Goal: Information Seeking & Learning: Learn about a topic

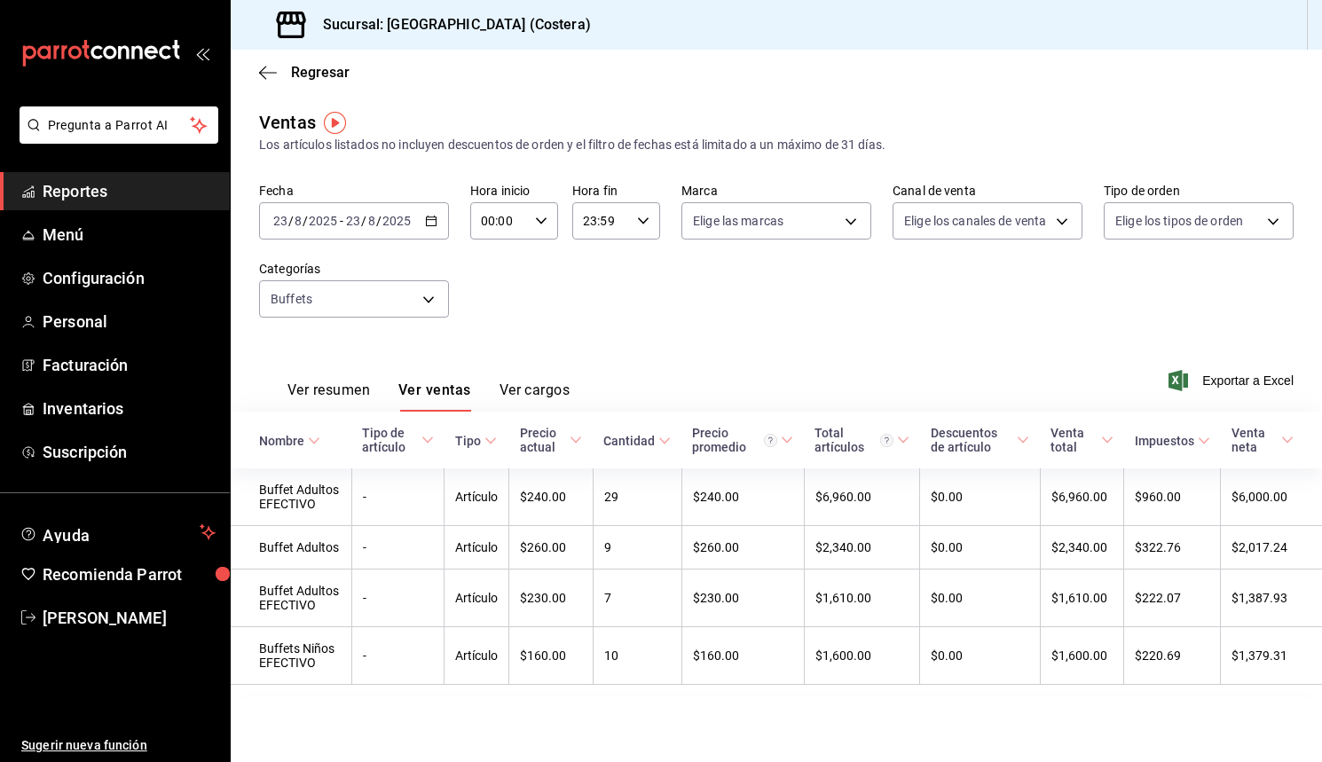
click at [106, 199] on span "Reportes" at bounding box center [129, 191] width 173 height 24
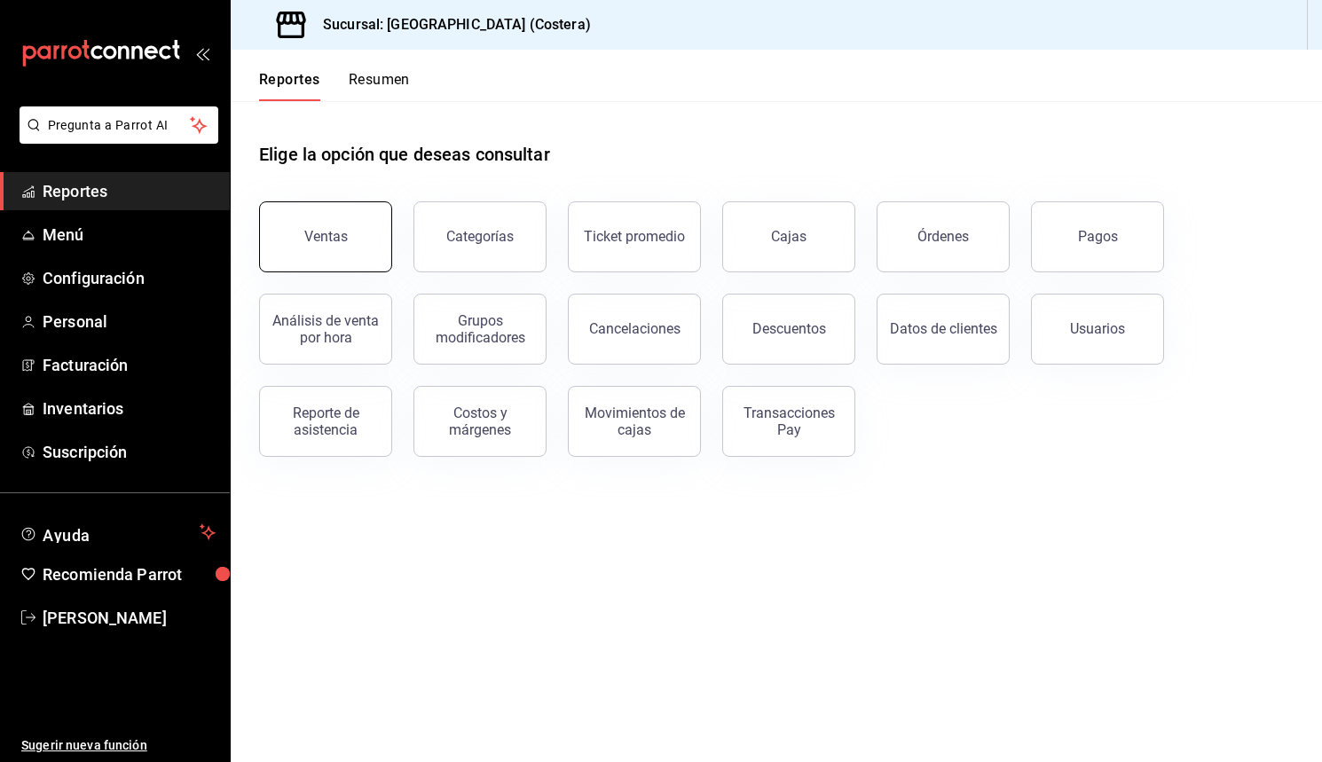
click at [322, 230] on div "Ventas" at bounding box center [325, 236] width 43 height 17
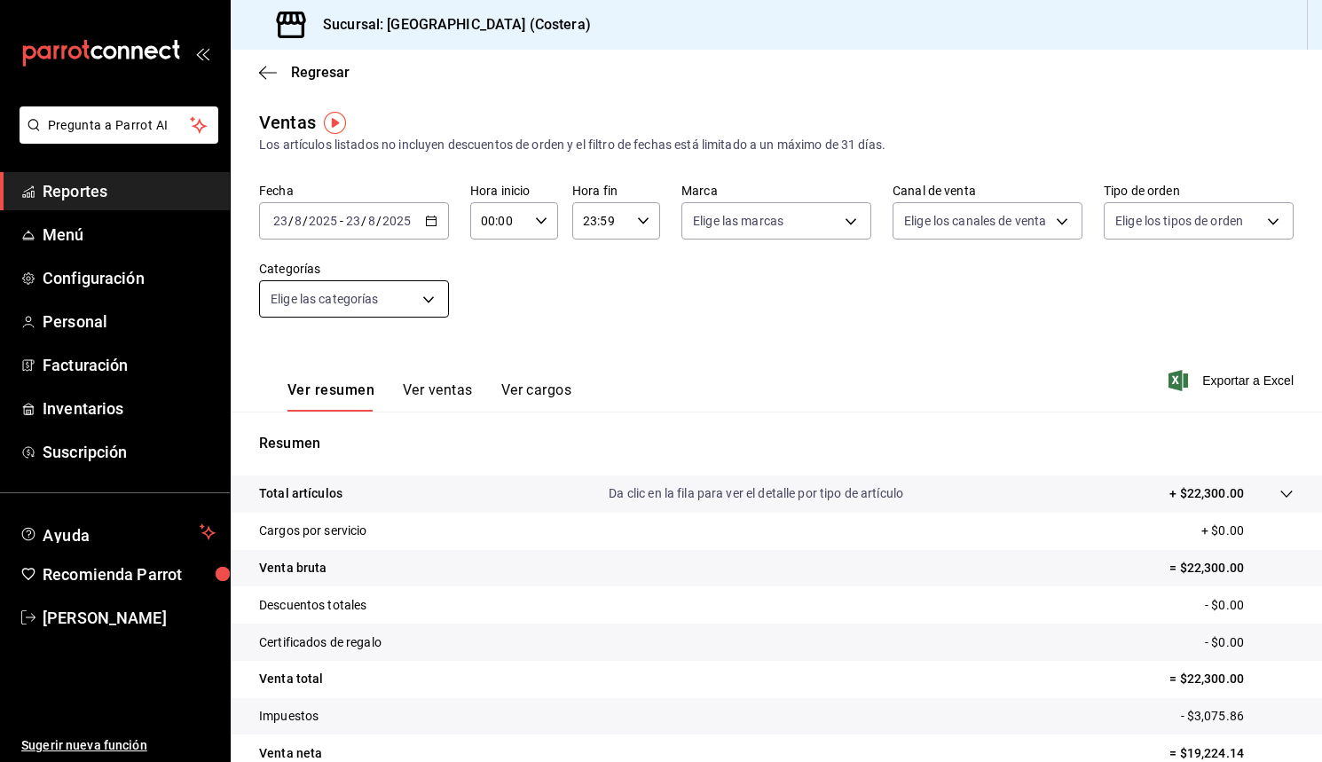
click at [436, 304] on body "Pregunta a Parrot AI Reportes Menú Configuración Personal Facturación Inventari…" at bounding box center [661, 381] width 1322 height 762
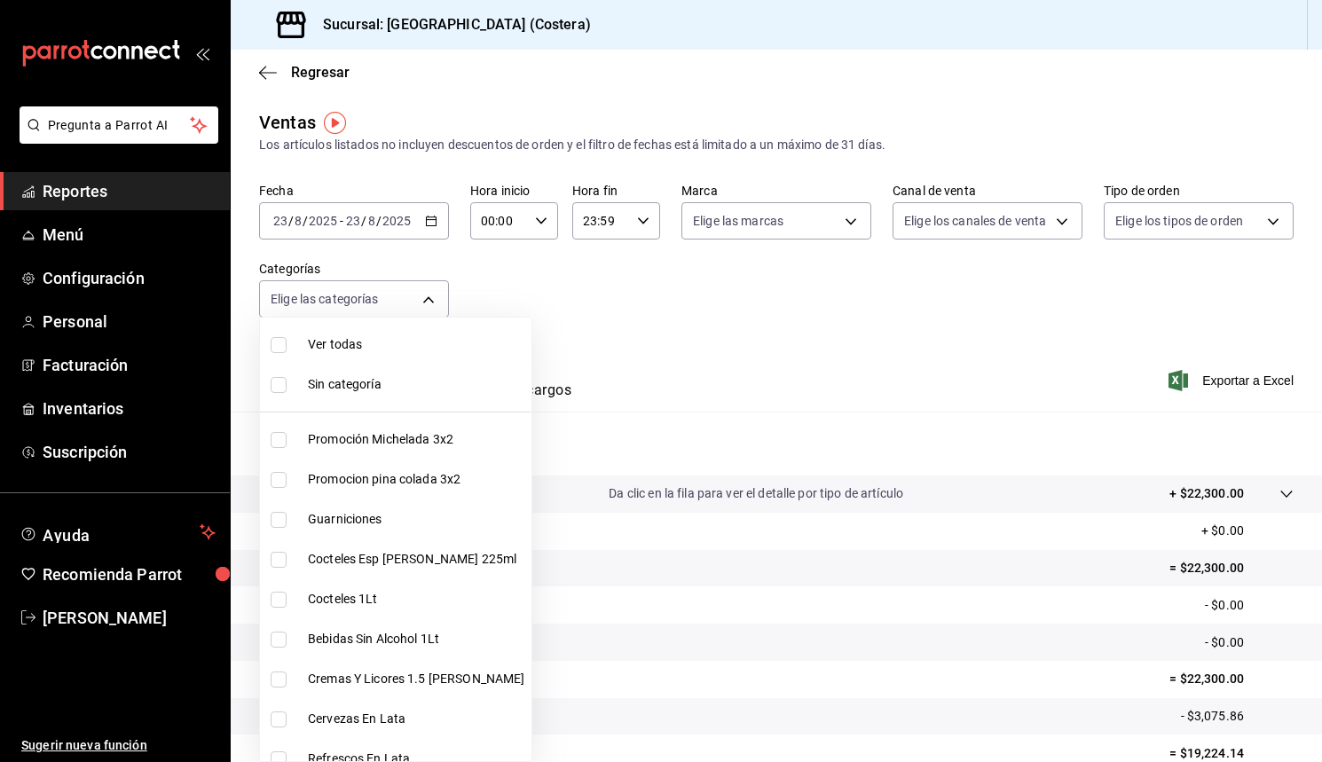
click at [280, 347] on input "checkbox" at bounding box center [279, 345] width 16 height 16
checkbox input "true"
type input "f9973abf-4d50-430f-a3a0-1be1e9b440c3,4500806b-e482-404f-ace7-b7714d25f1ae,b7f0a…"
checkbox input "true"
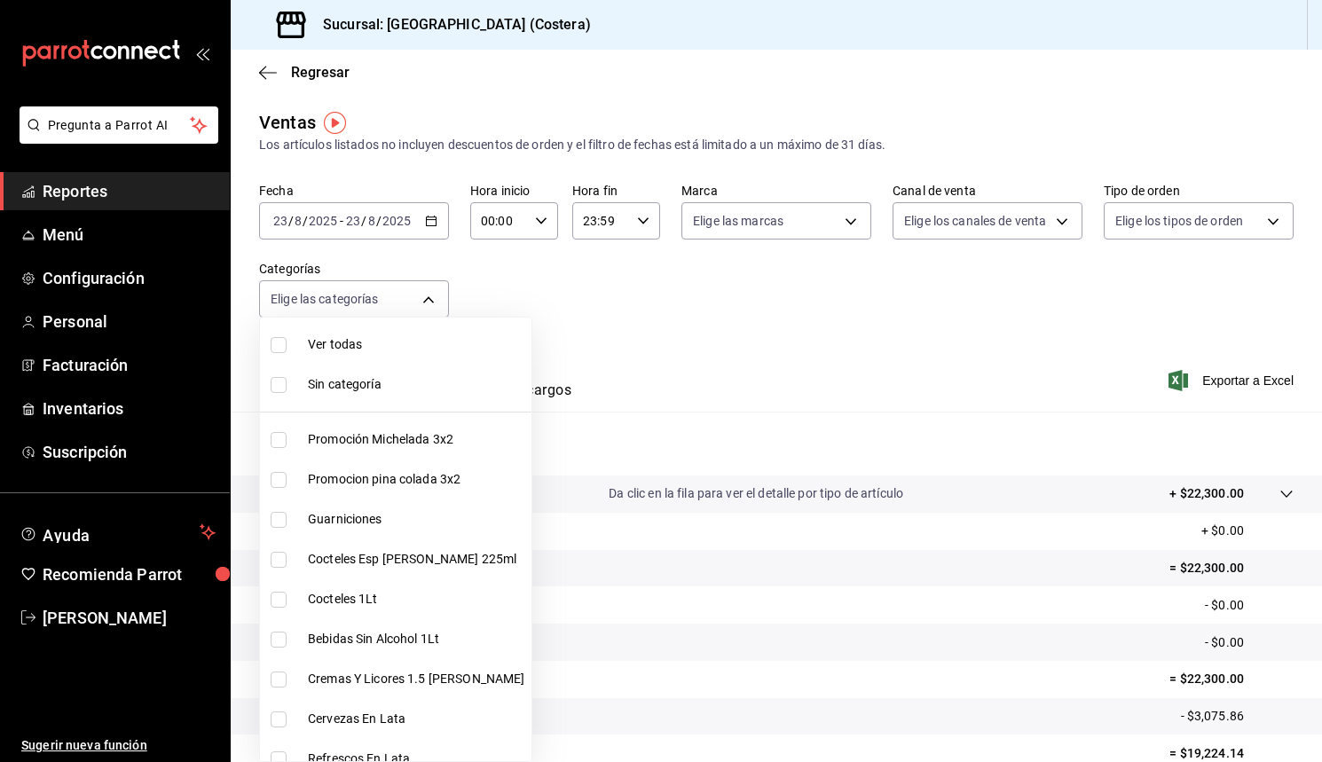
checkbox input "true"
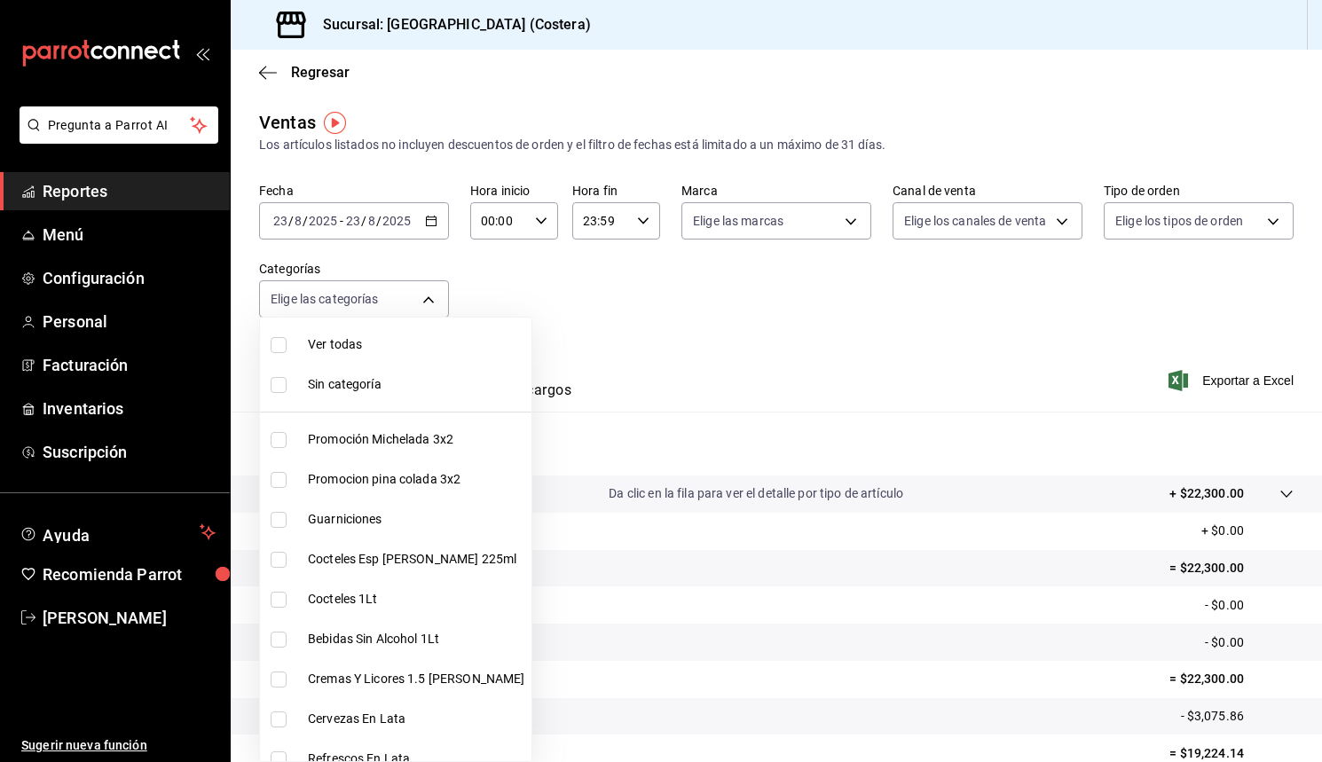
checkbox input "true"
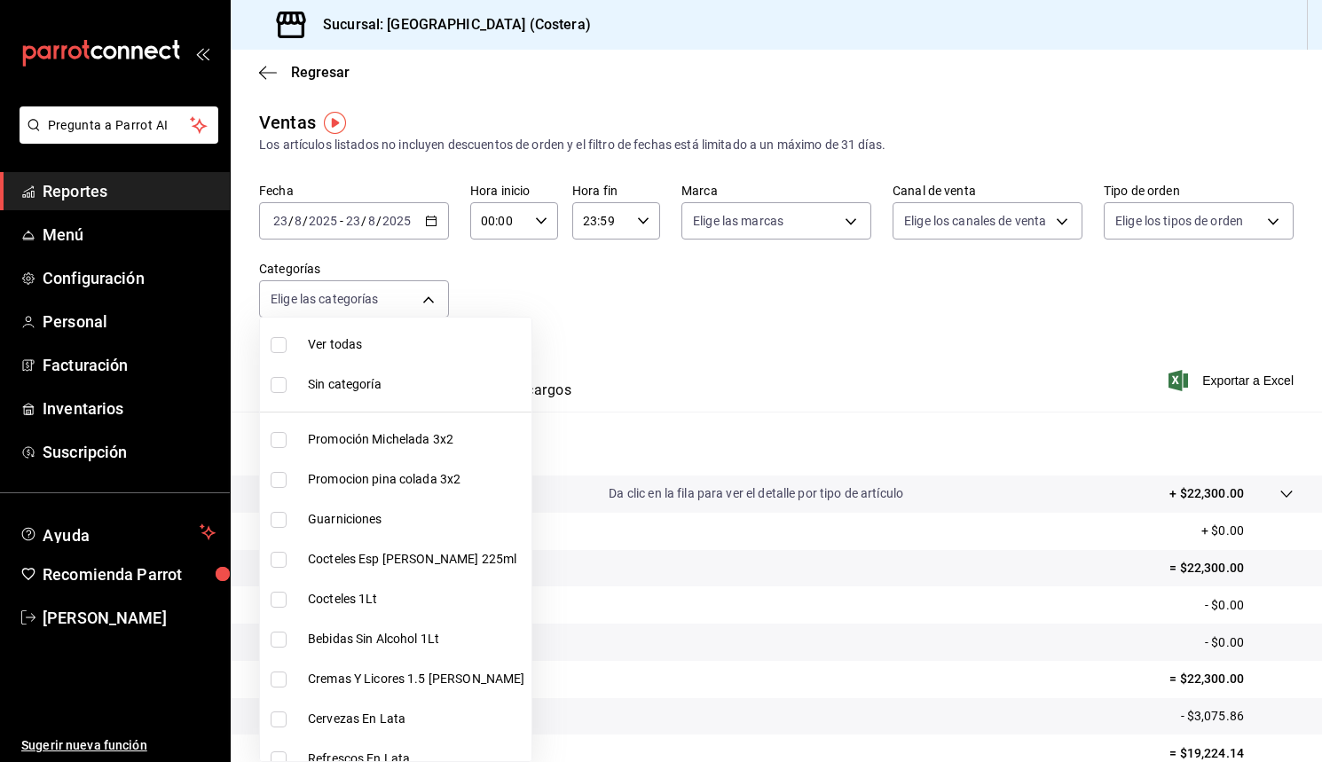
checkbox input "true"
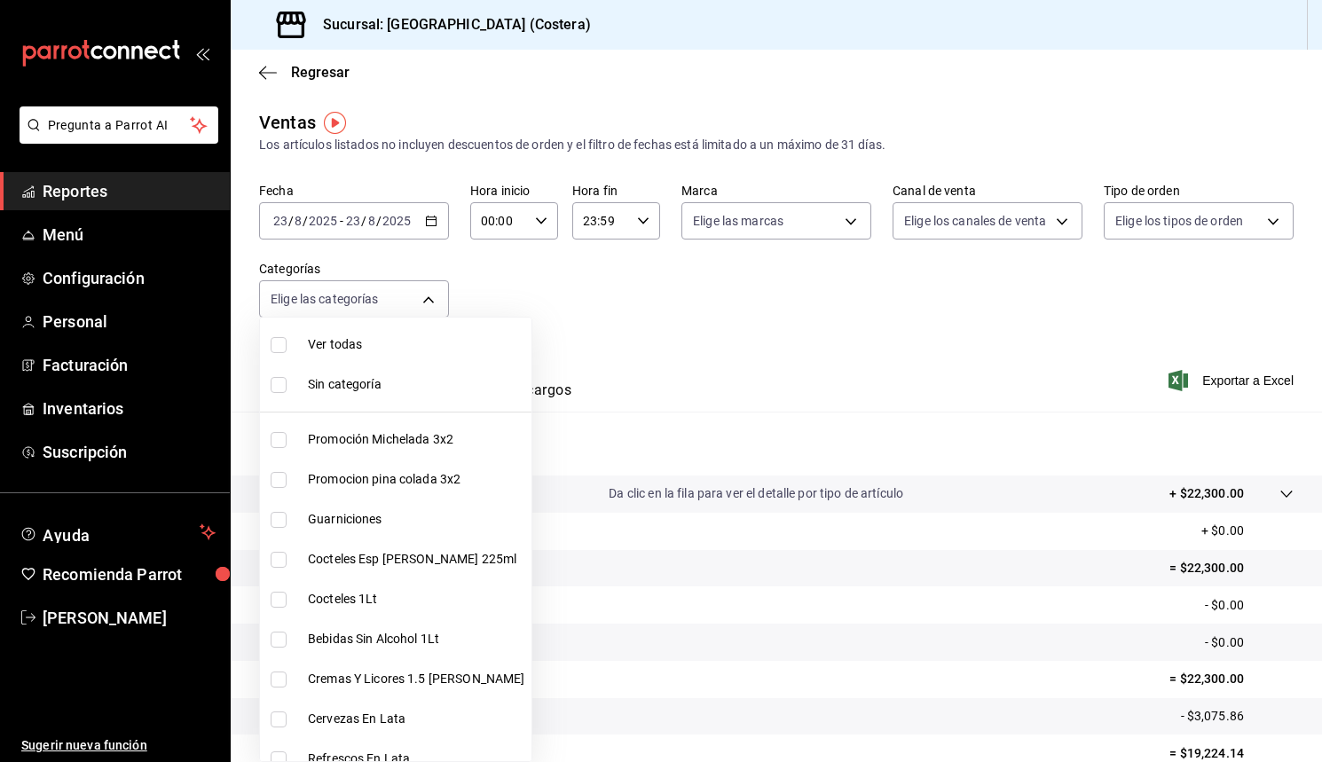
checkbox input "true"
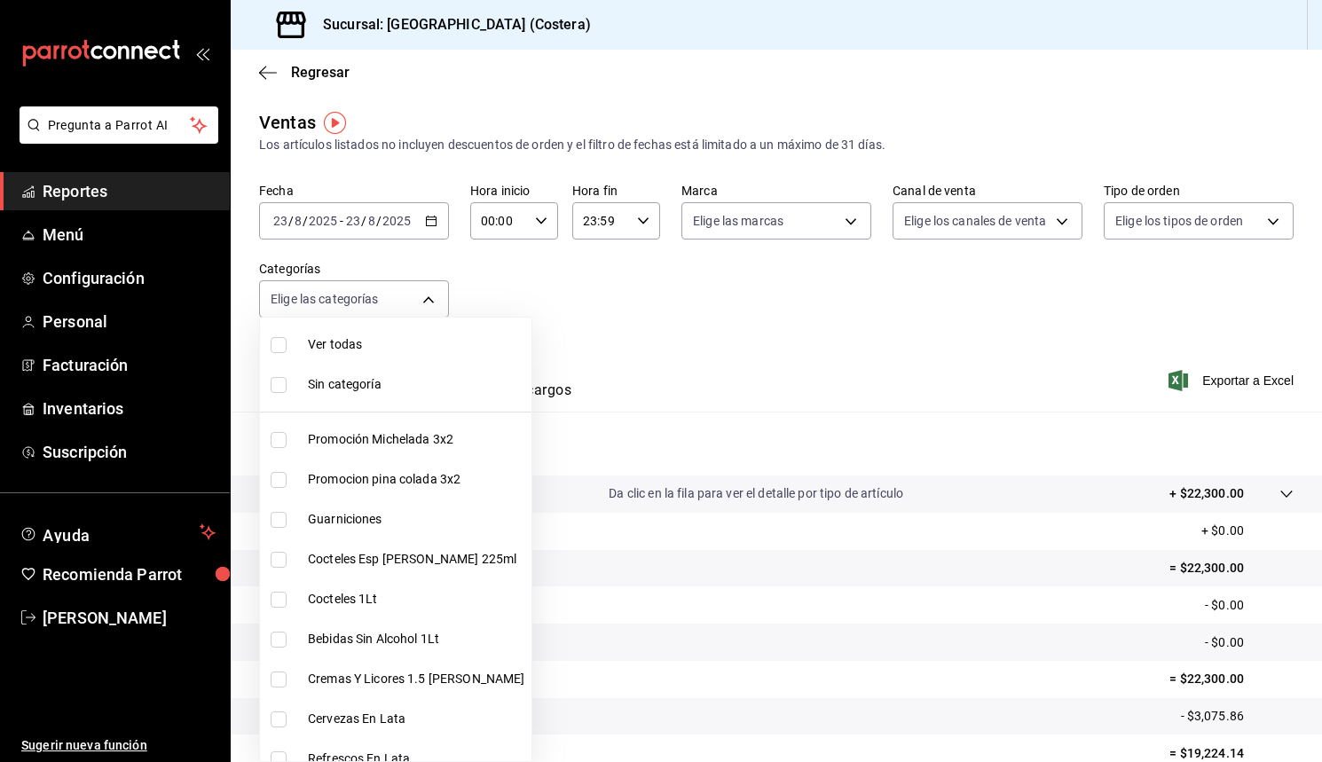
checkbox input "true"
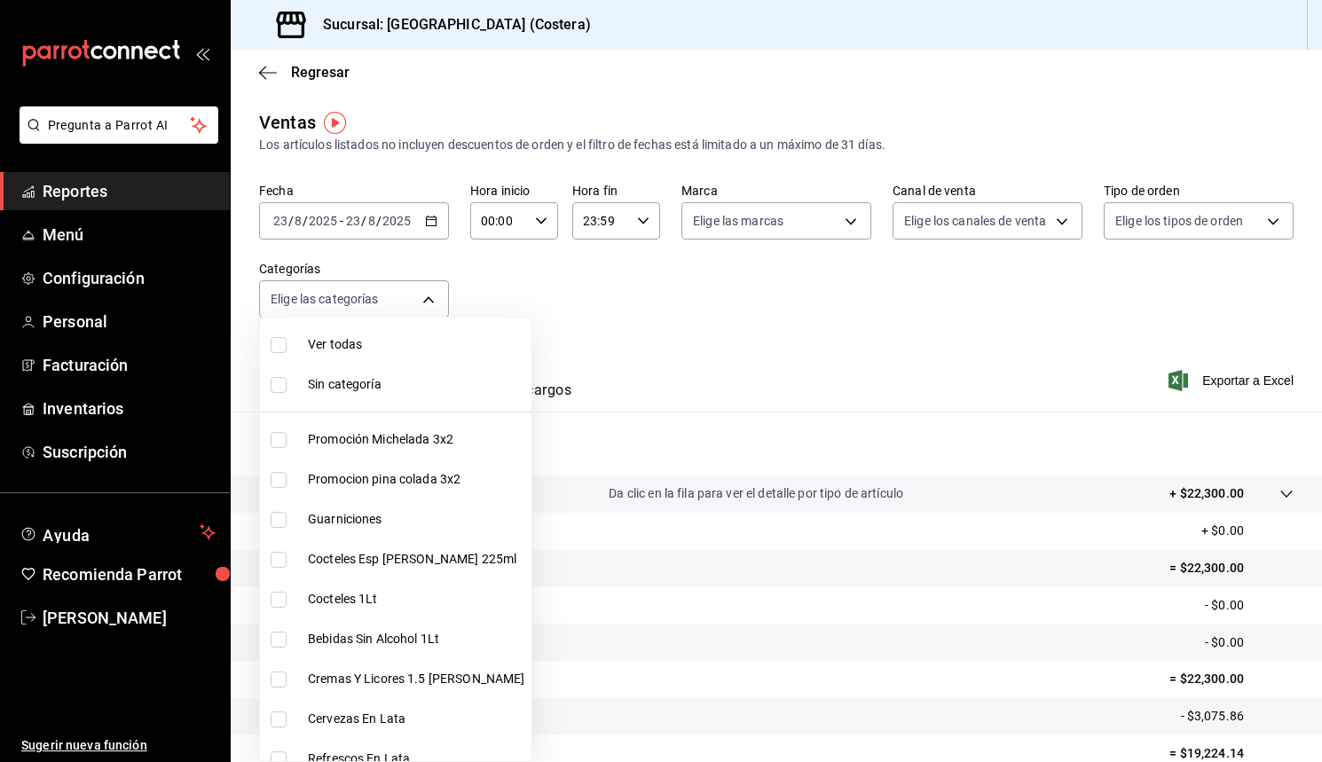
checkbox input "true"
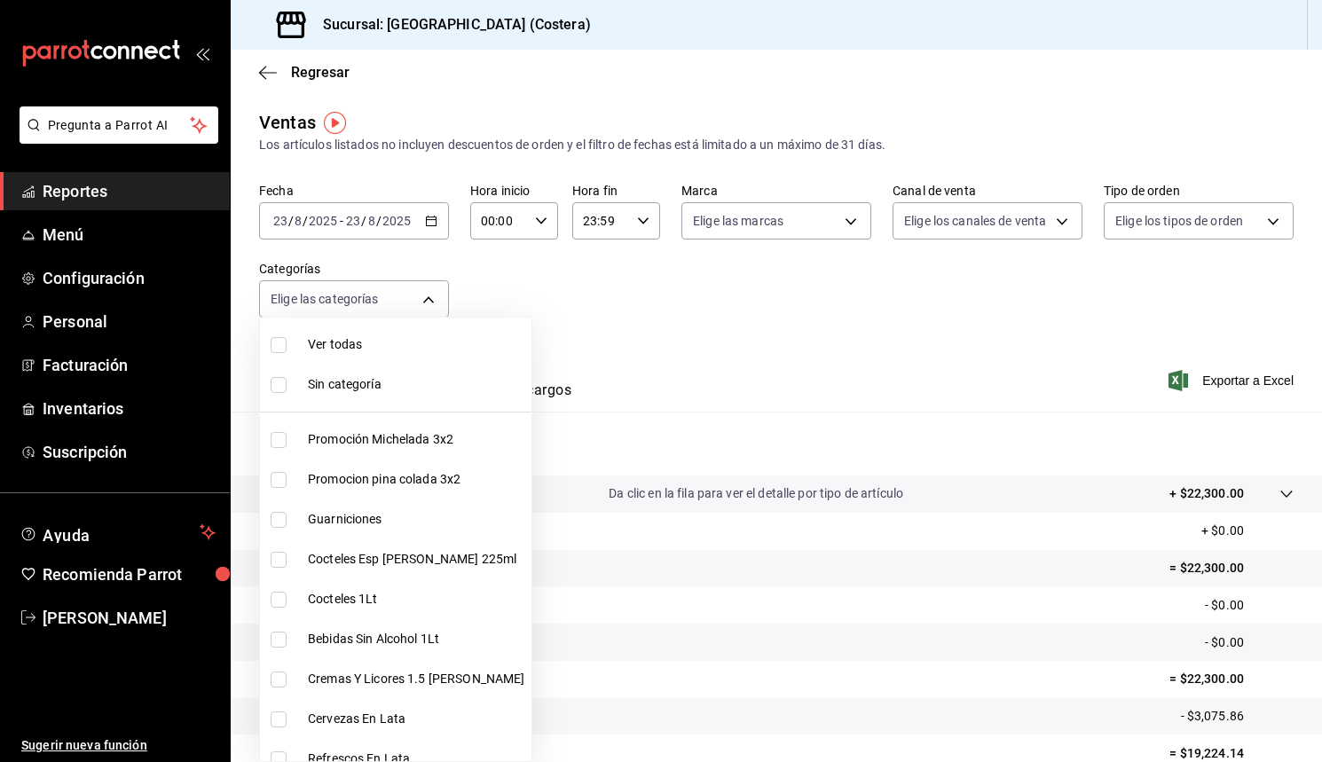
checkbox input "true"
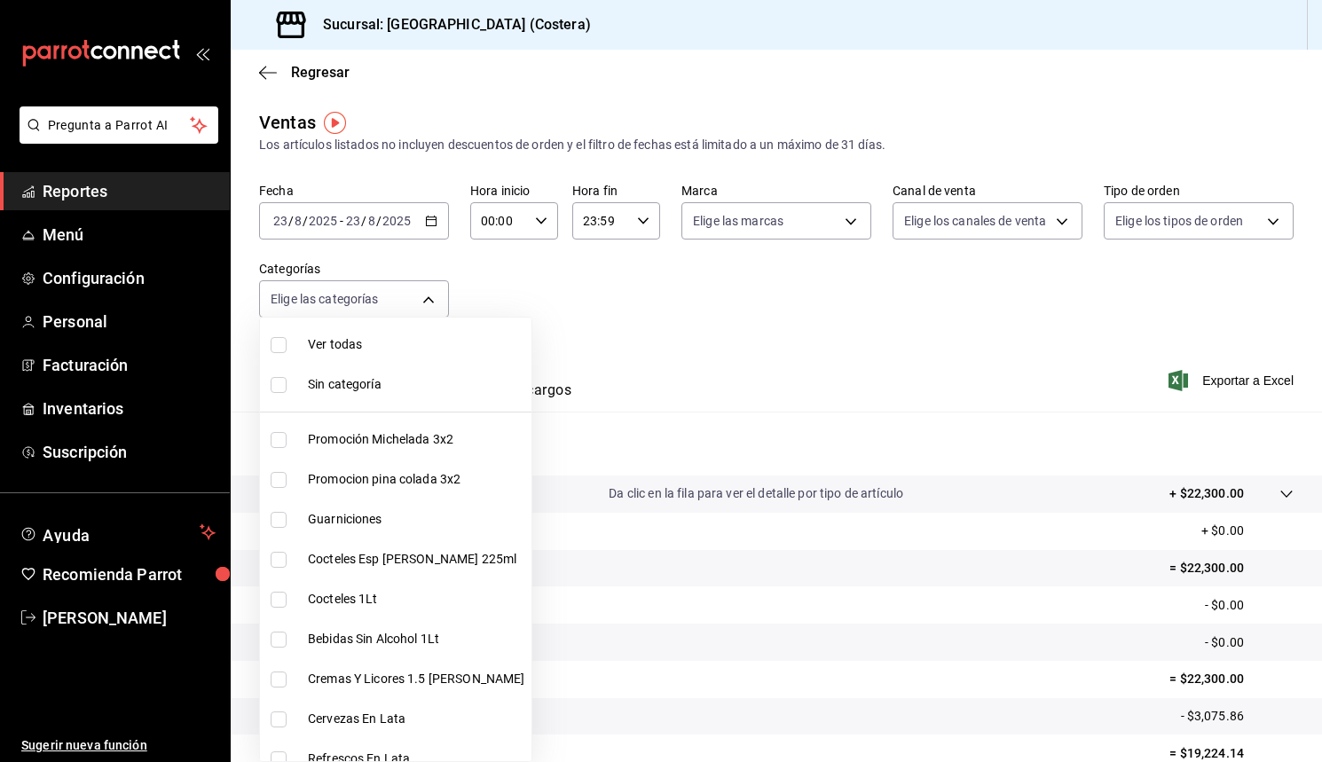
checkbox input "true"
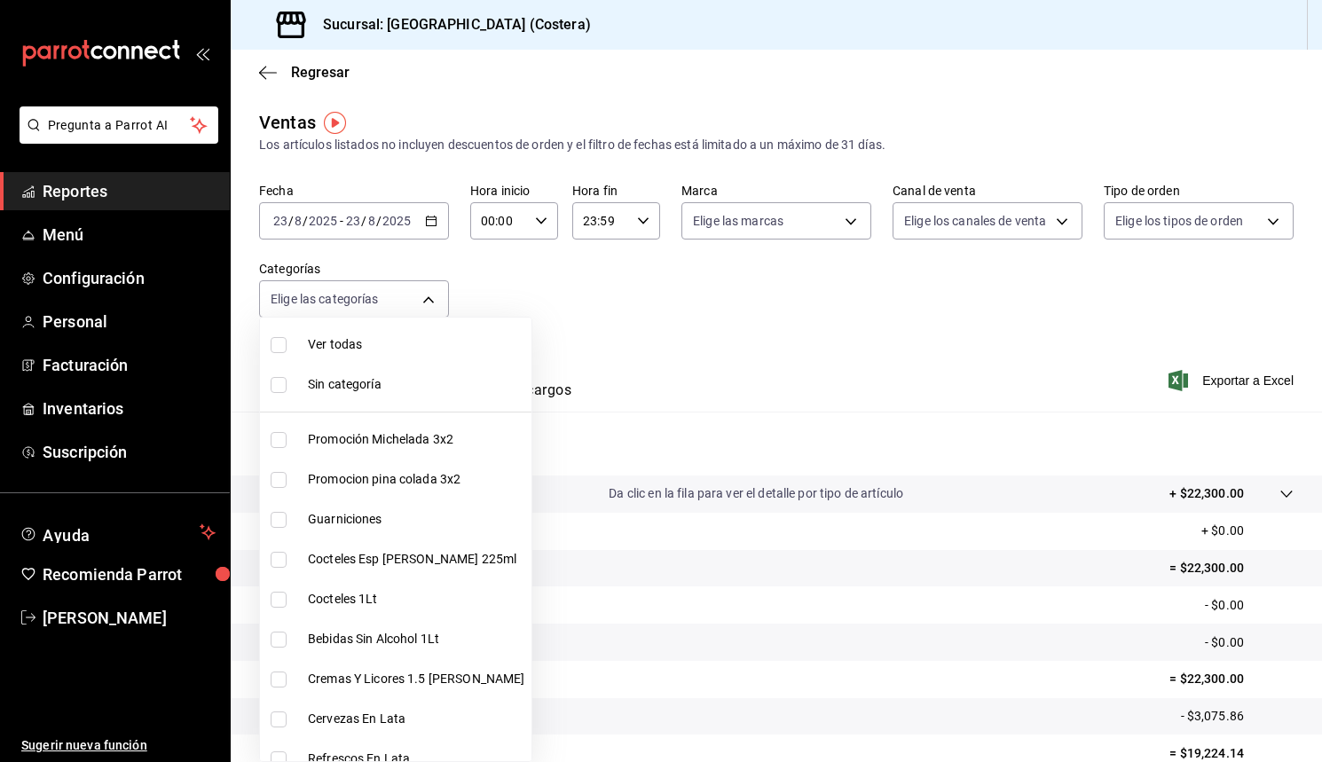
checkbox input "true"
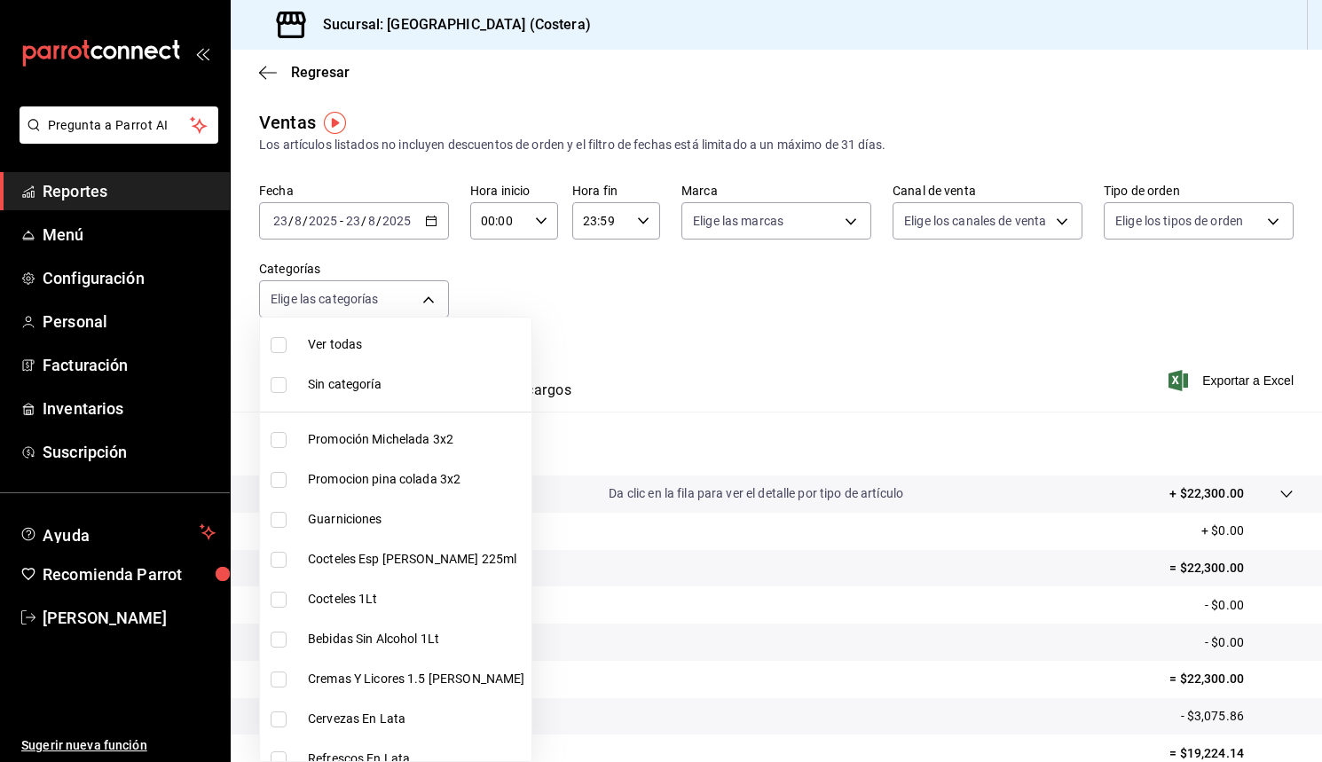
checkbox input "true"
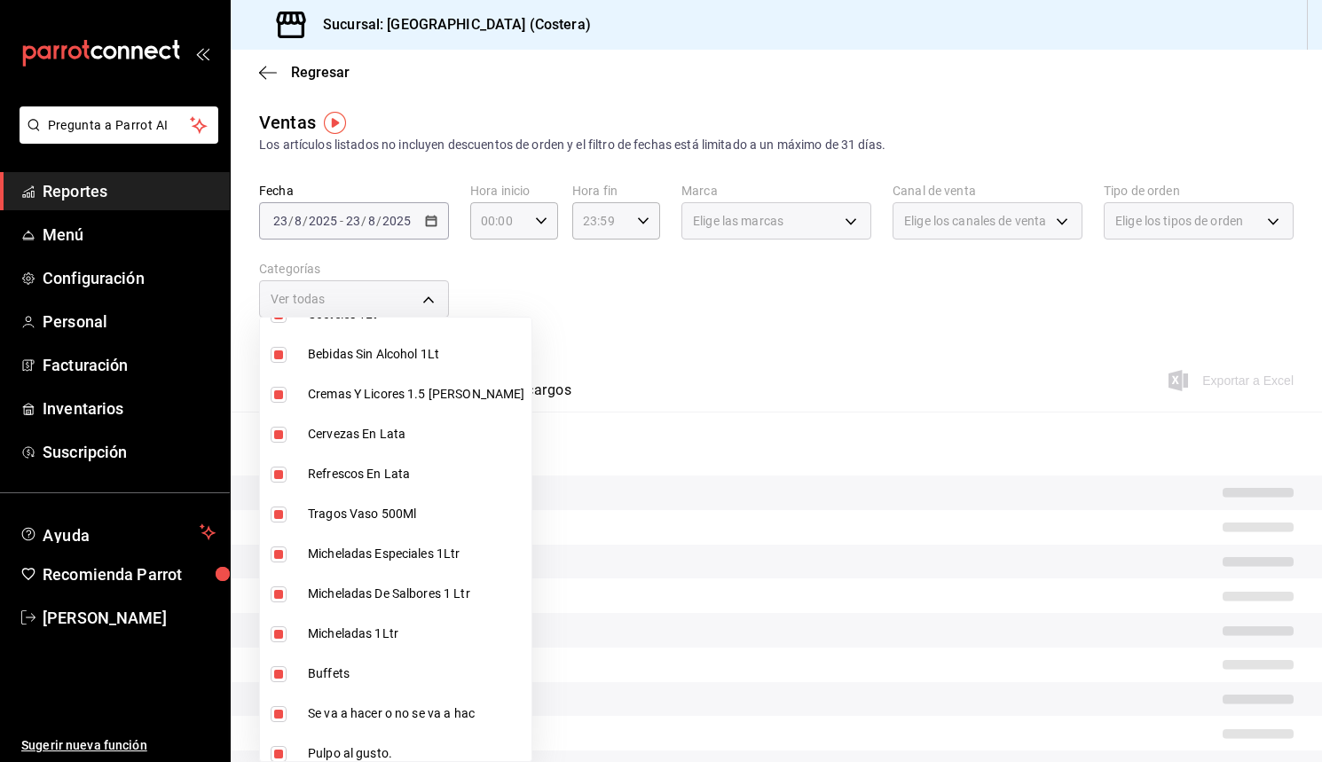
scroll to position [320, 0]
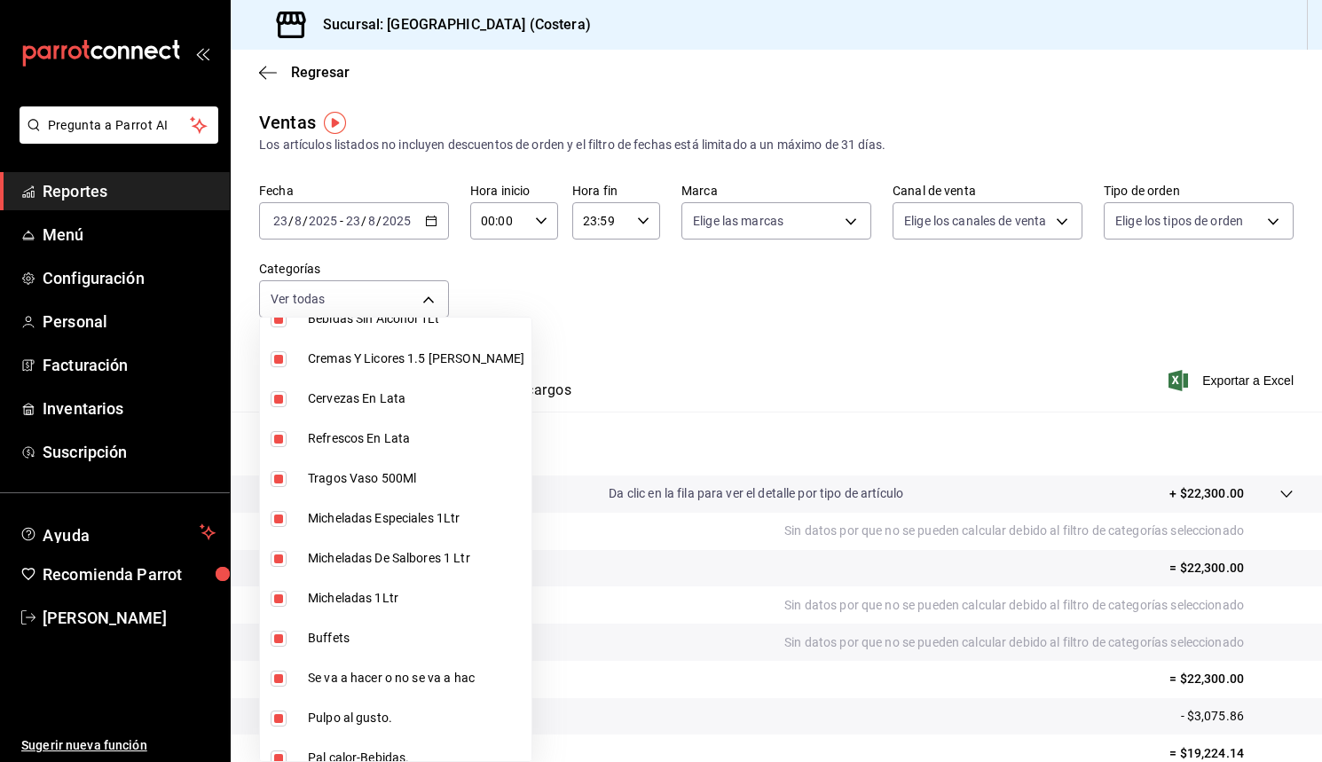
click at [278, 641] on input "checkbox" at bounding box center [279, 639] width 16 height 16
checkbox input "false"
type input "f9973abf-4d50-430f-a3a0-1be1e9b440c3,4500806b-e482-404f-ace7-b7714d25f1ae,b7f0a…"
checkbox input "false"
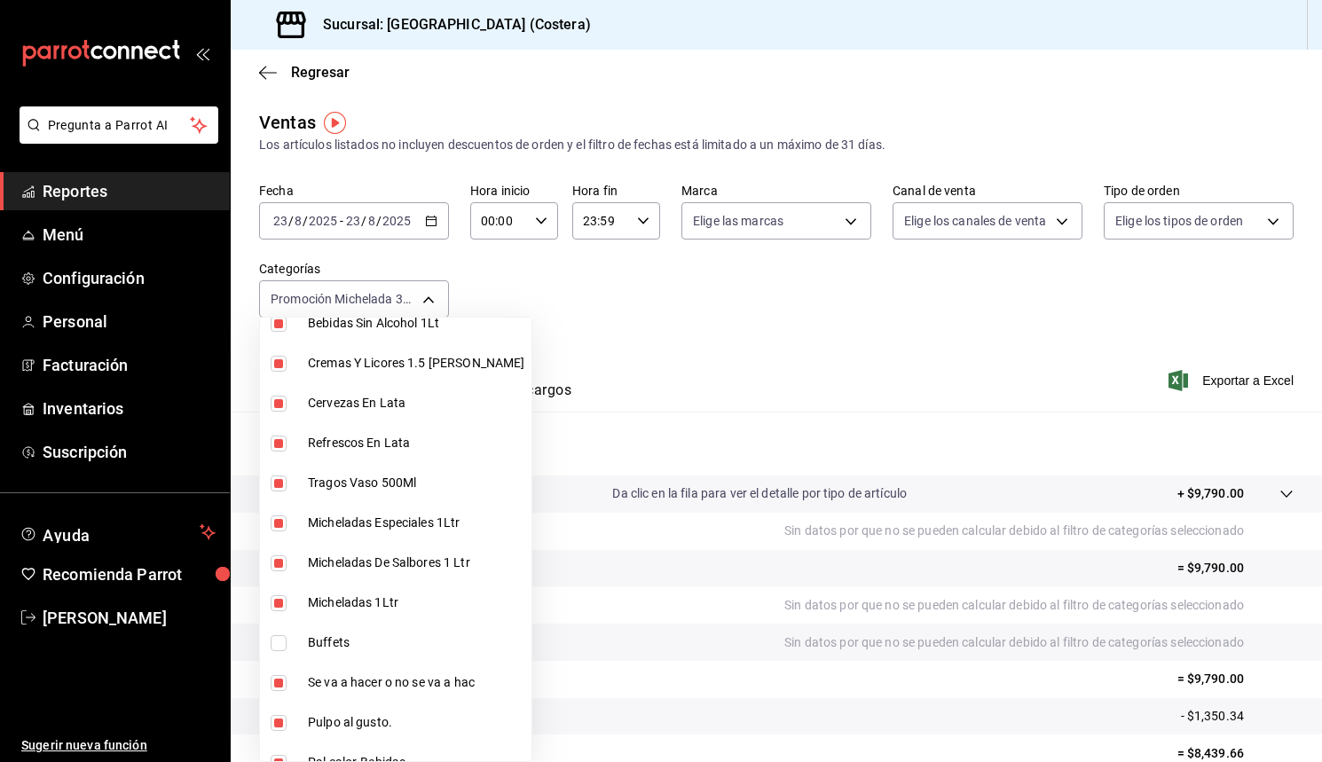
drag, startPoint x: 749, startPoint y: 273, endPoint x: 636, endPoint y: 251, distance: 114.9
click at [749, 273] on div at bounding box center [661, 381] width 1322 height 762
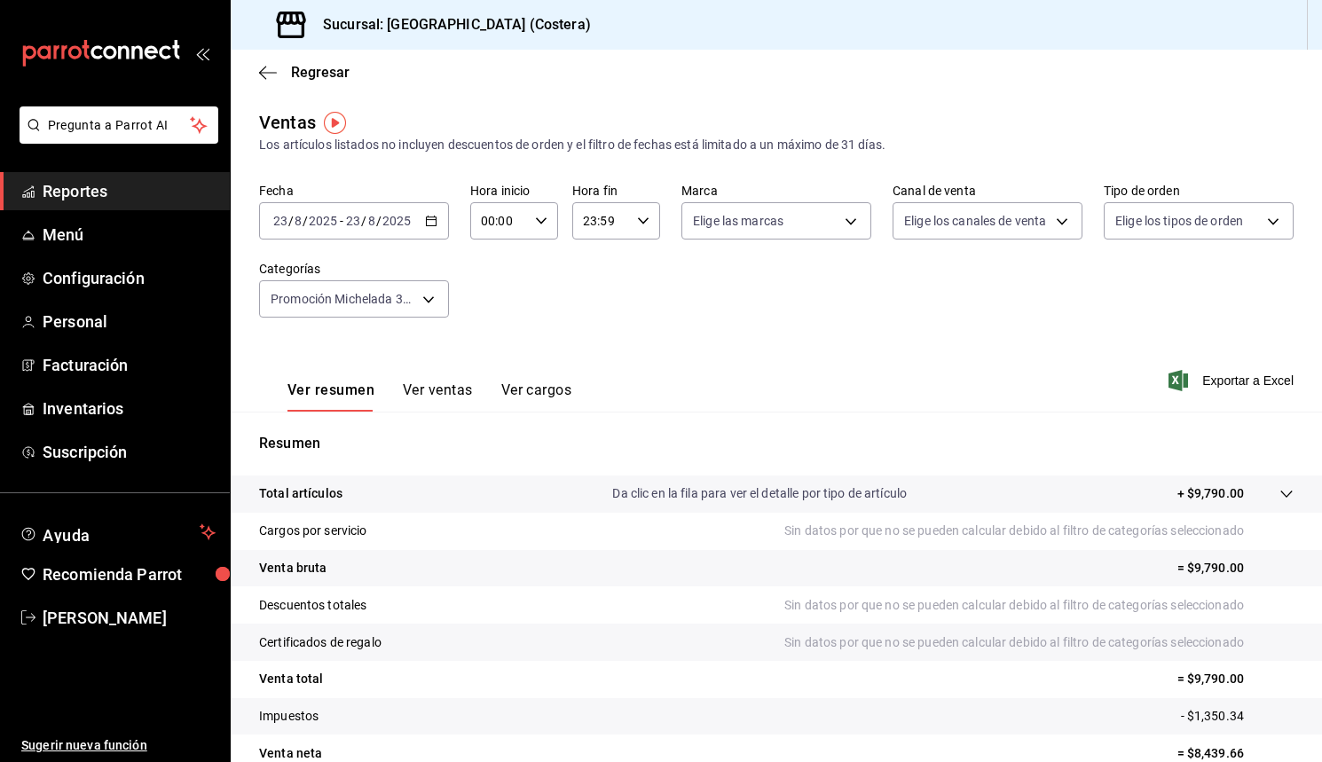
click at [428, 223] on icon "button" at bounding box center [431, 221] width 12 height 12
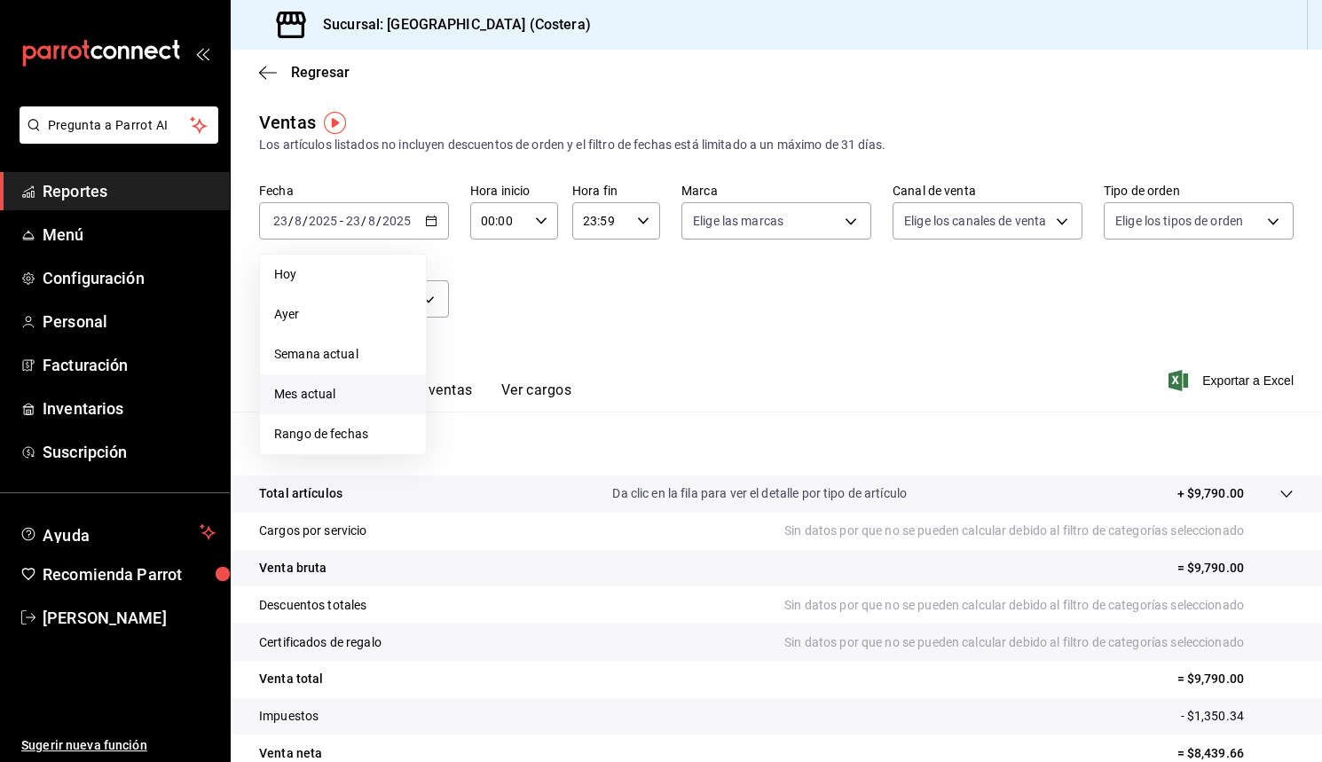
click at [297, 399] on span "Mes actual" at bounding box center [343, 394] width 138 height 19
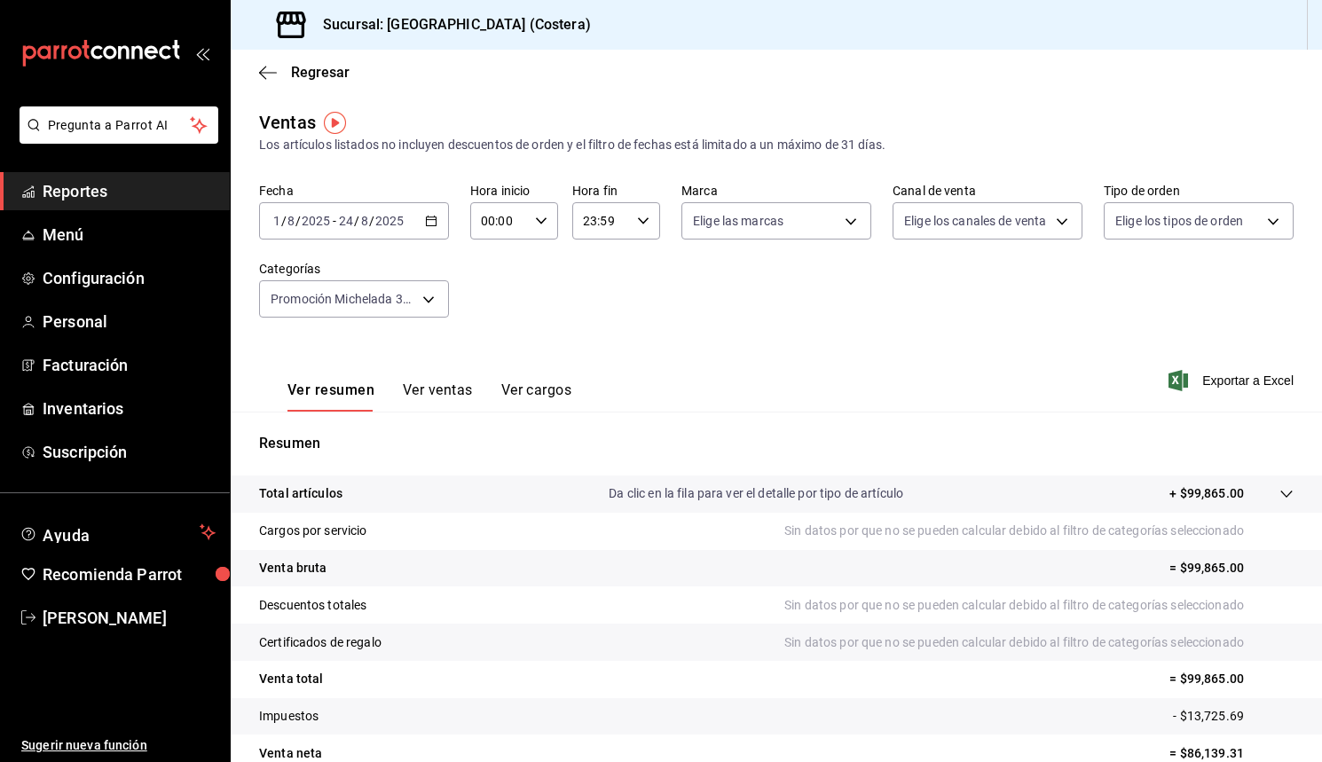
click at [548, 324] on div "Fecha [DATE] [DATE] - [DATE] [DATE] Hora inicio 00:00 Hora inicio Hora fin 23:5…" at bounding box center [776, 261] width 1035 height 156
click at [421, 301] on body "Pregunta a Parrot AI Reportes Menú Configuración Personal Facturación Inventari…" at bounding box center [661, 381] width 1322 height 762
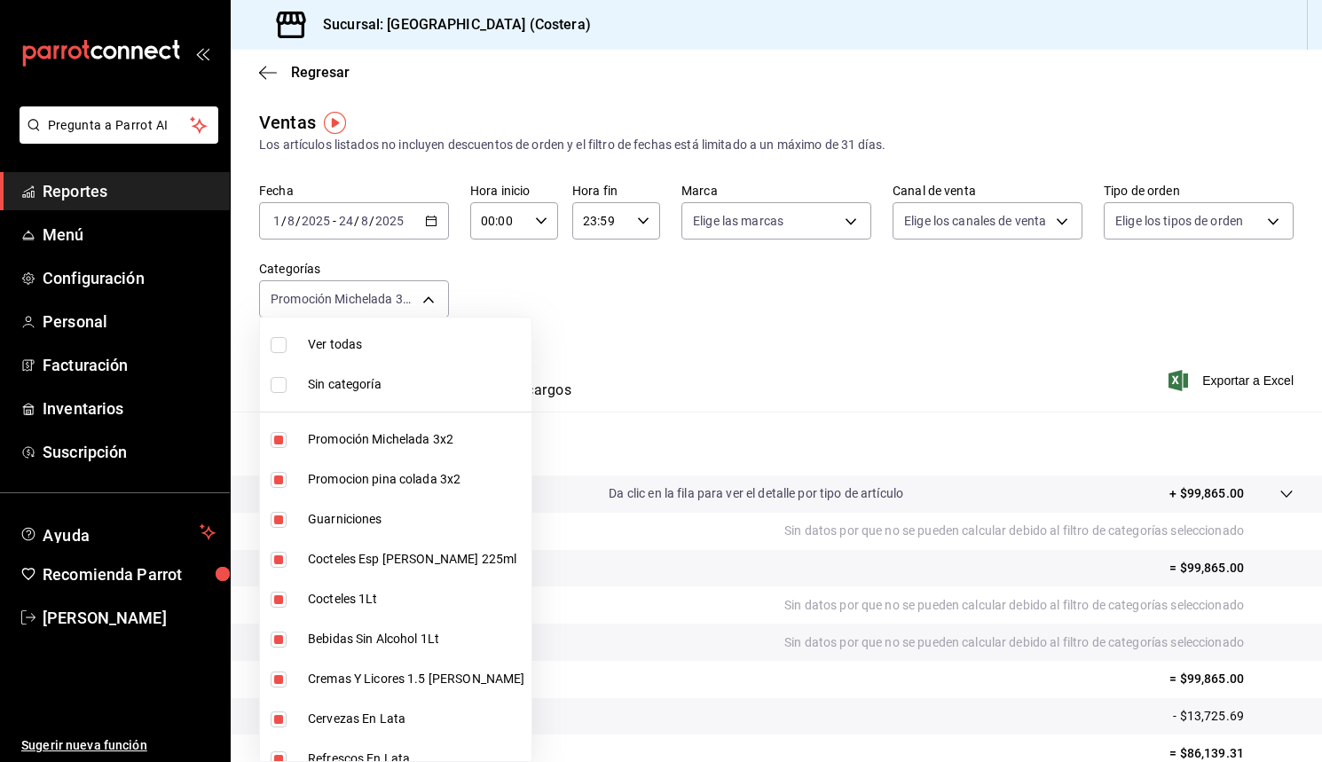
click at [667, 327] on div at bounding box center [661, 381] width 1322 height 762
click at [445, 306] on body "Pregunta a Parrot AI Reportes Menú Configuración Personal Facturación Inventari…" at bounding box center [661, 381] width 1322 height 762
click at [270, 352] on li "Ver todas" at bounding box center [396, 345] width 272 height 40
type input "f9973abf-4d50-430f-a3a0-1be1e9b440c3,4500806b-e482-404f-ace7-b7714d25f1ae,b7f0a…"
checkbox input "true"
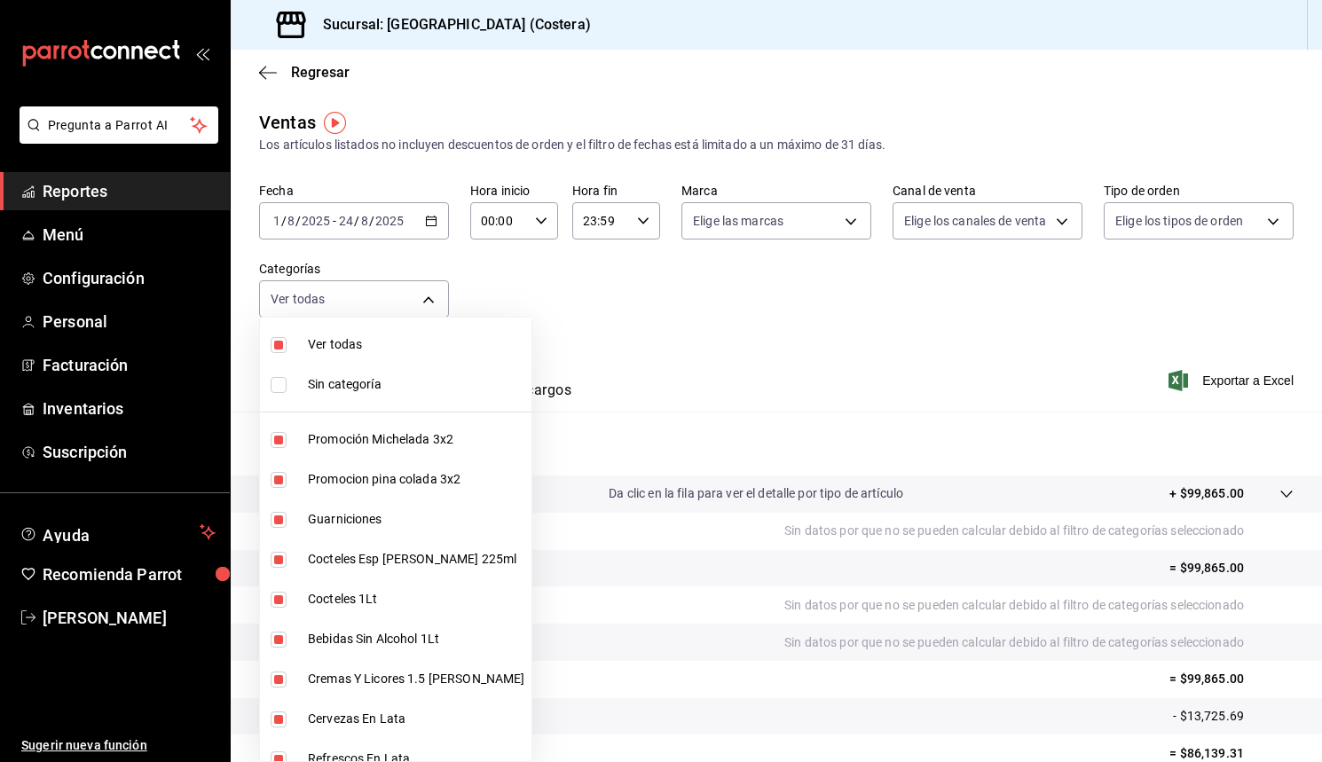
checkbox input "true"
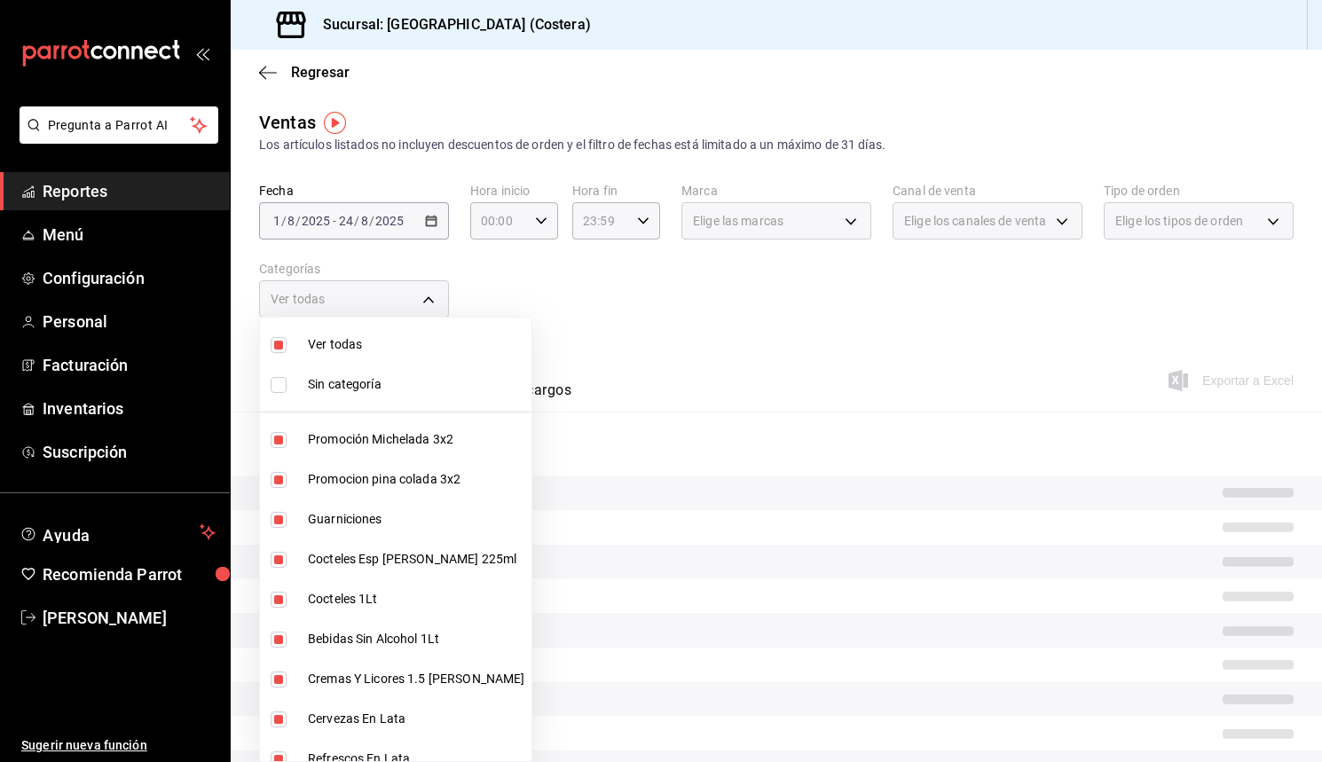
click at [278, 345] on input "checkbox" at bounding box center [279, 345] width 16 height 16
checkbox input "false"
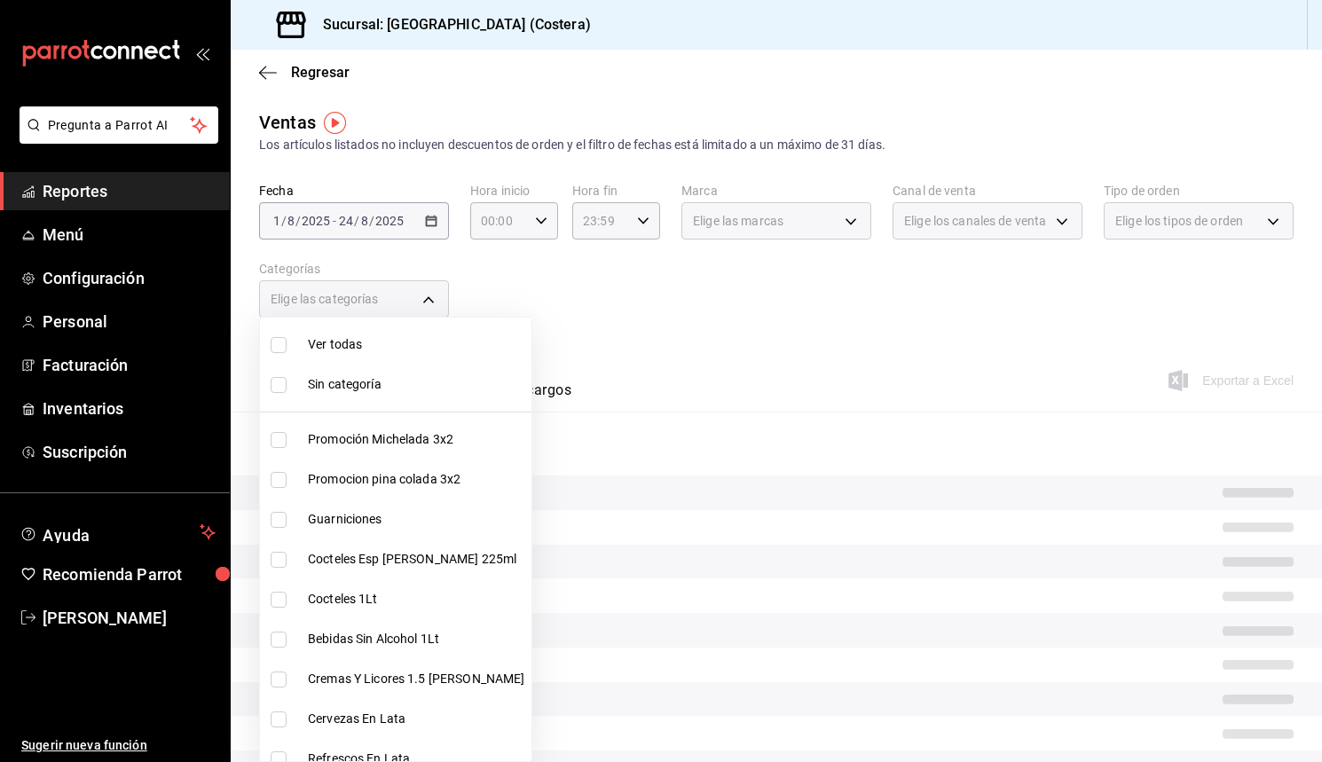
checkbox input "false"
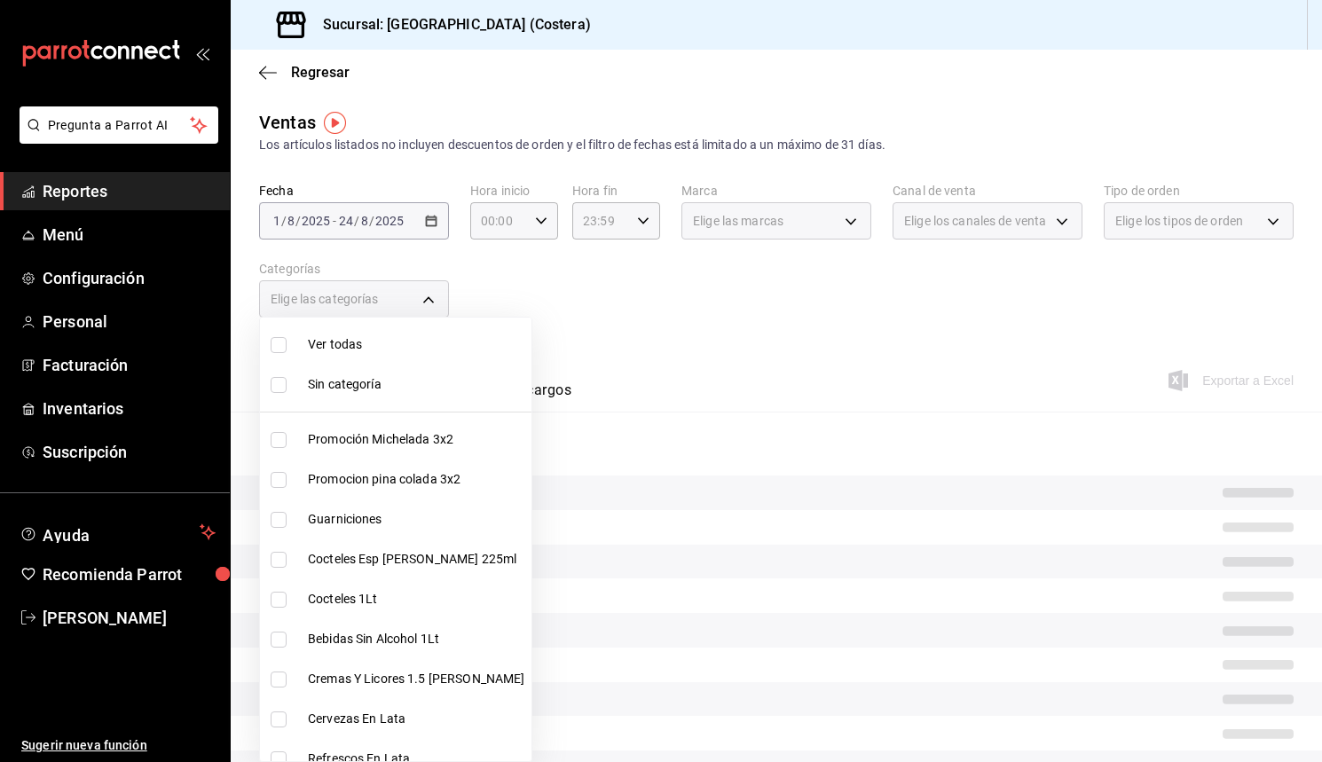
checkbox input "false"
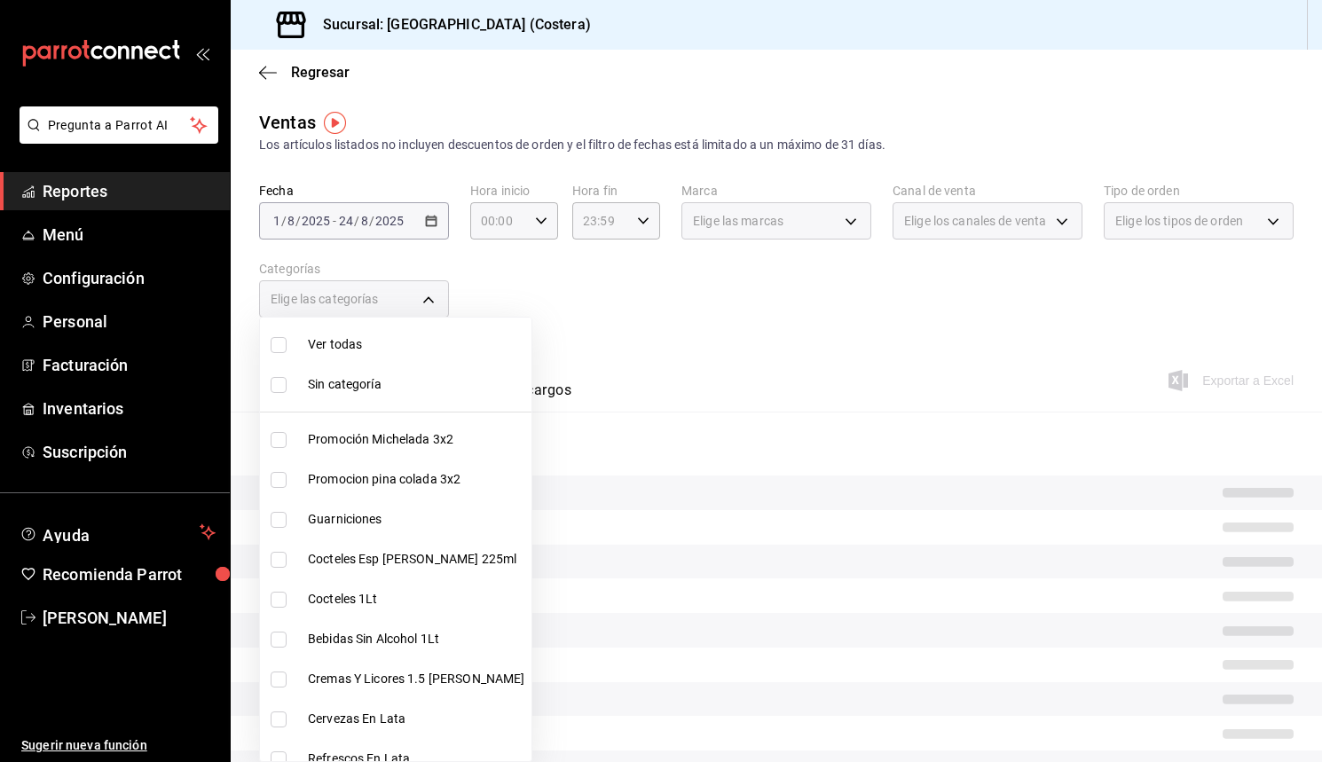
checkbox input "false"
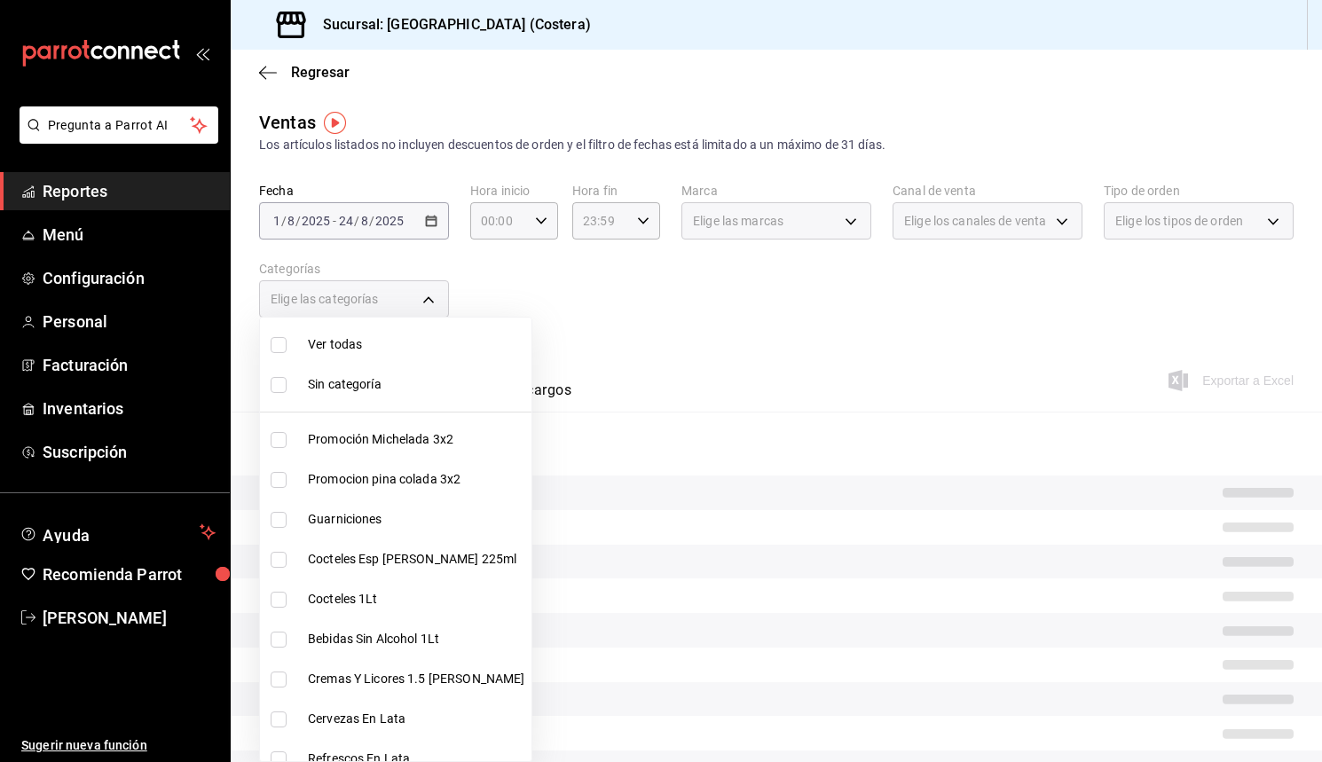
checkbox input "false"
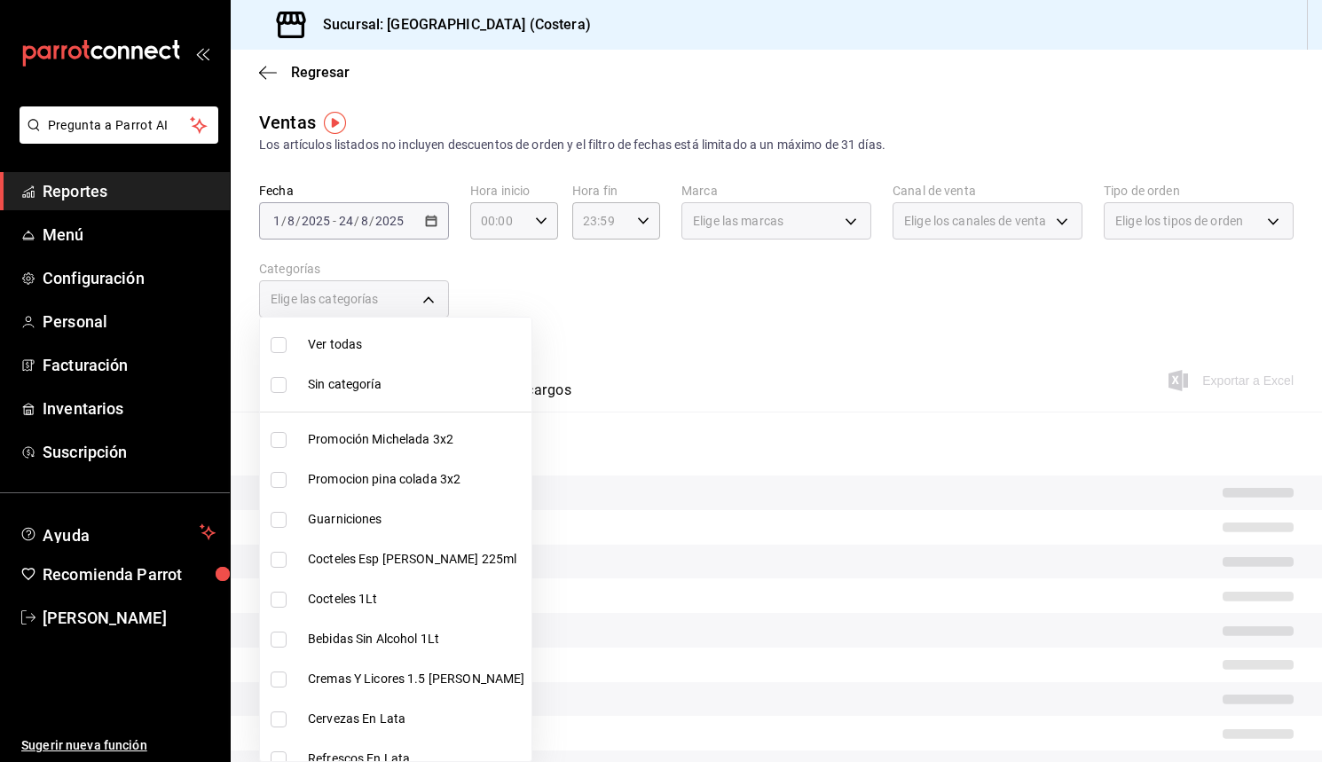
checkbox input "false"
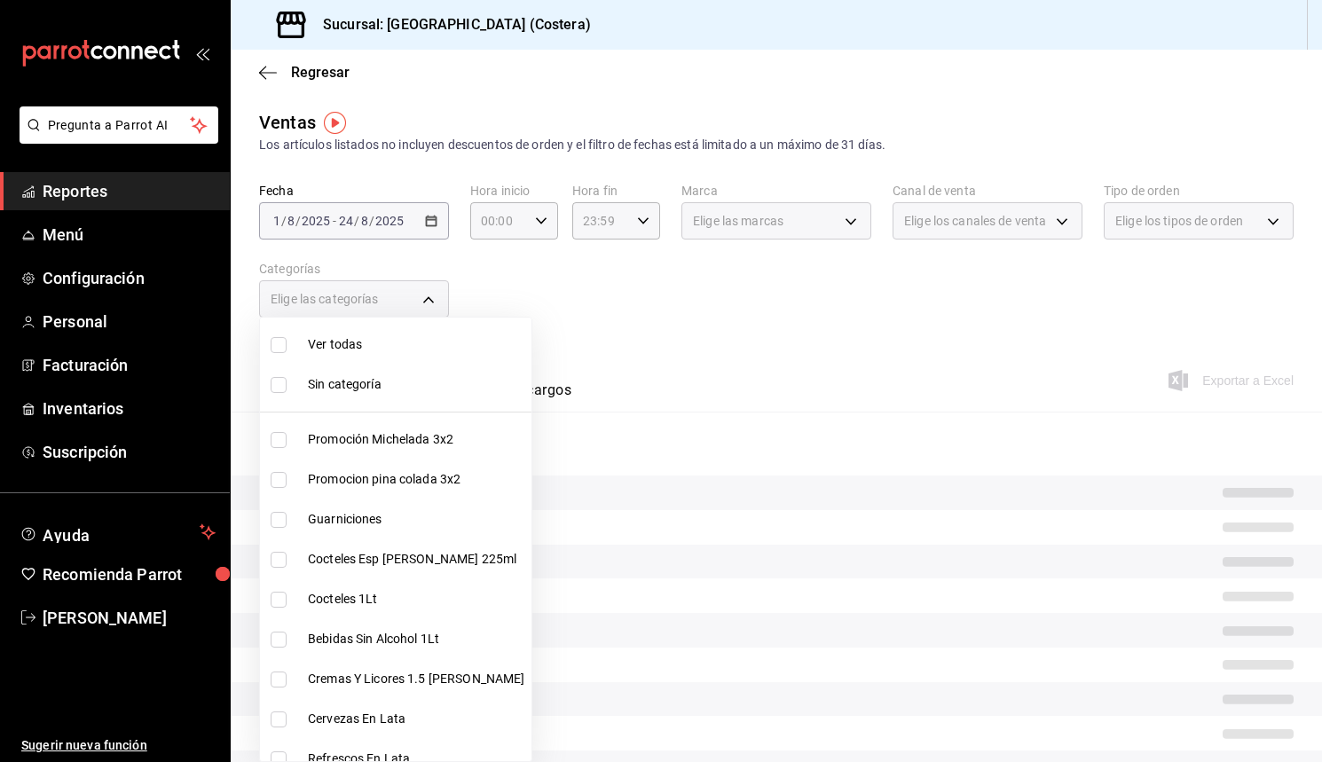
checkbox input "false"
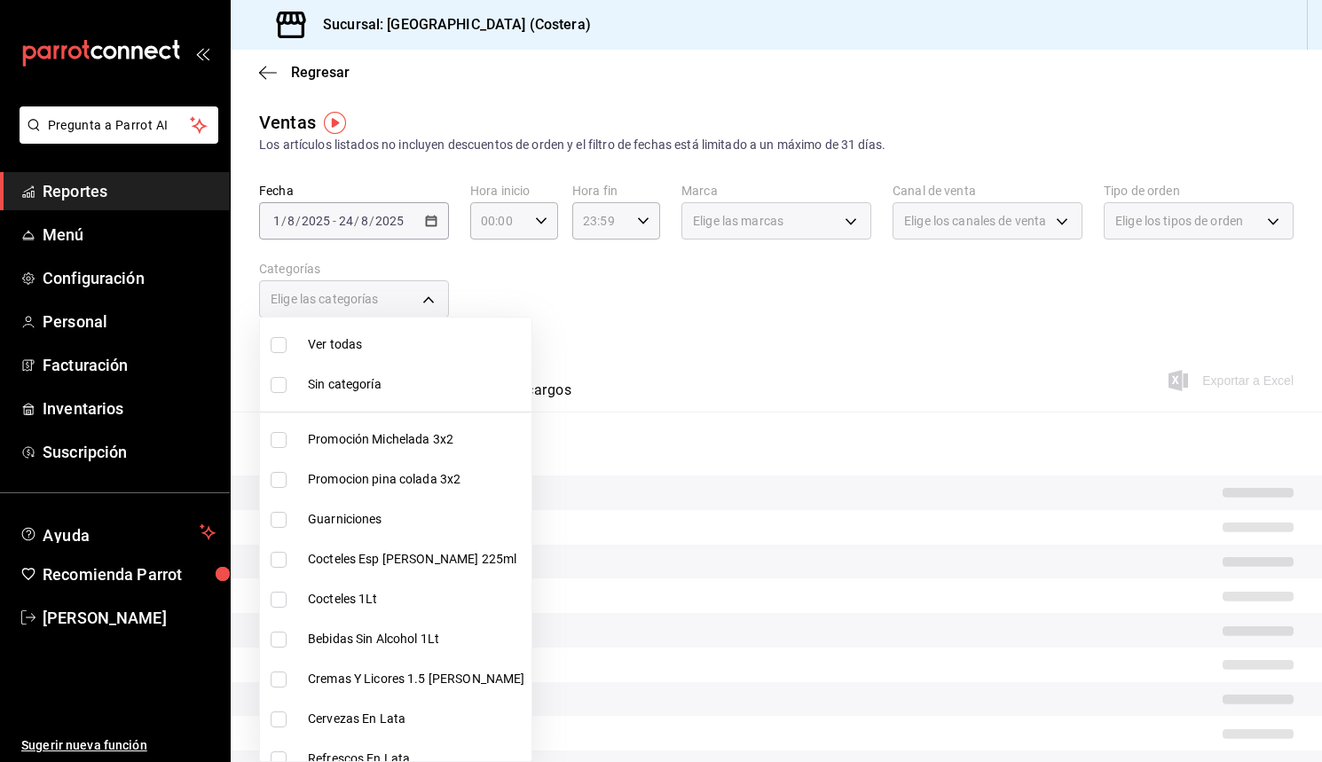
checkbox input "false"
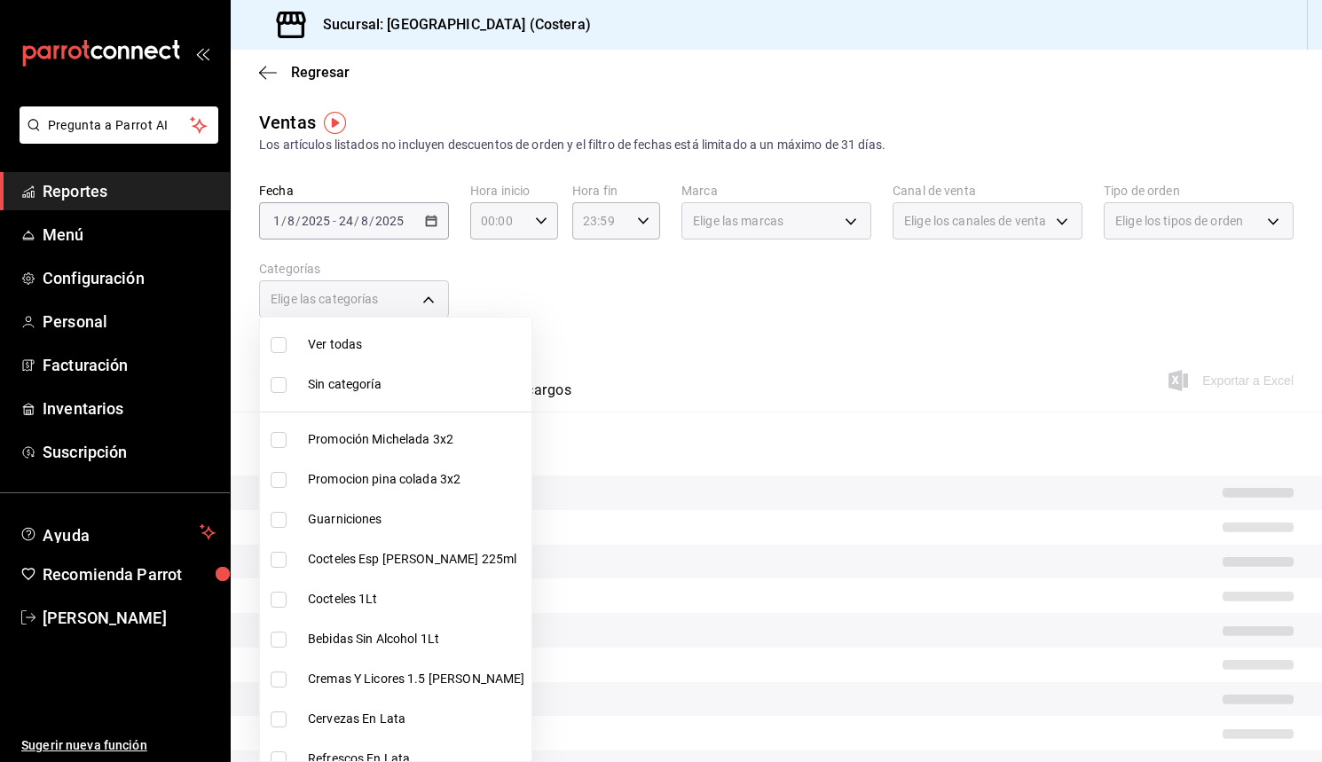
checkbox input "false"
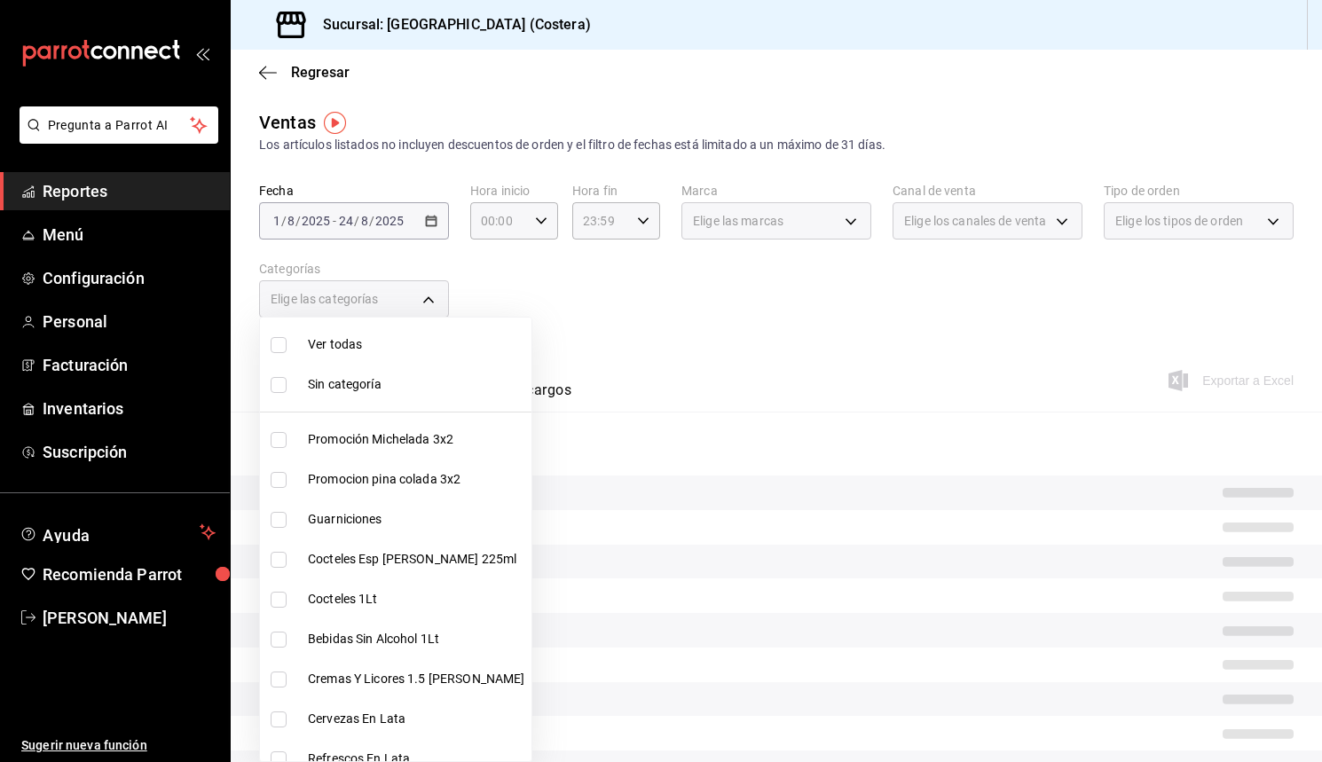
checkbox input "false"
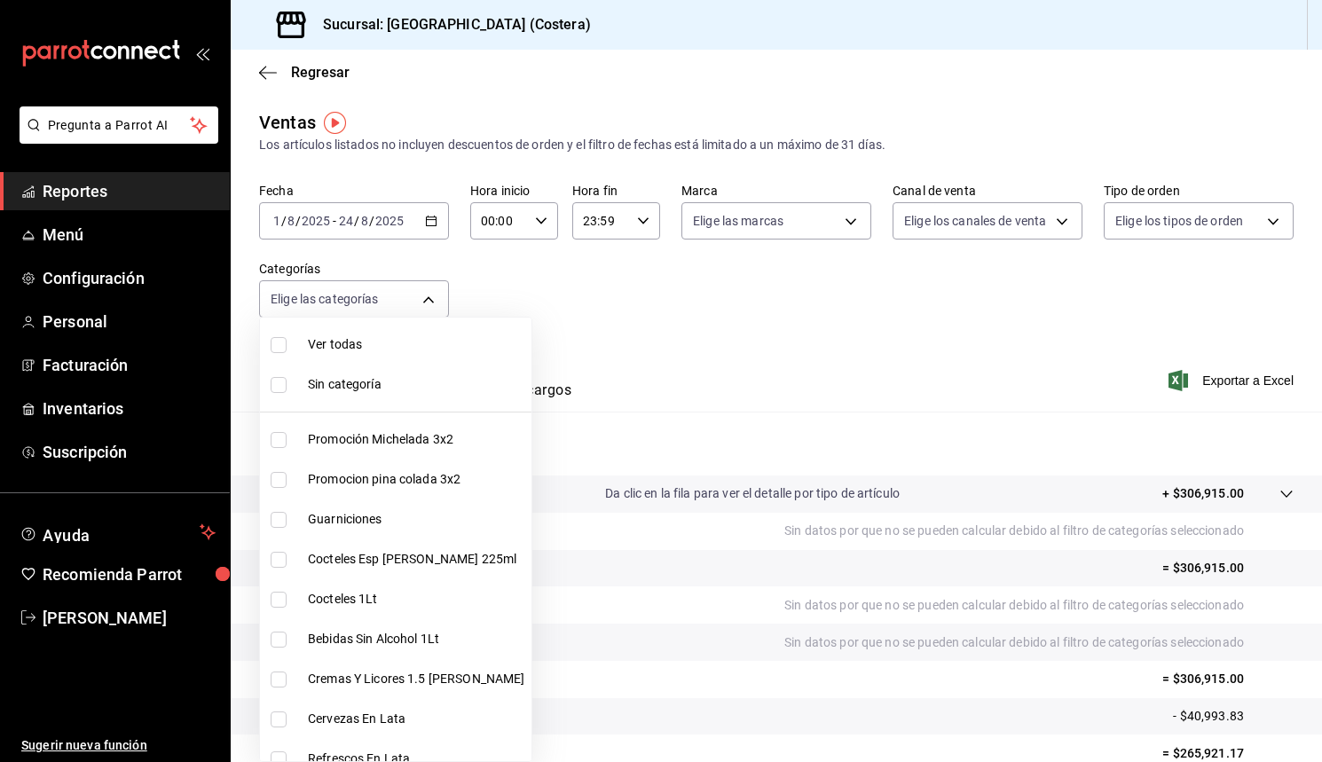
click at [285, 440] on input "checkbox" at bounding box center [279, 440] width 16 height 16
checkbox input "true"
type input "f9973abf-4d50-430f-a3a0-1be1e9b440c3"
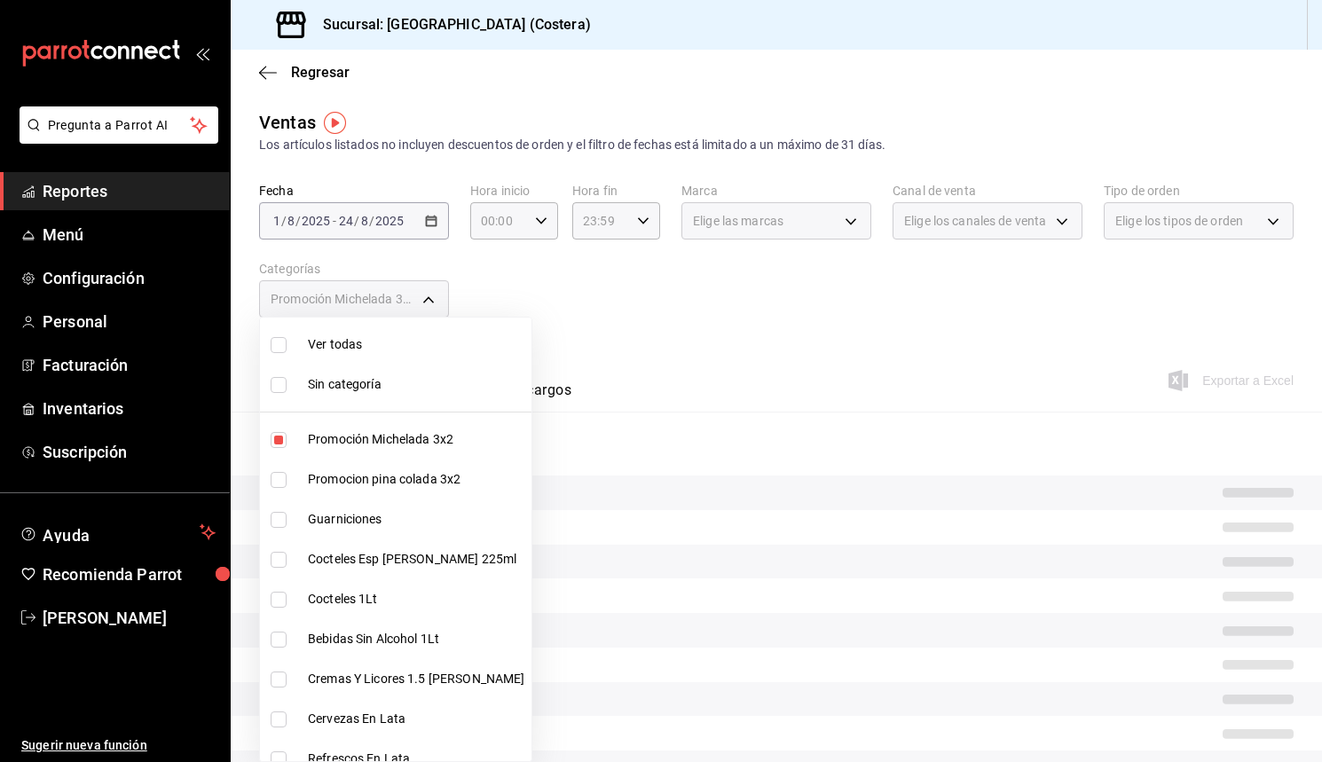
click at [281, 485] on input "checkbox" at bounding box center [279, 480] width 16 height 16
checkbox input "true"
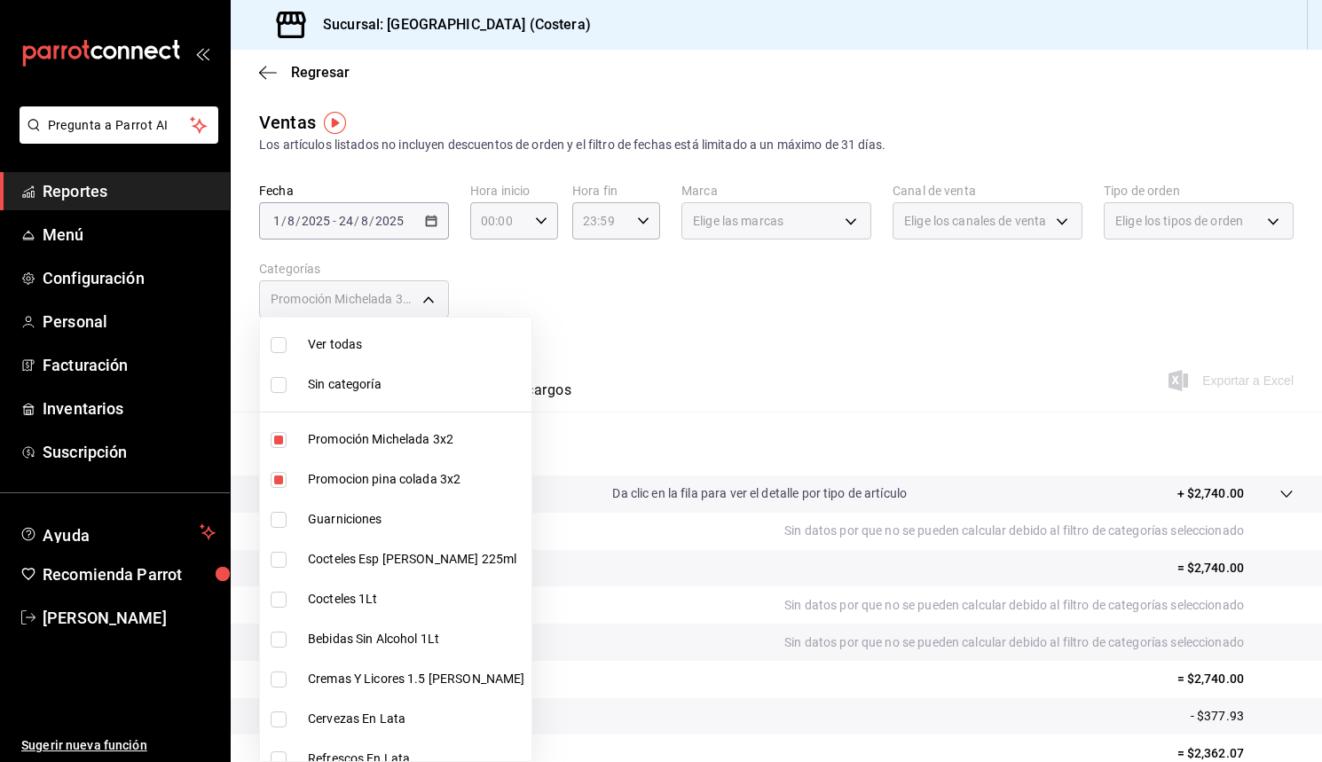
type input "f9973abf-4d50-430f-a3a0-1be1e9b440c3,4500806b-e482-404f-ace7-b7714d25f1ae"
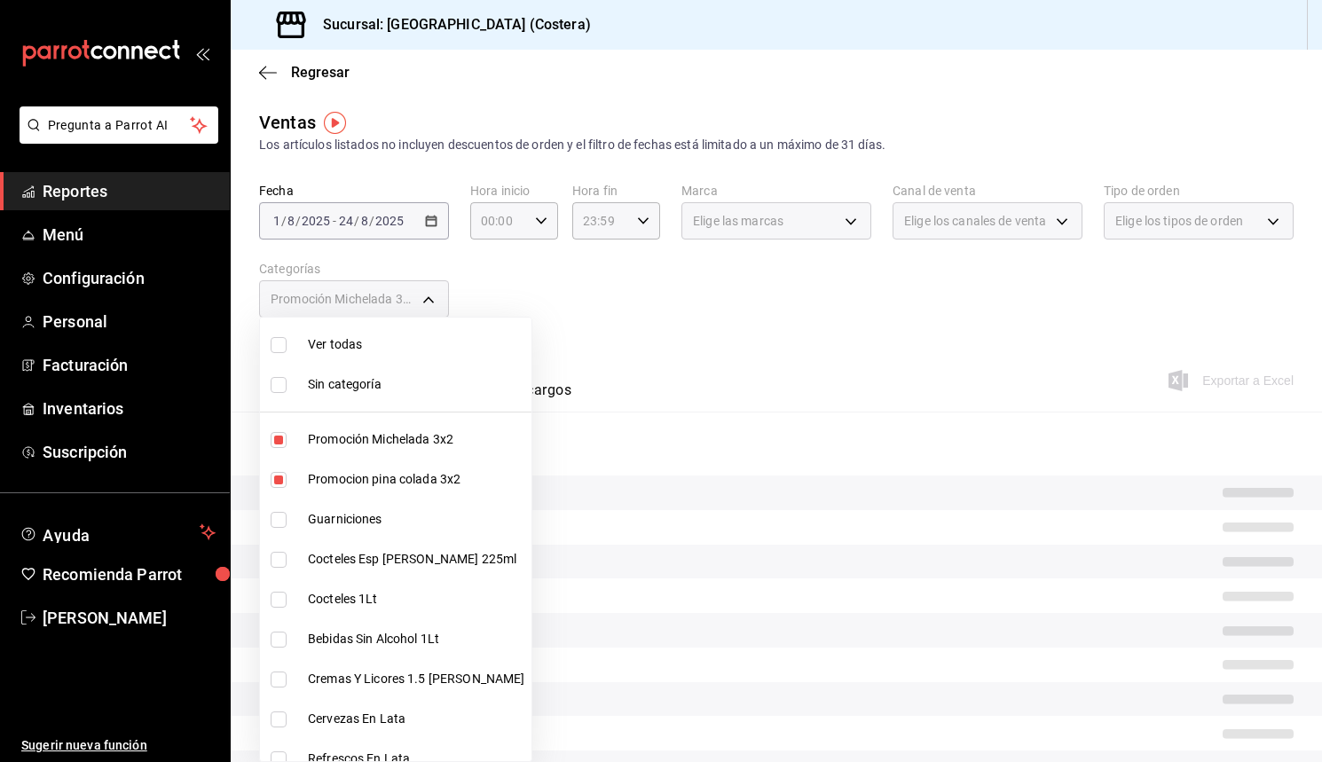
scroll to position [43, 0]
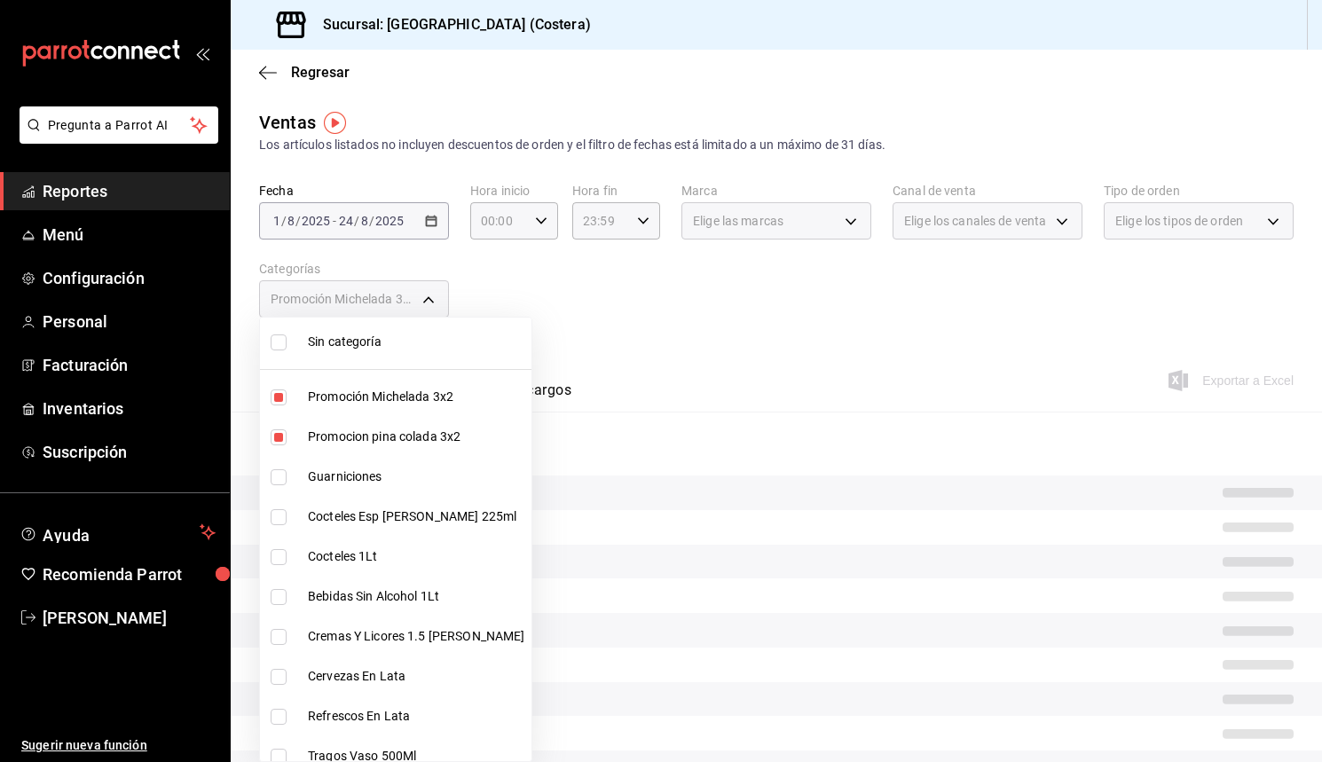
click at [281, 481] on input "checkbox" at bounding box center [279, 477] width 16 height 16
checkbox input "true"
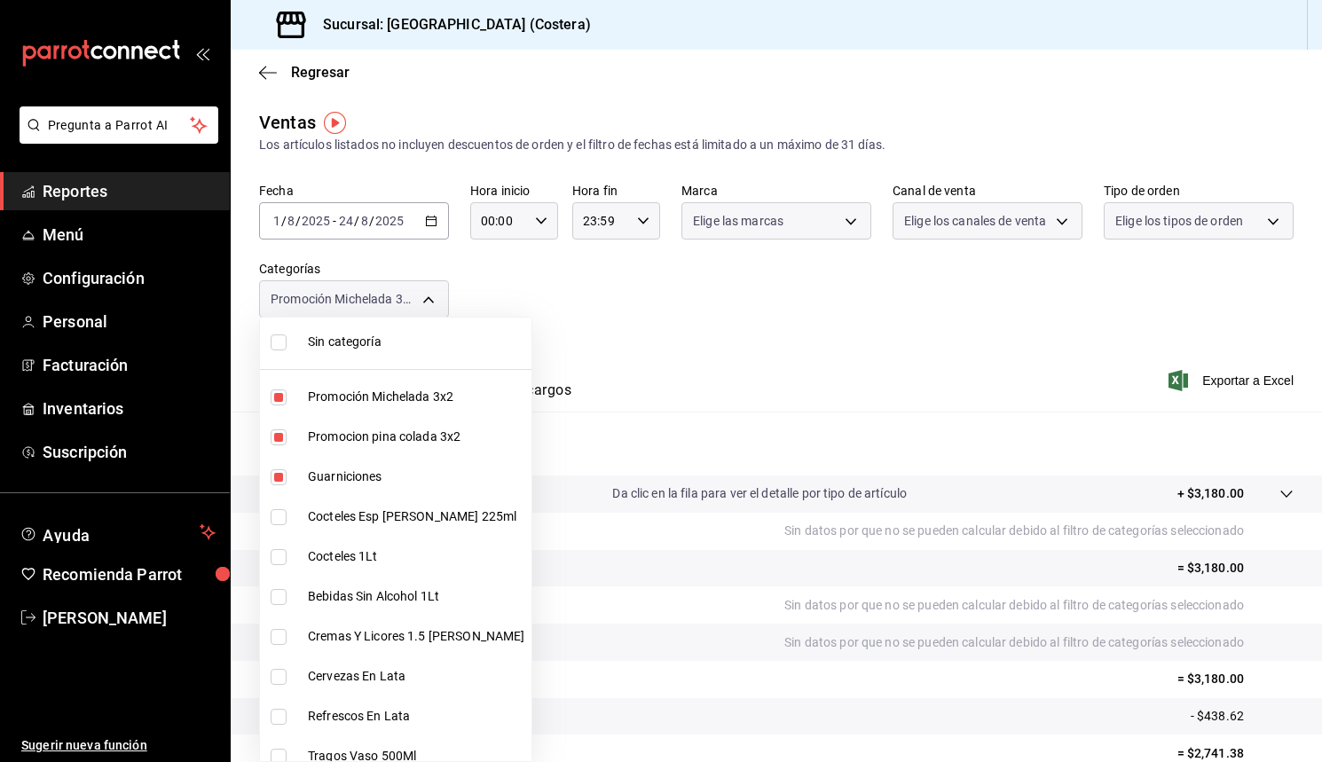
type input "f9973abf-4d50-430f-a3a0-1be1e9b440c3,4500806b-e482-404f-ace7-b7714d25f1ae,b7f0a…"
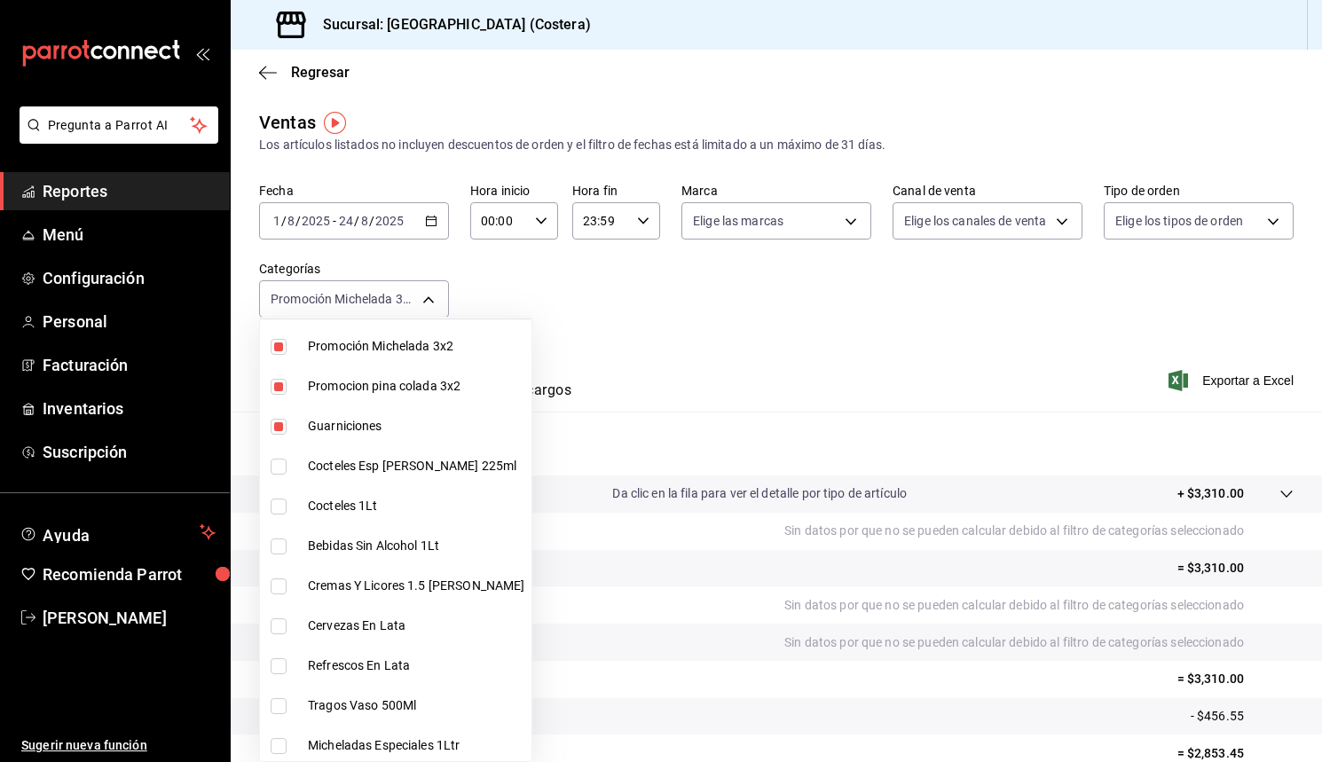
click at [281, 419] on input "checkbox" at bounding box center [279, 427] width 16 height 16
checkbox input "false"
type input "f9973abf-4d50-430f-a3a0-1be1e9b440c3,4500806b-e482-404f-ace7-b7714d25f1ae"
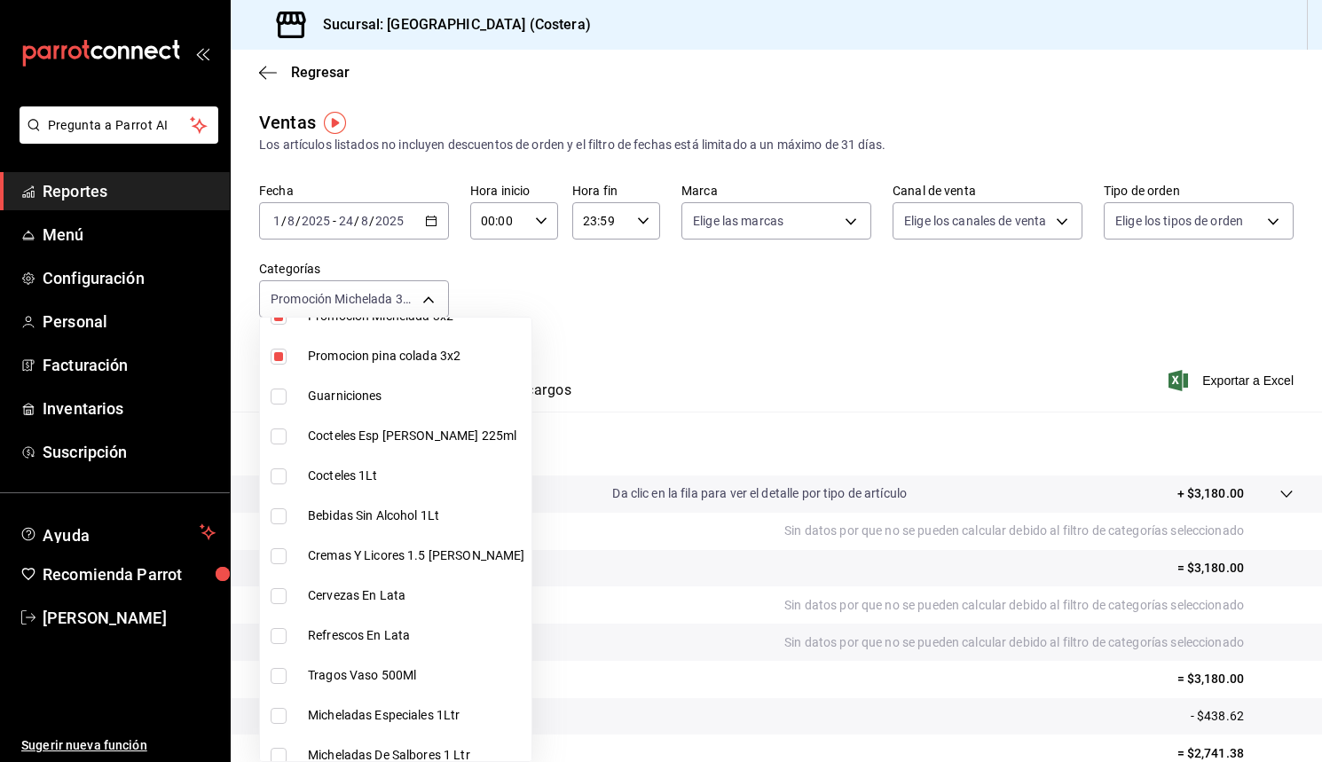
scroll to position [146, 0]
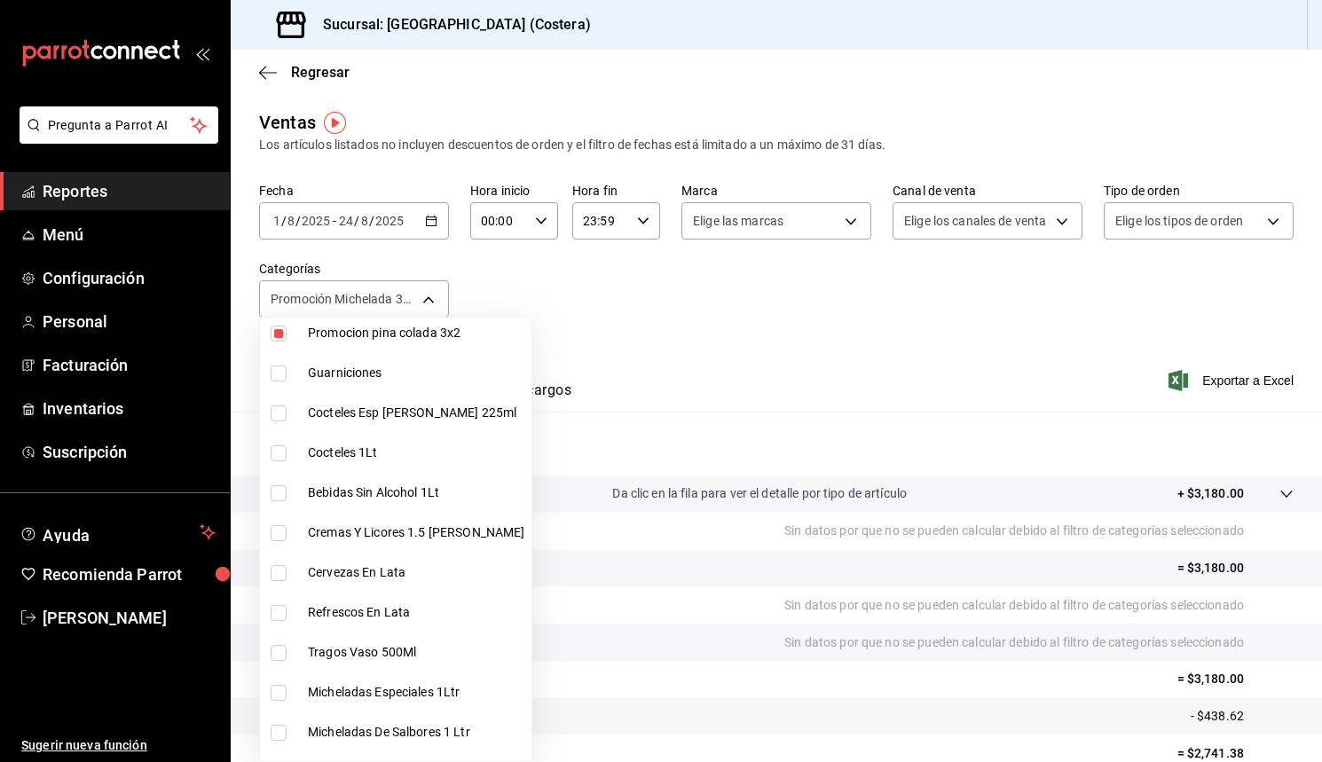
click at [280, 413] on input "checkbox" at bounding box center [279, 414] width 16 height 16
checkbox input "true"
type input "f9973abf-4d50-430f-a3a0-1be1e9b440c3,4500806b-e482-404f-ace7-b7714d25f1ae,7e7b7…"
click at [286, 459] on input "checkbox" at bounding box center [279, 454] width 16 height 16
checkbox input "true"
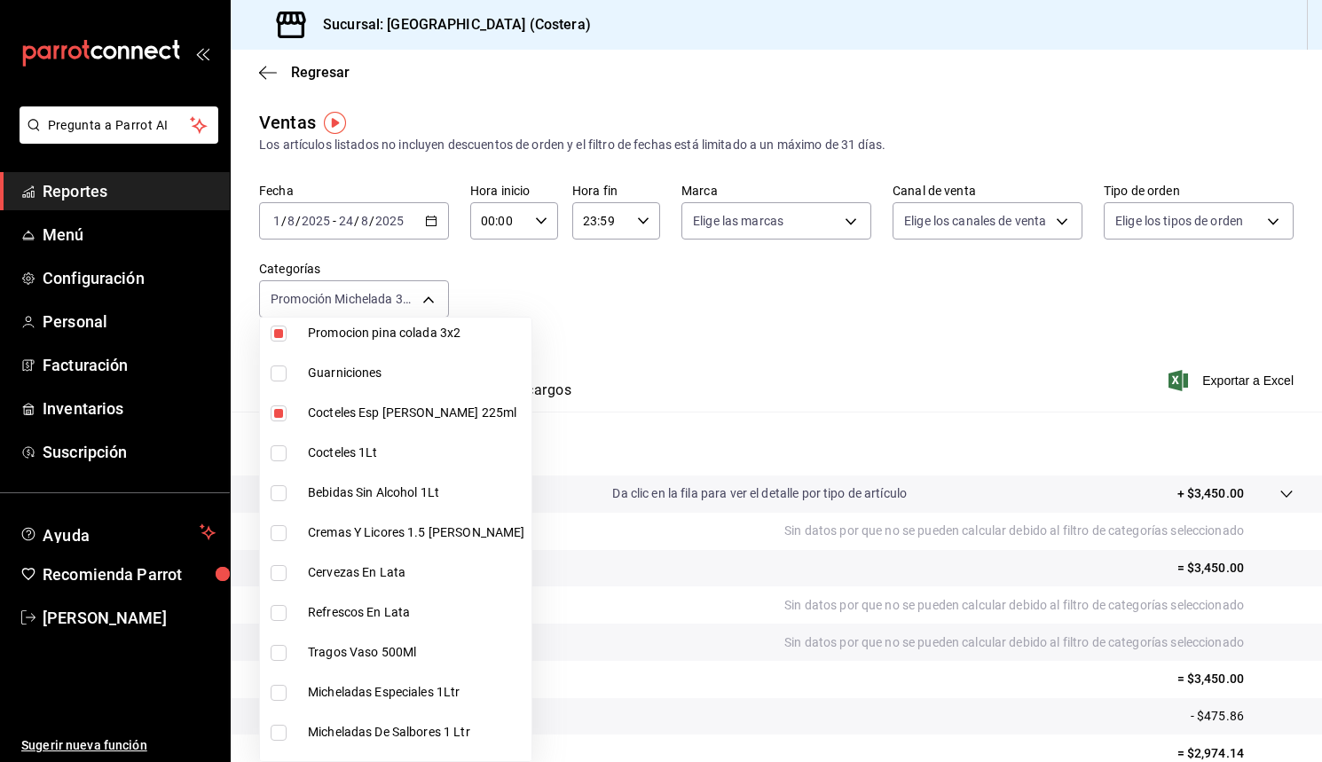
type input "f9973abf-4d50-430f-a3a0-1be1e9b440c3,4500806b-e482-404f-ace7-b7714d25f1ae,7e7b7…"
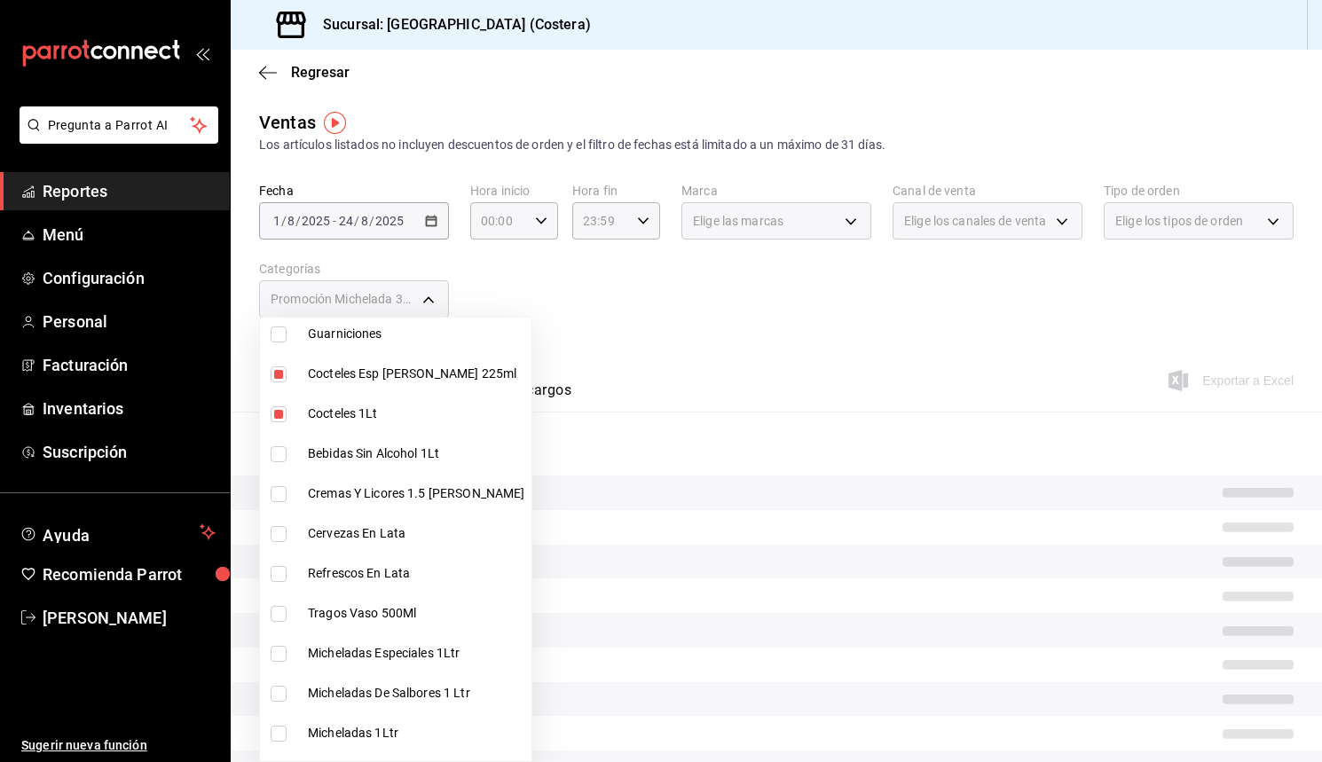
click at [285, 459] on input "checkbox" at bounding box center [279, 454] width 16 height 16
checkbox input "true"
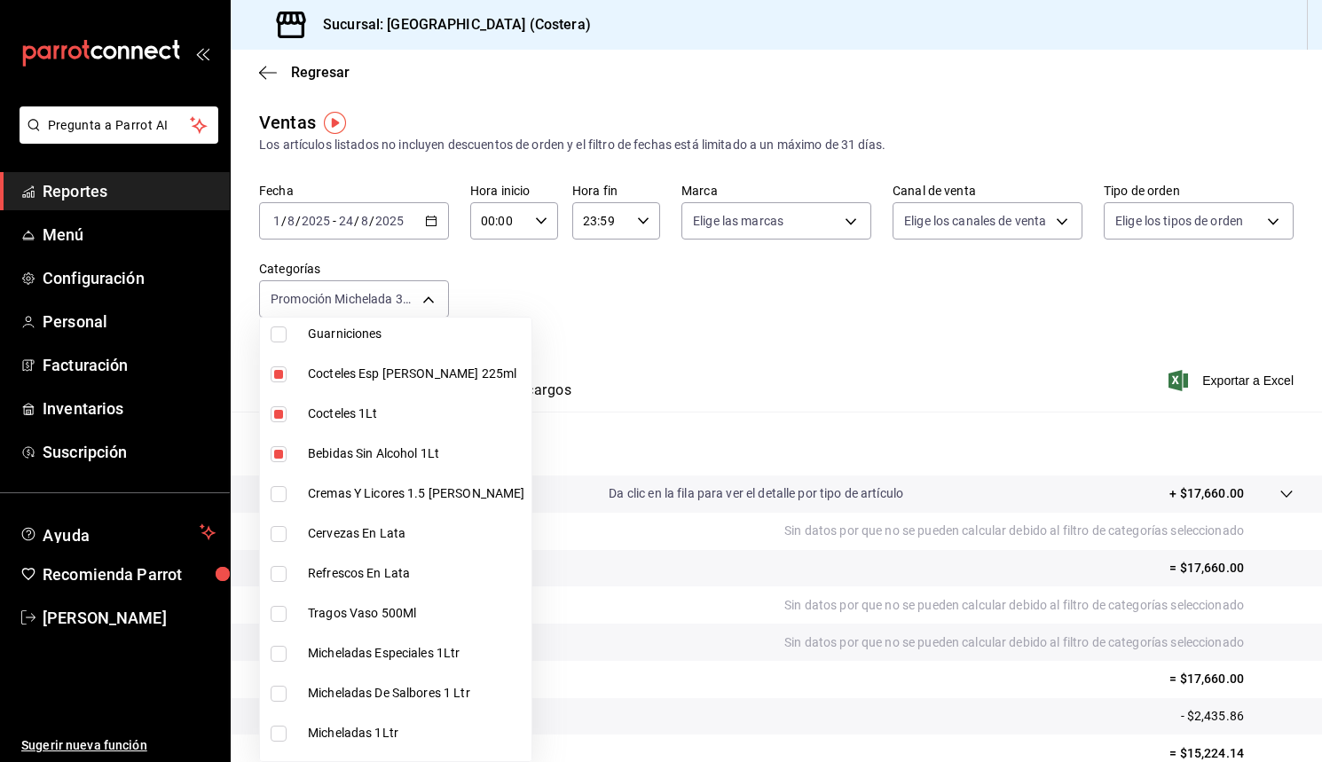
type input "f9973abf-4d50-430f-a3a0-1be1e9b440c3,4500806b-e482-404f-ace7-b7714d25f1ae,7e7b7…"
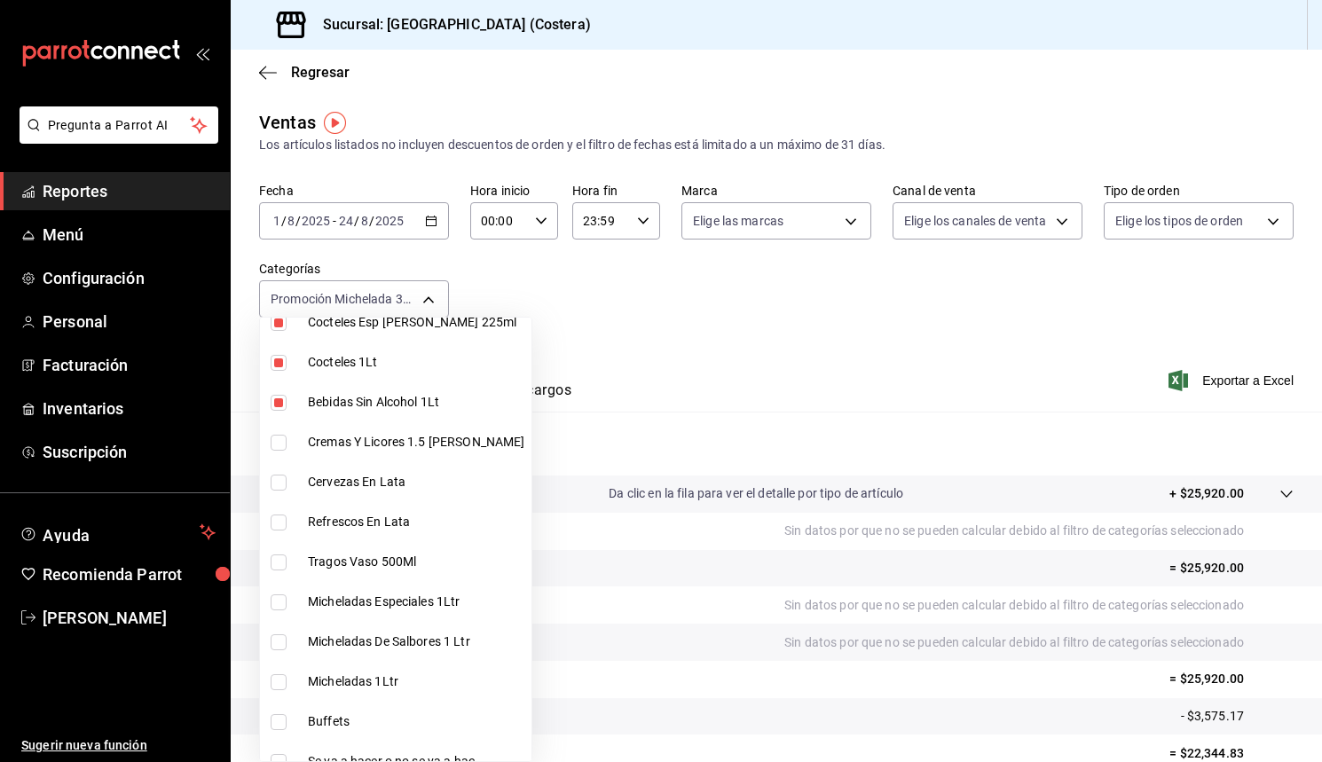
scroll to position [233, 0]
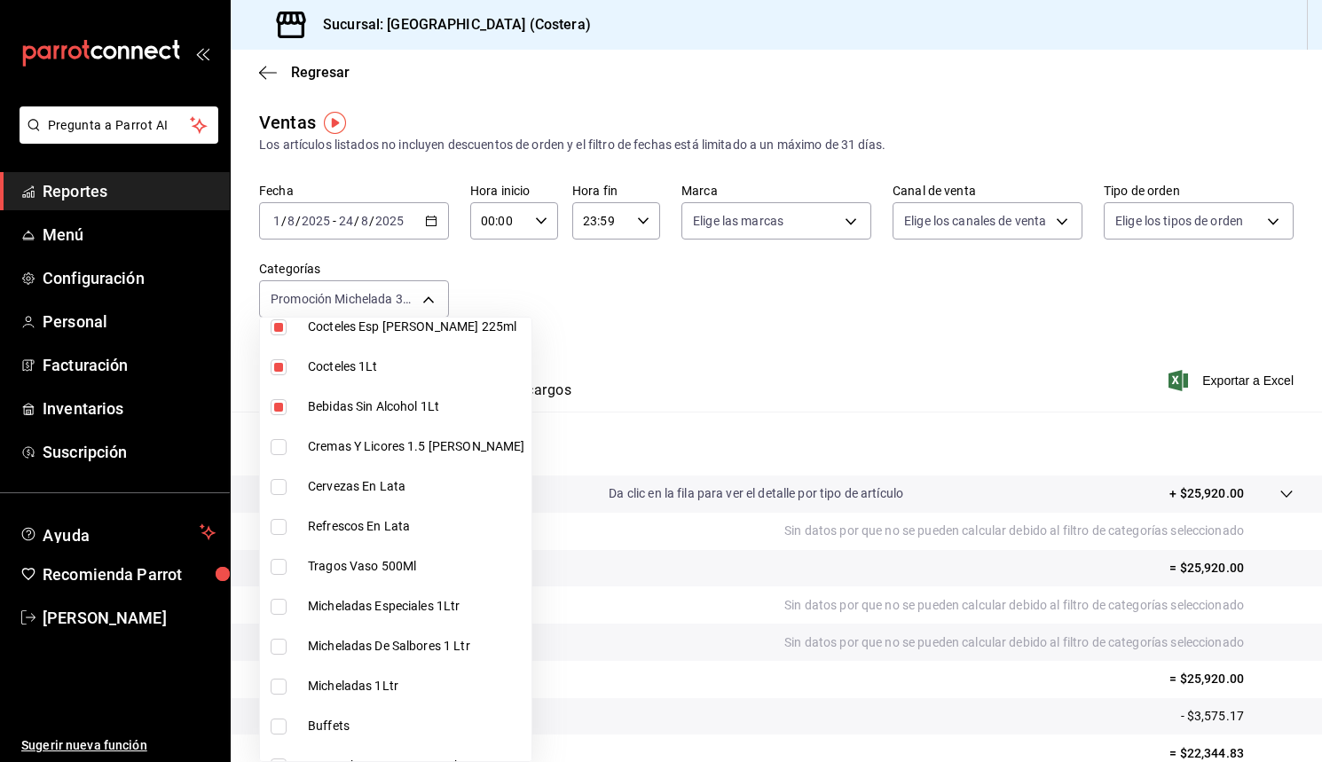
click at [283, 439] on input "checkbox" at bounding box center [279, 447] width 16 height 16
checkbox input "true"
type input "f9973abf-4d50-430f-a3a0-1be1e9b440c3,4500806b-e482-404f-ace7-b7714d25f1ae,7e7b7…"
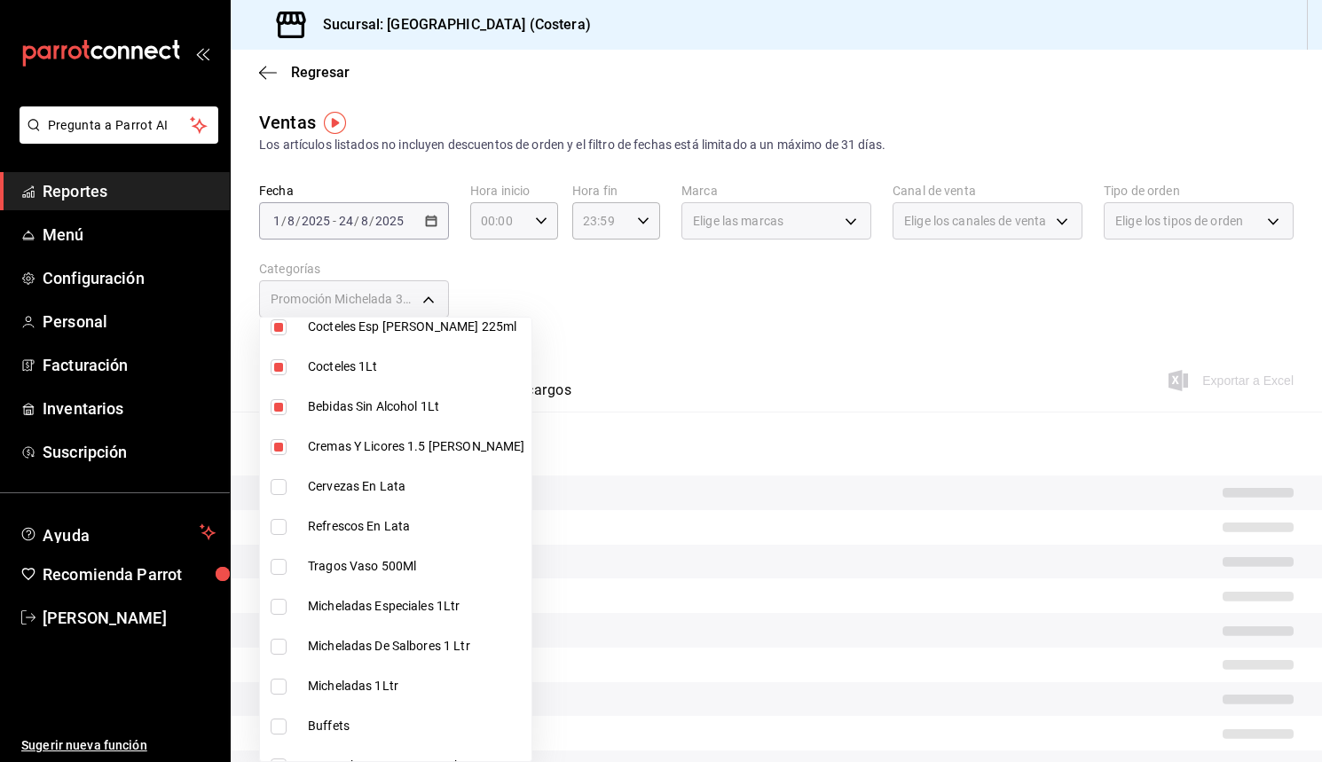
click at [283, 485] on input "checkbox" at bounding box center [279, 487] width 16 height 16
checkbox input "true"
type input "f9973abf-4d50-430f-a3a0-1be1e9b440c3,4500806b-e482-404f-ace7-b7714d25f1ae,7e7b7…"
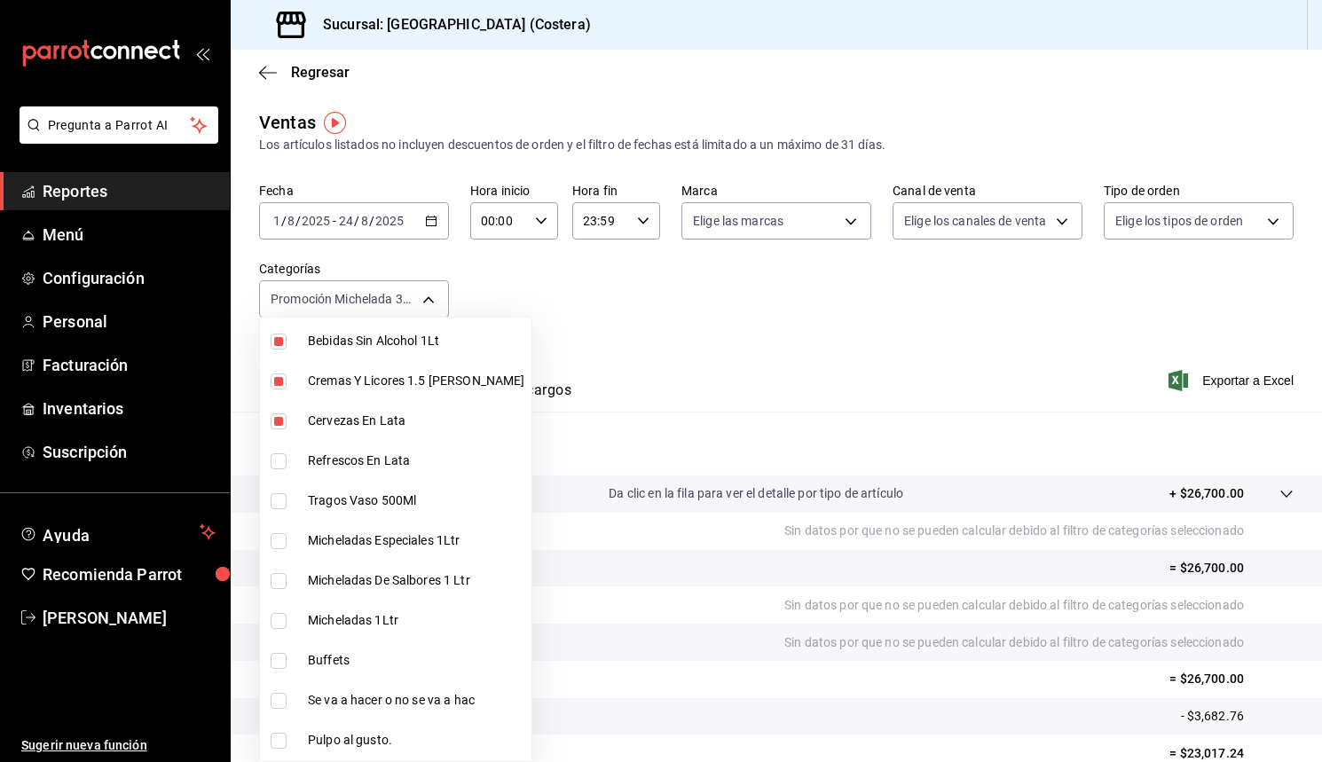
click at [281, 461] on input "checkbox" at bounding box center [279, 461] width 16 height 16
checkbox input "true"
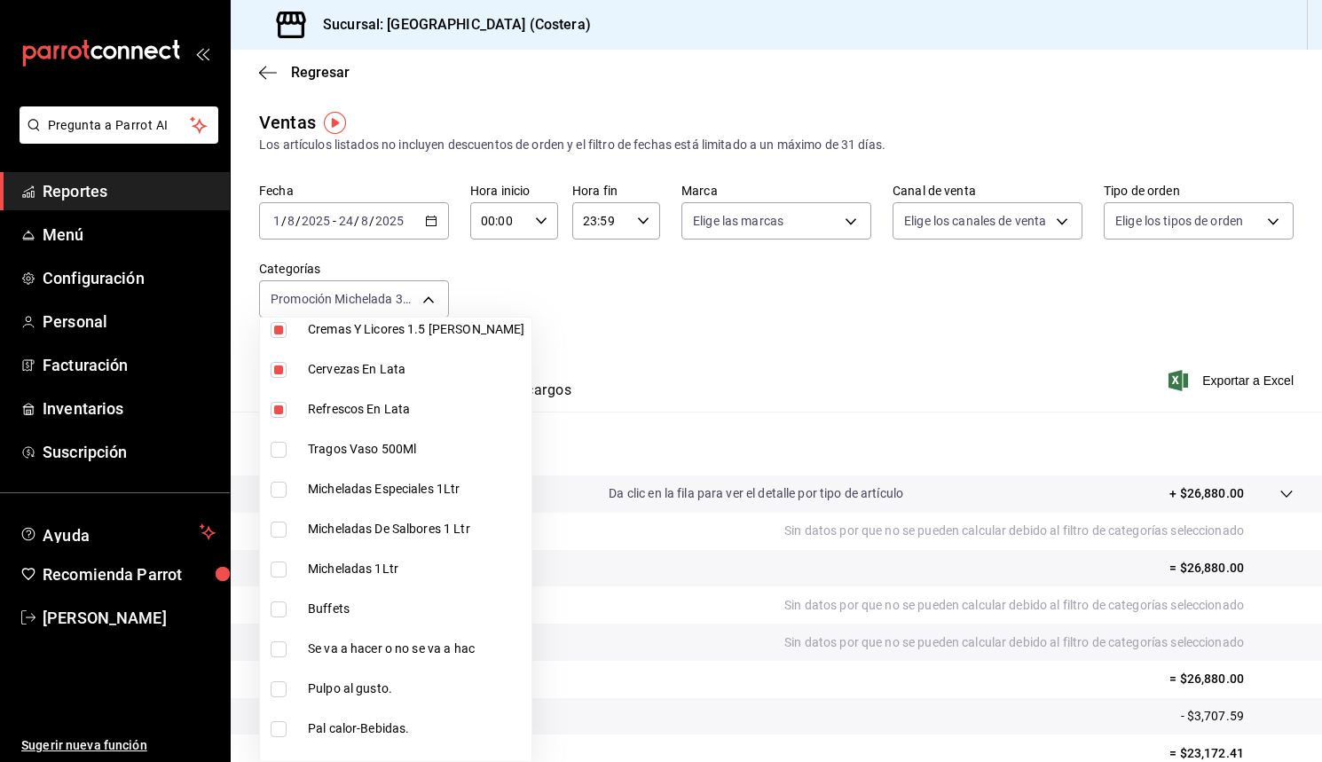
click at [280, 458] on li "Tragos Vaso 500Ml" at bounding box center [396, 450] width 272 height 40
type input "f9973abf-4d50-430f-a3a0-1be1e9b440c3,4500806b-e482-404f-ace7-b7714d25f1ae,7e7b7…"
checkbox input "true"
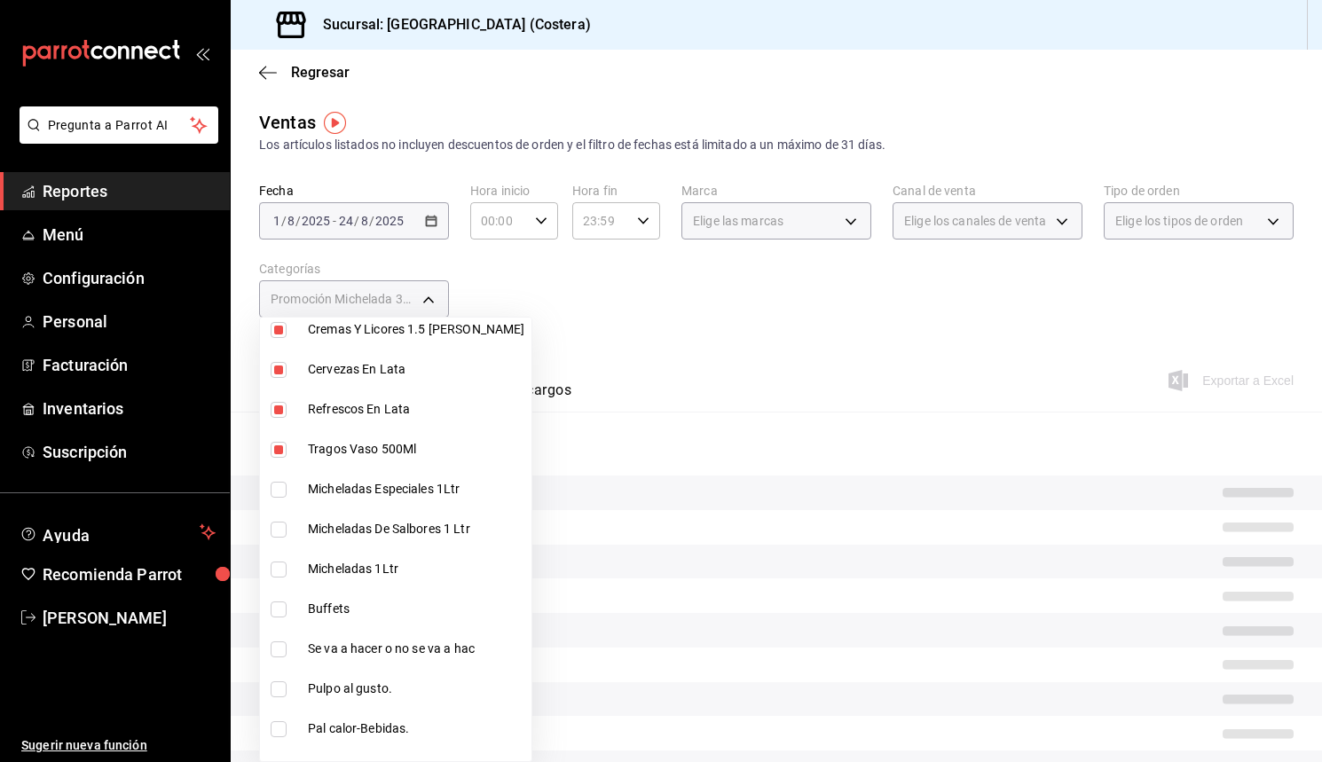
scroll to position [343, 0]
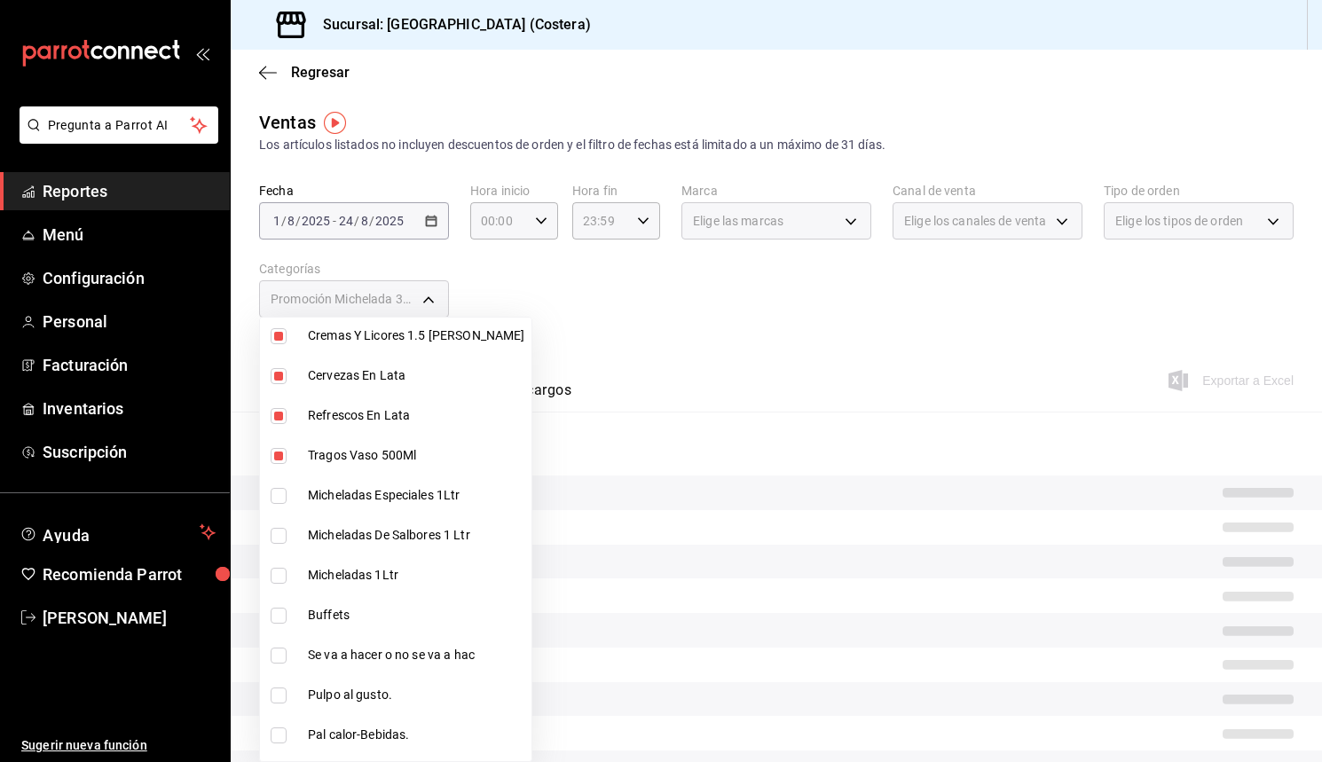
click at [283, 491] on input "checkbox" at bounding box center [279, 496] width 16 height 16
checkbox input "true"
type input "f9973abf-4d50-430f-a3a0-1be1e9b440c3,4500806b-e482-404f-ace7-b7714d25f1ae,7e7b7…"
click at [277, 540] on input "checkbox" at bounding box center [279, 536] width 16 height 16
checkbox input "true"
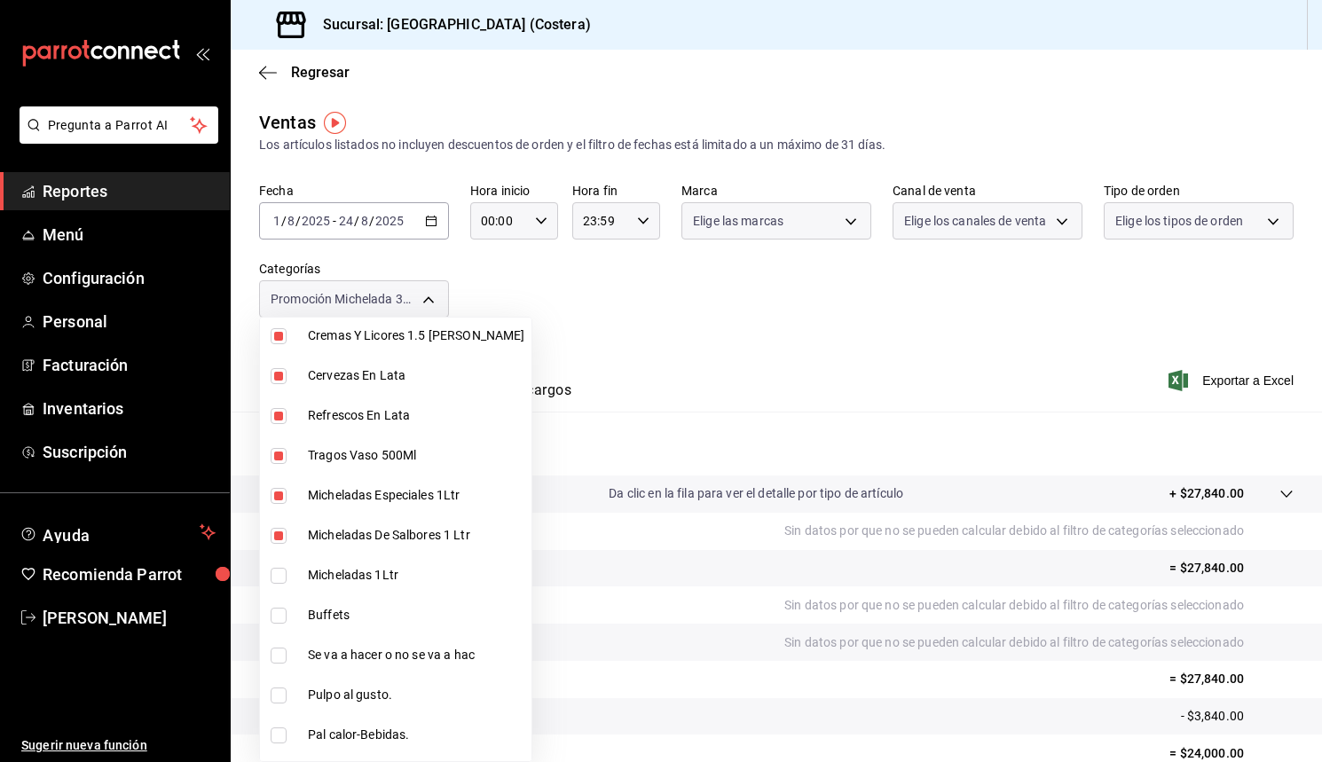
type input "f9973abf-4d50-430f-a3a0-1be1e9b440c3,4500806b-e482-404f-ace7-b7714d25f1ae,7e7b7…"
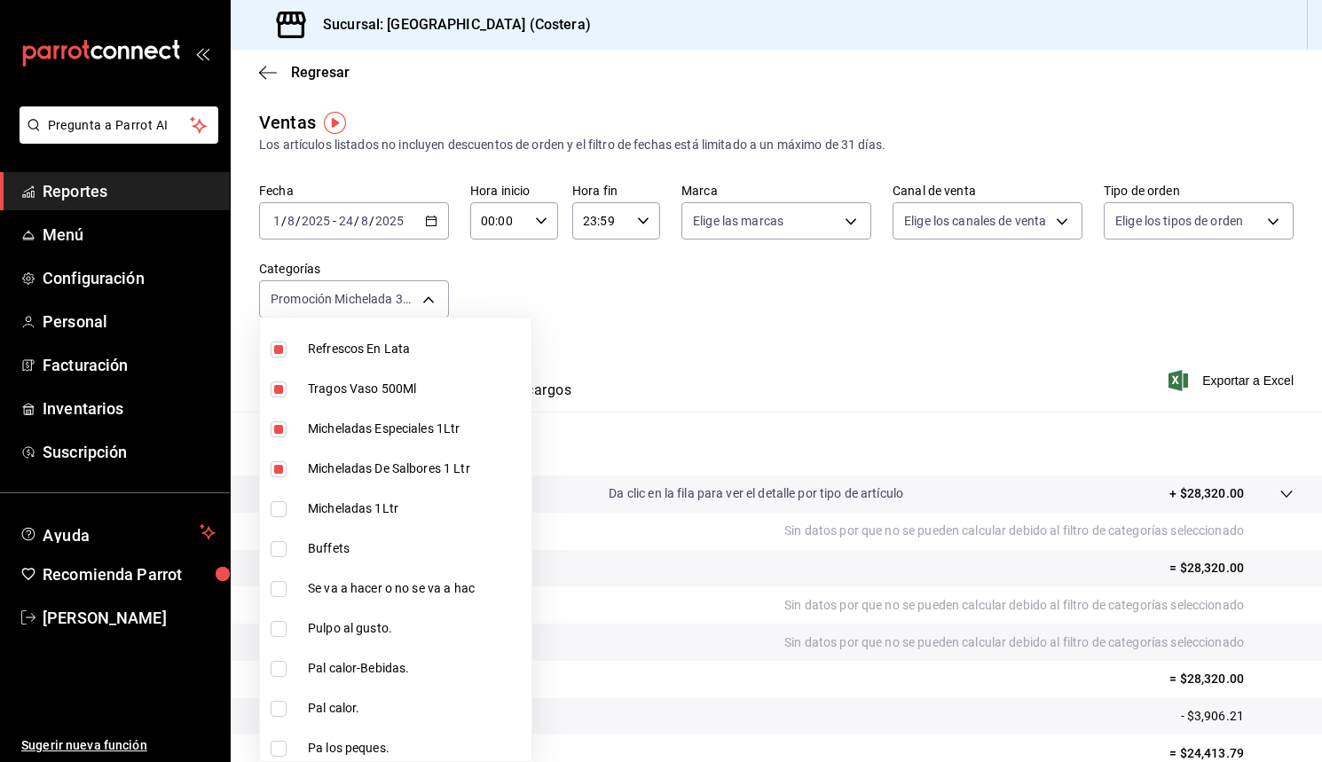
click at [280, 508] on input "checkbox" at bounding box center [279, 509] width 16 height 16
checkbox input "true"
type input "f9973abf-4d50-430f-a3a0-1be1e9b440c3,4500806b-e482-404f-ace7-b7714d25f1ae,7e7b7…"
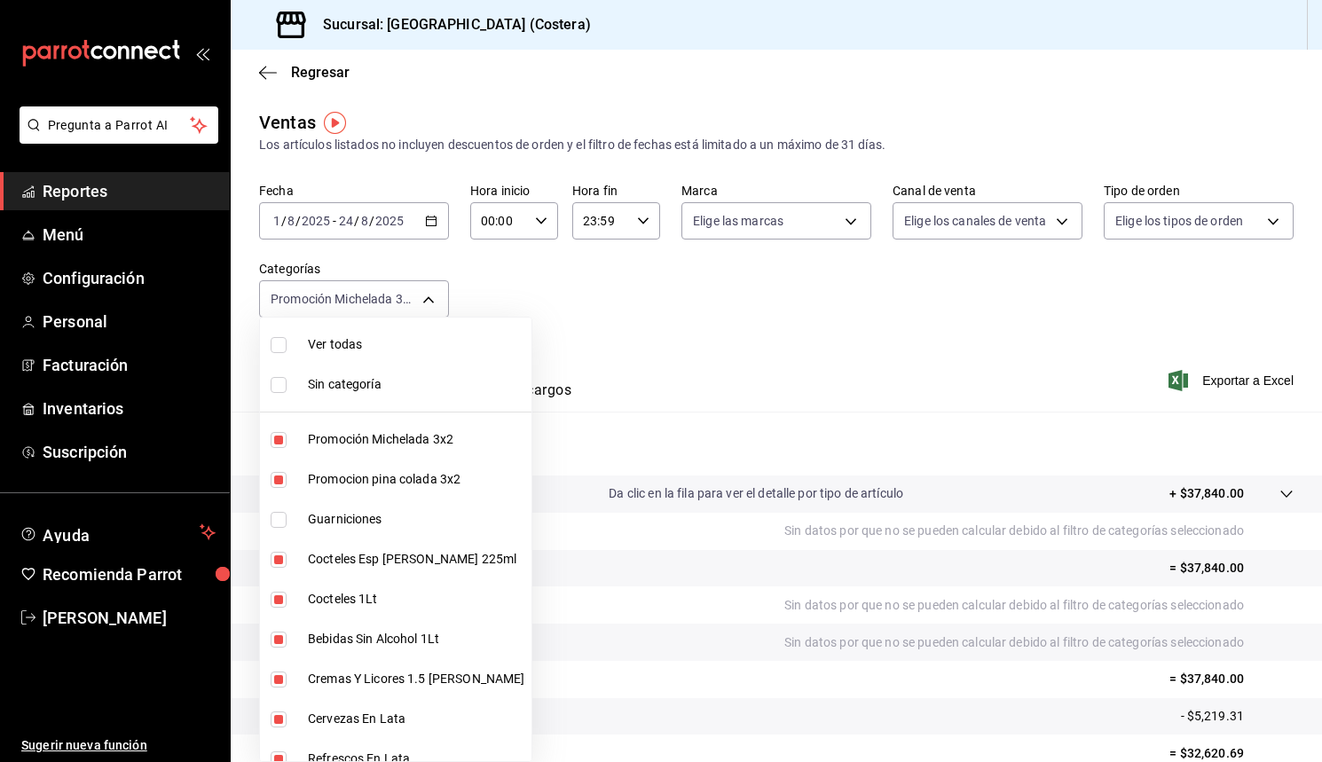
click at [278, 343] on input "checkbox" at bounding box center [279, 345] width 16 height 16
checkbox input "true"
type input "f9973abf-4d50-430f-a3a0-1be1e9b440c3,4500806b-e482-404f-ace7-b7714d25f1ae,b7f0a…"
checkbox input "true"
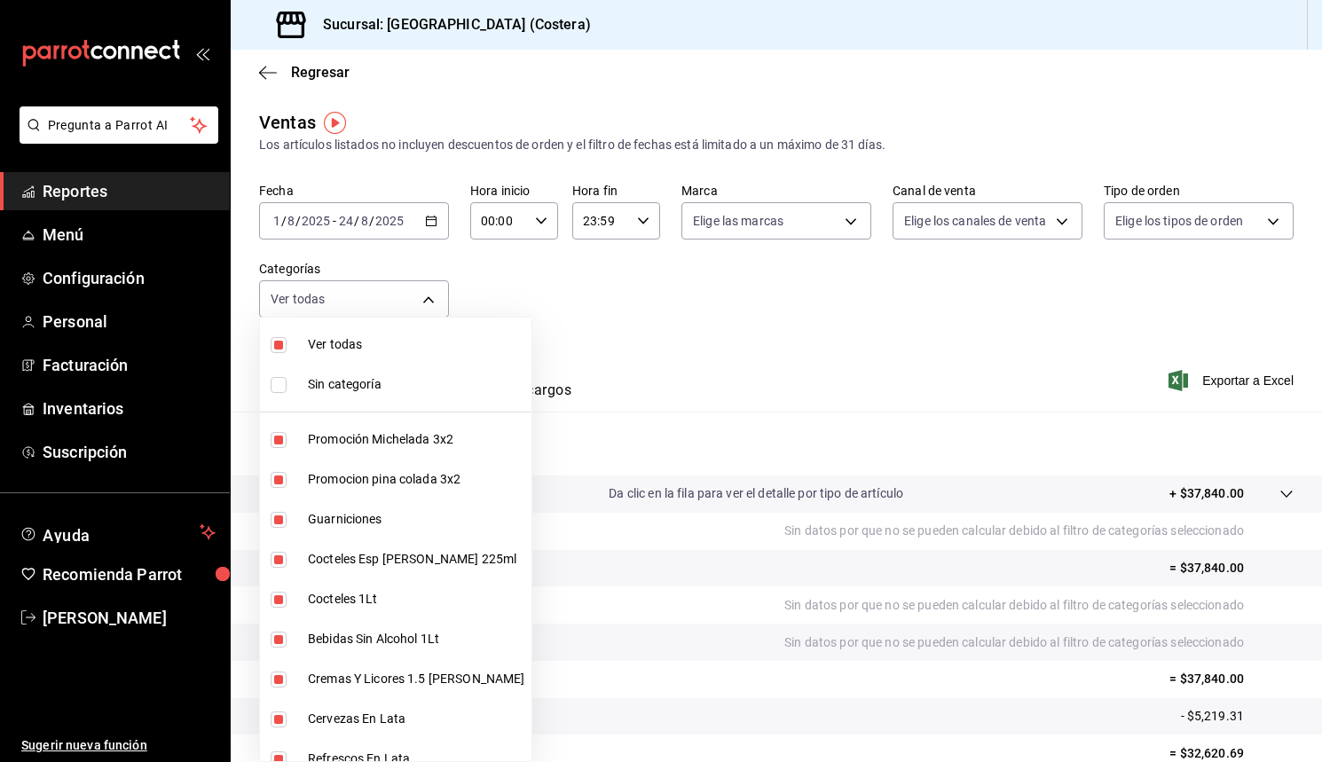
checkbox input "true"
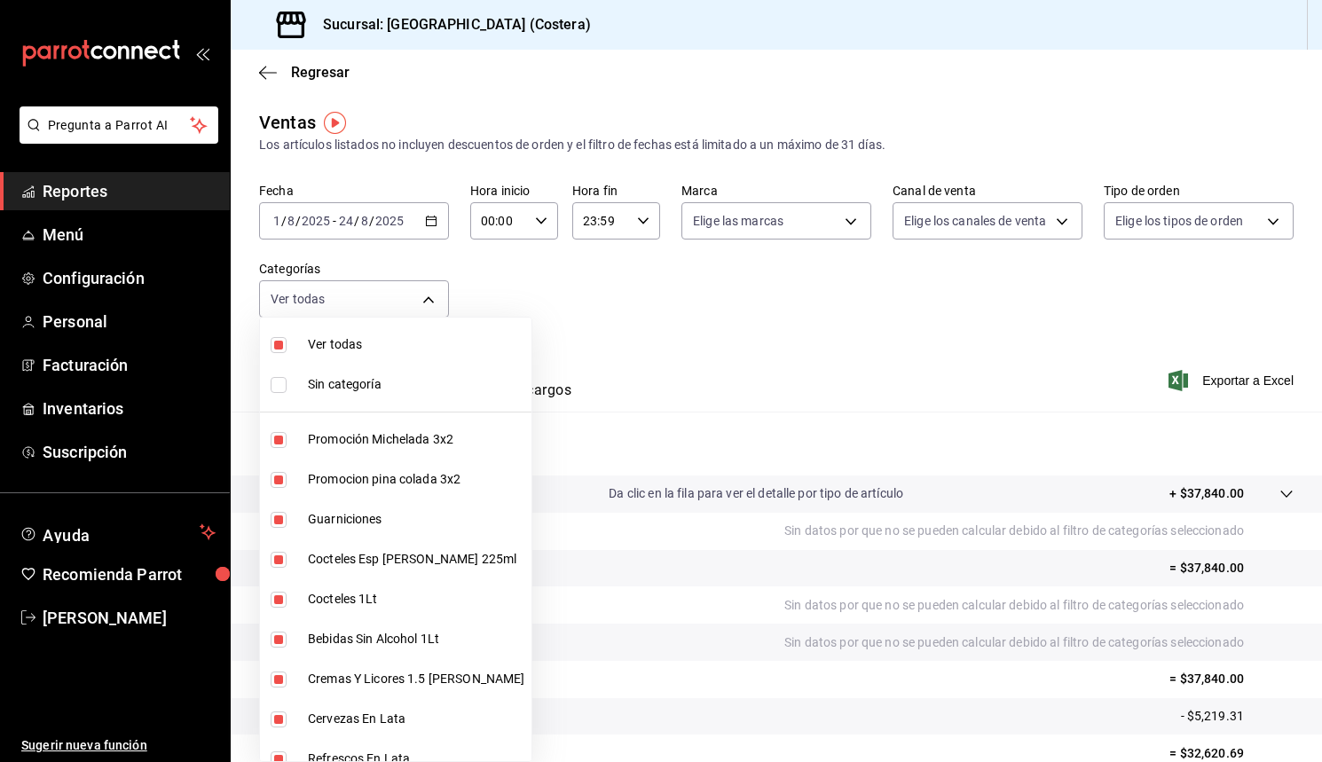
checkbox input "true"
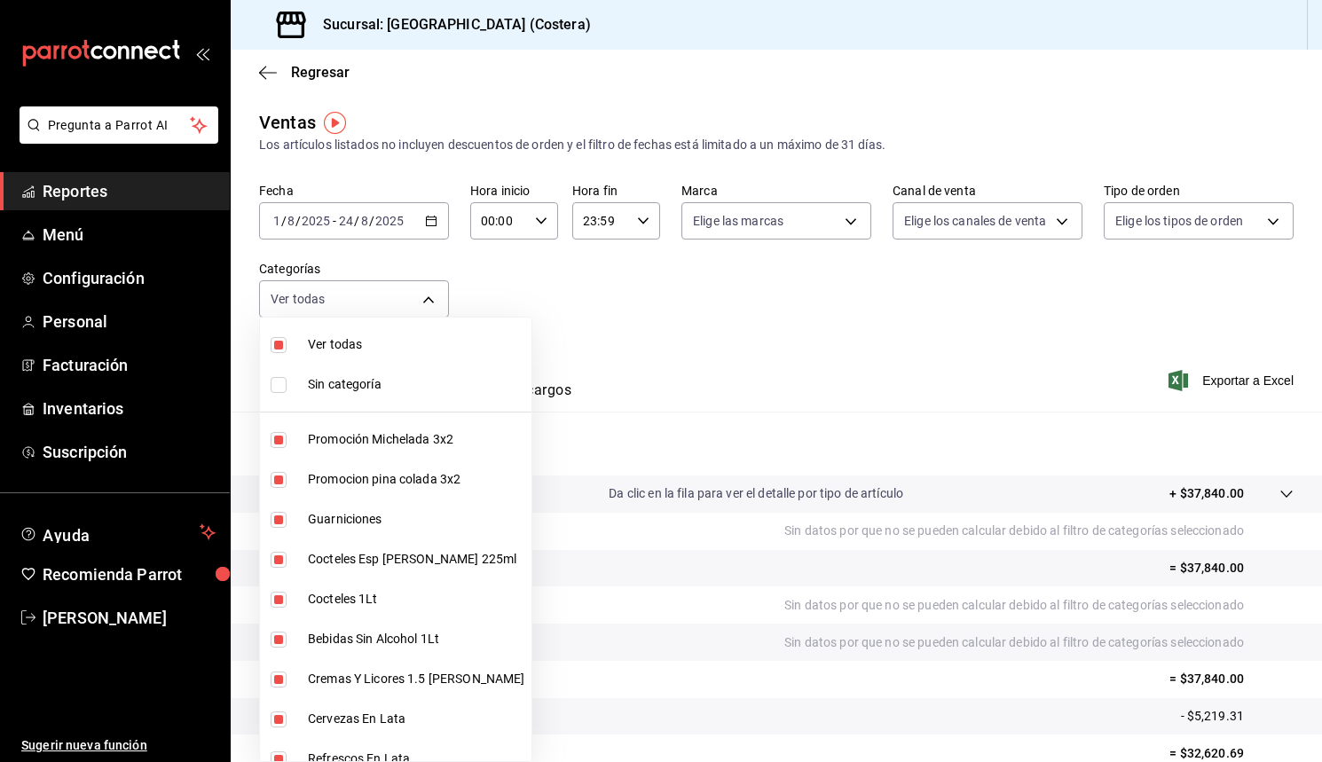
checkbox input "true"
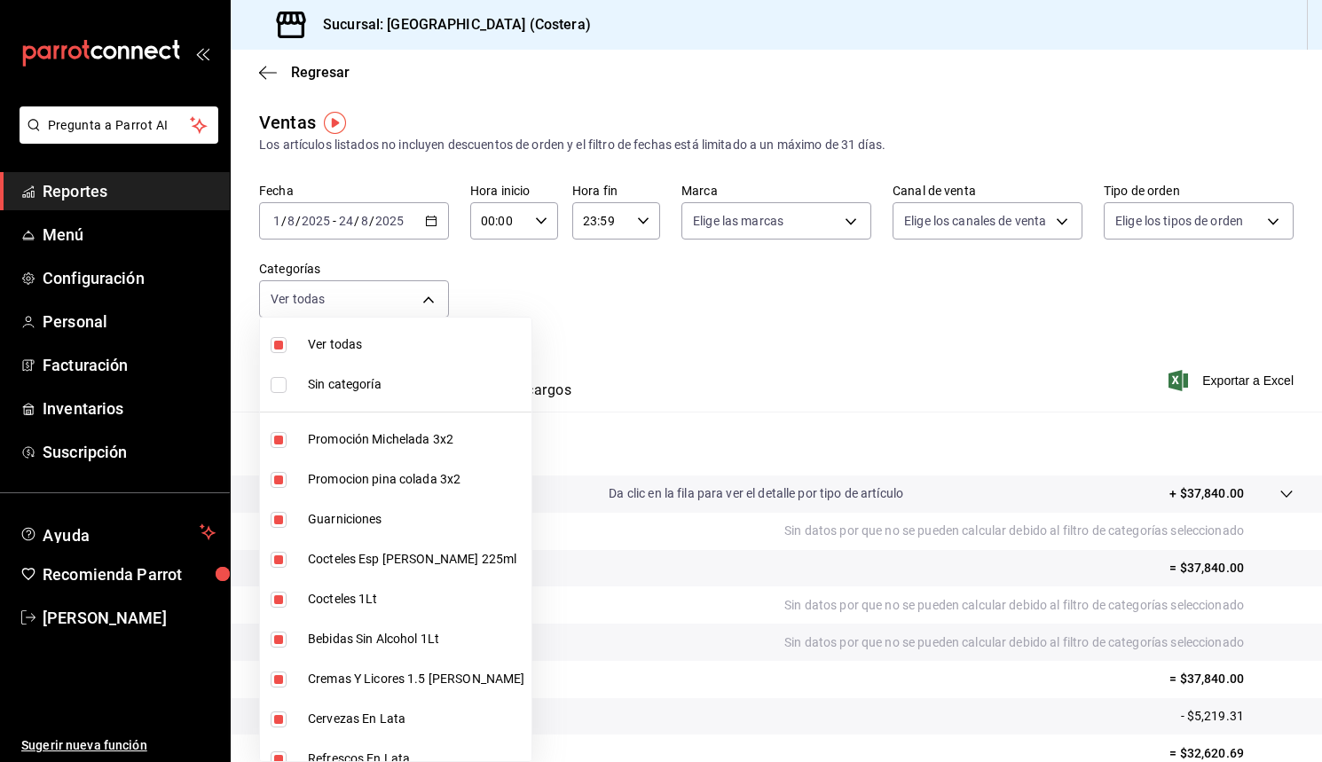
checkbox input "true"
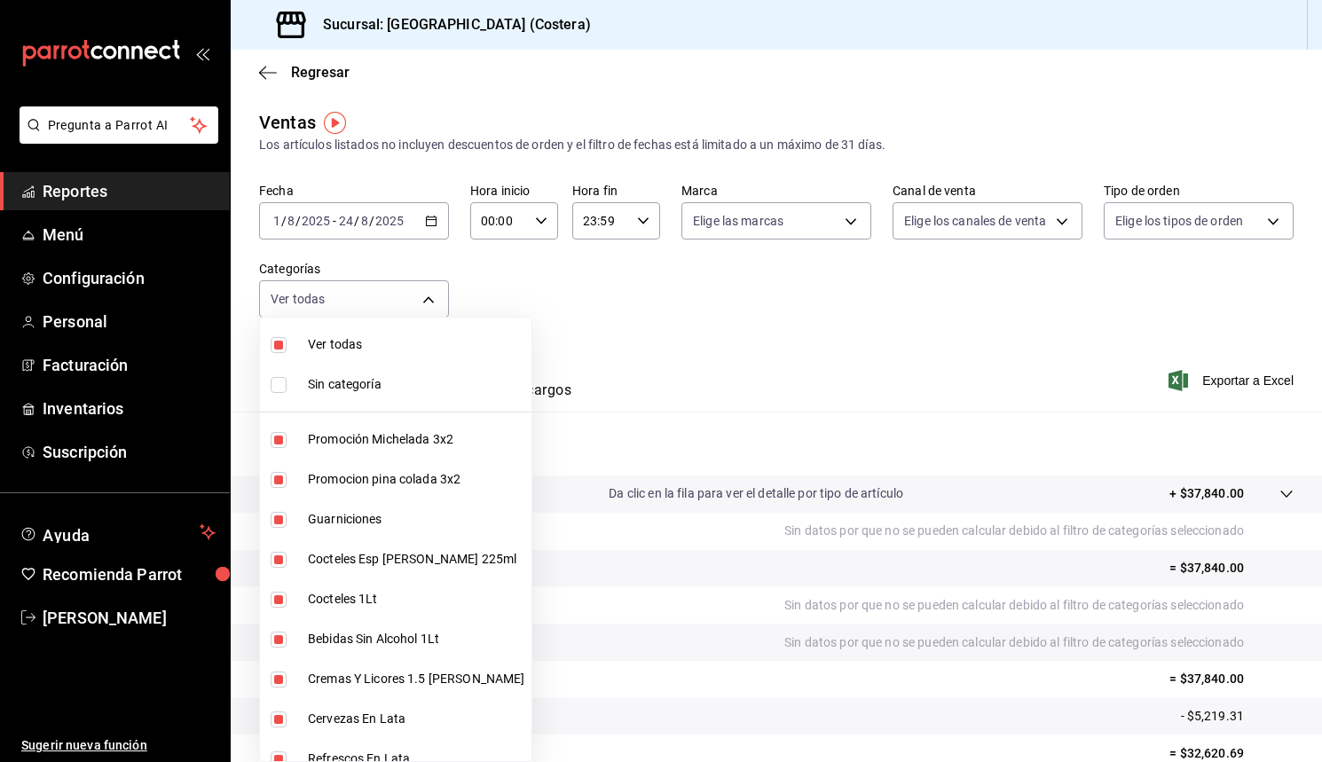
checkbox input "true"
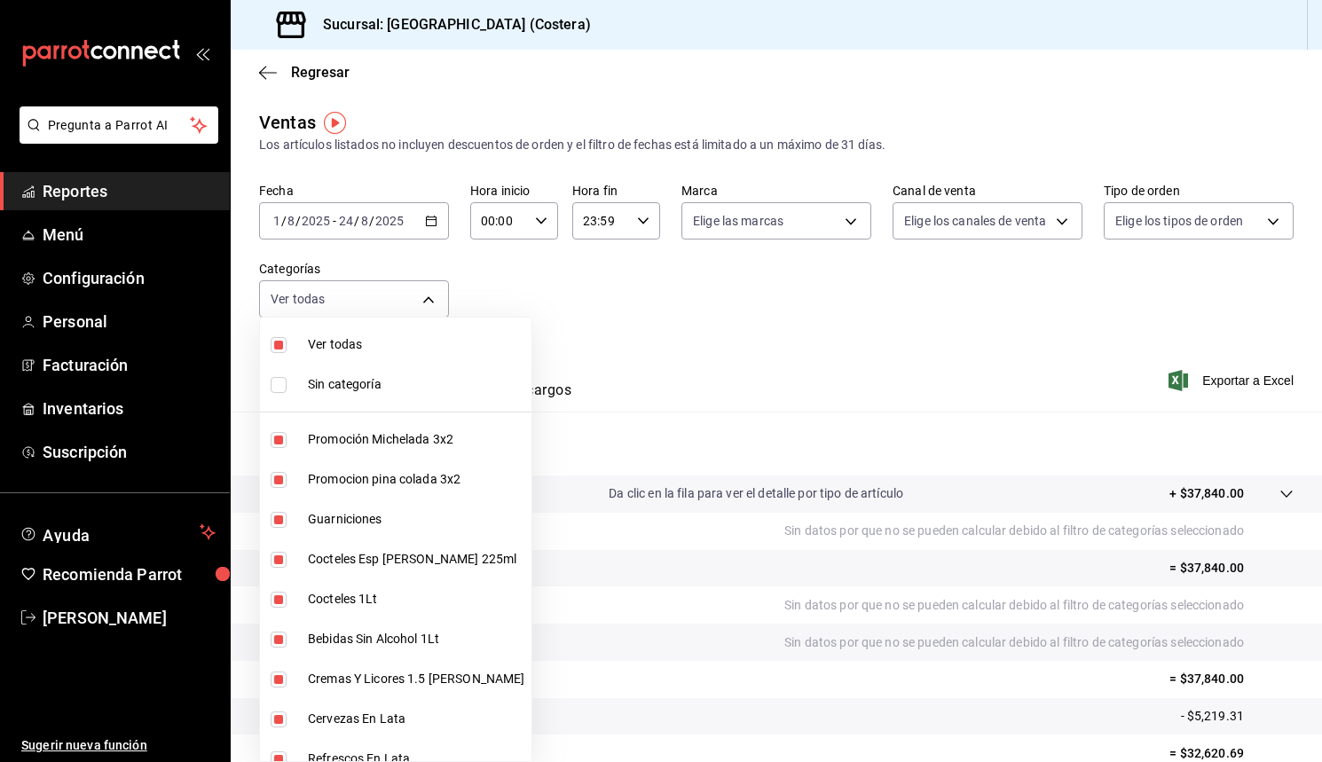
checkbox input "true"
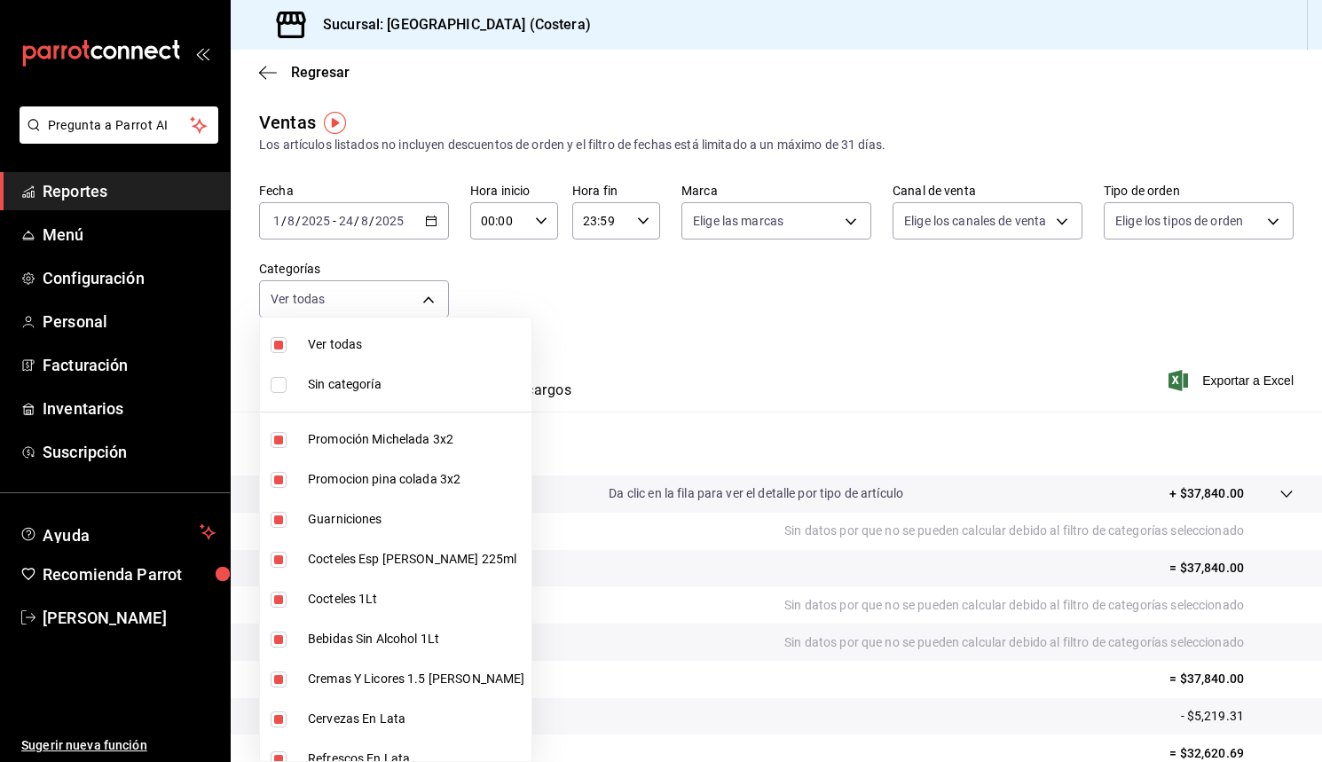
checkbox input "true"
click at [279, 342] on input "checkbox" at bounding box center [279, 345] width 16 height 16
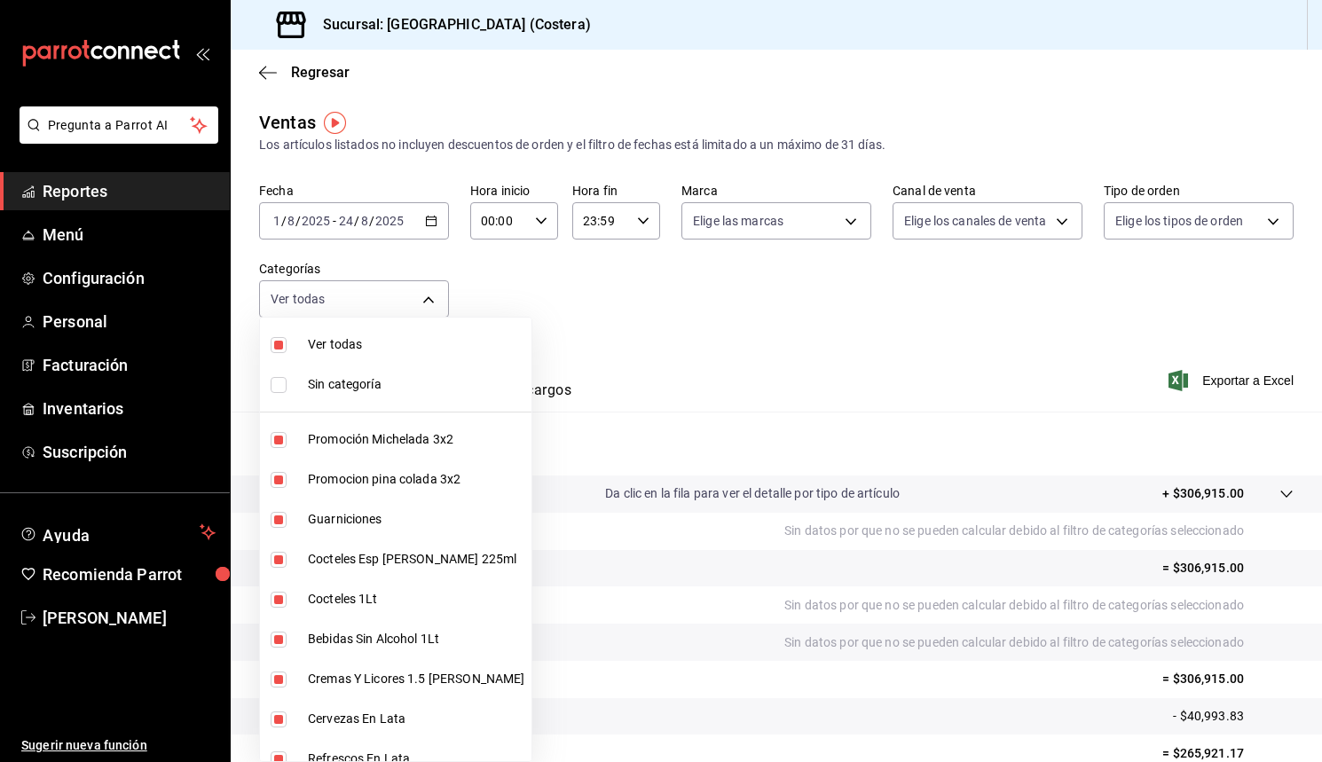
checkbox input "false"
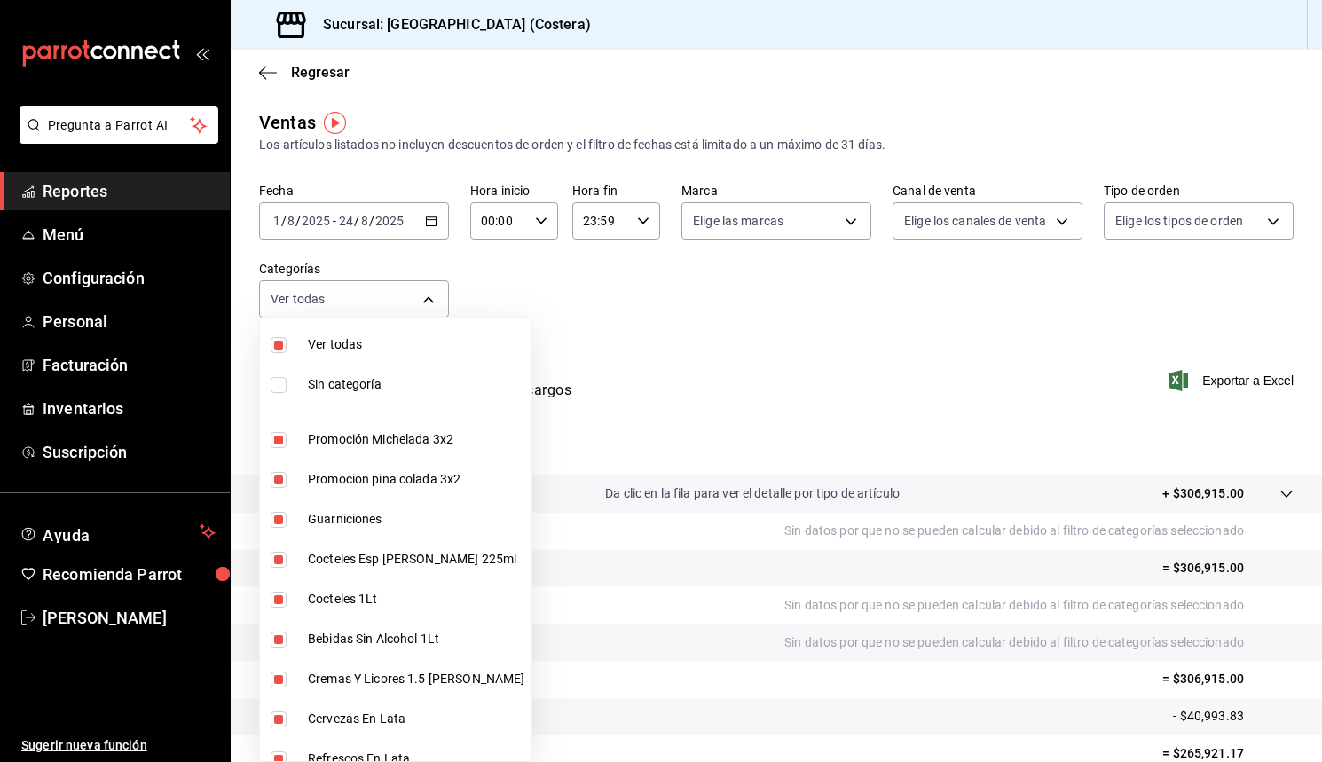
checkbox input "false"
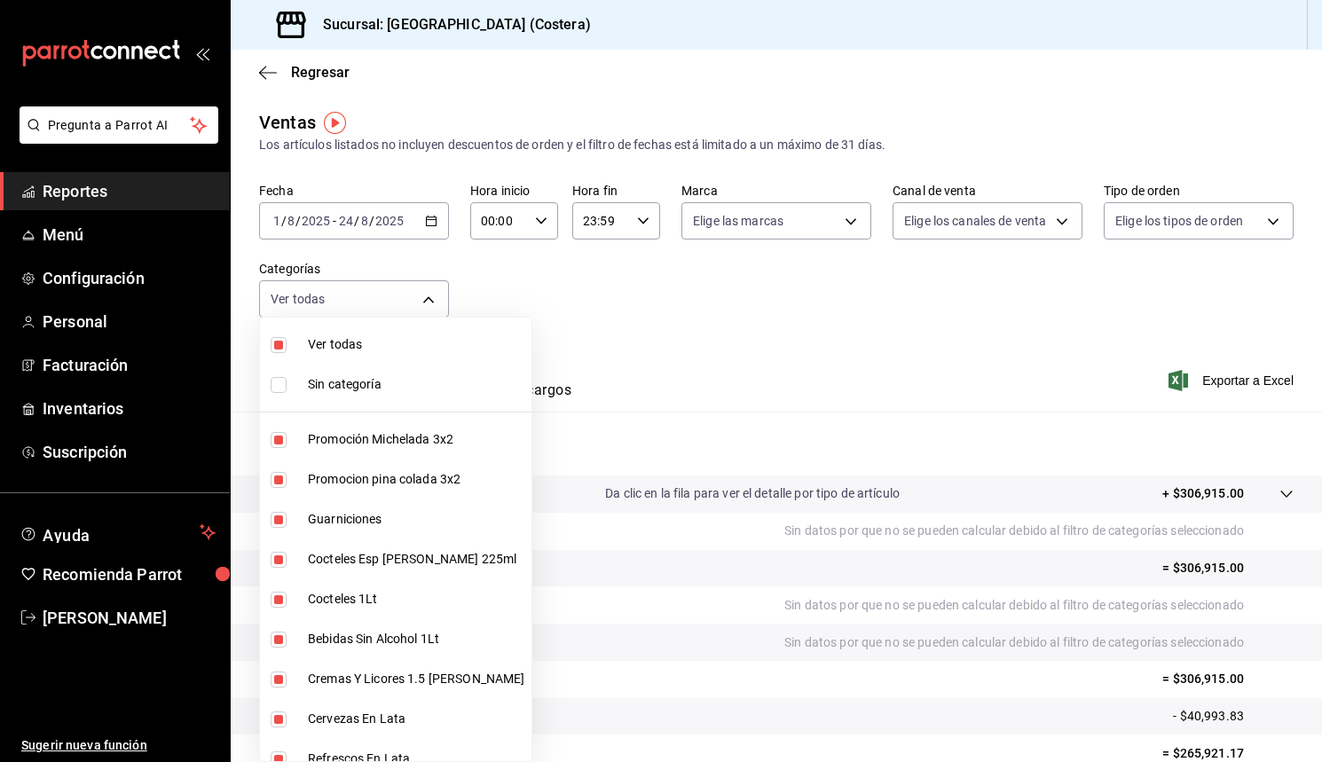
checkbox input "false"
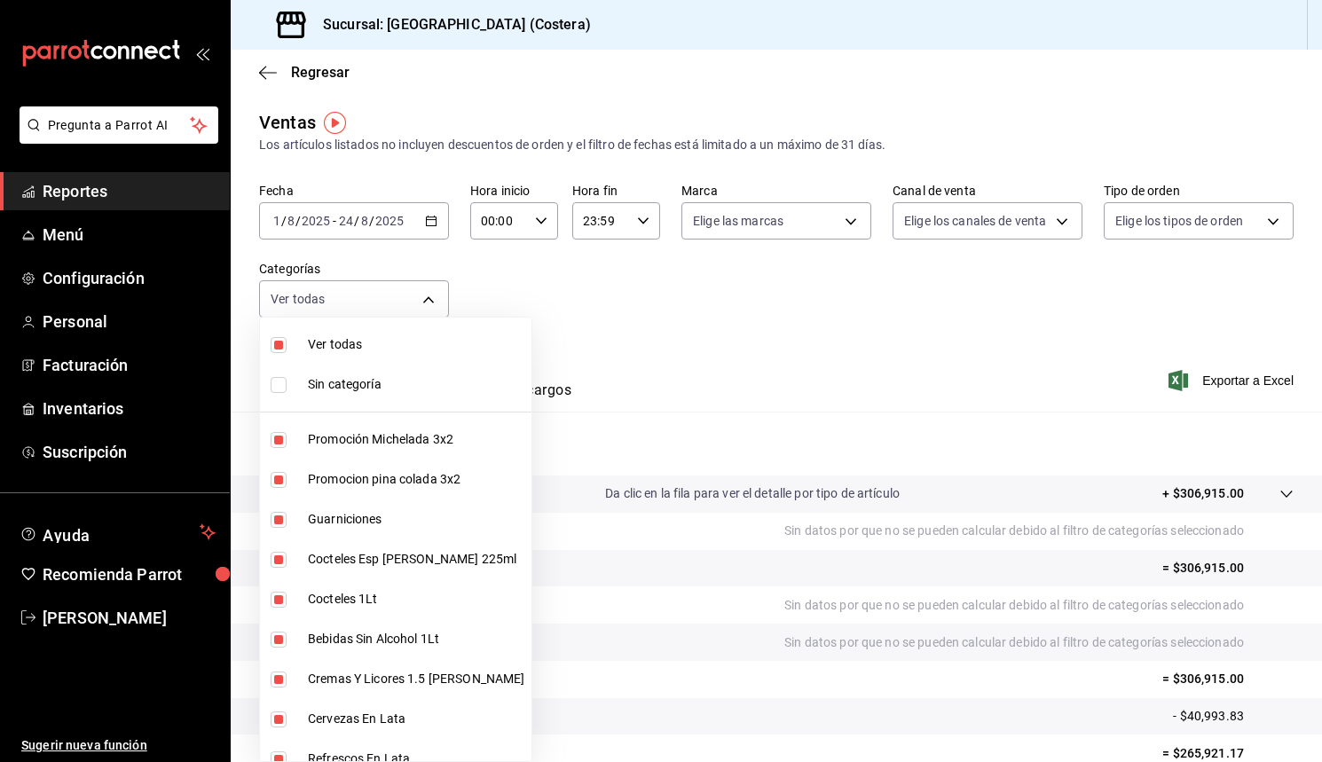
checkbox input "false"
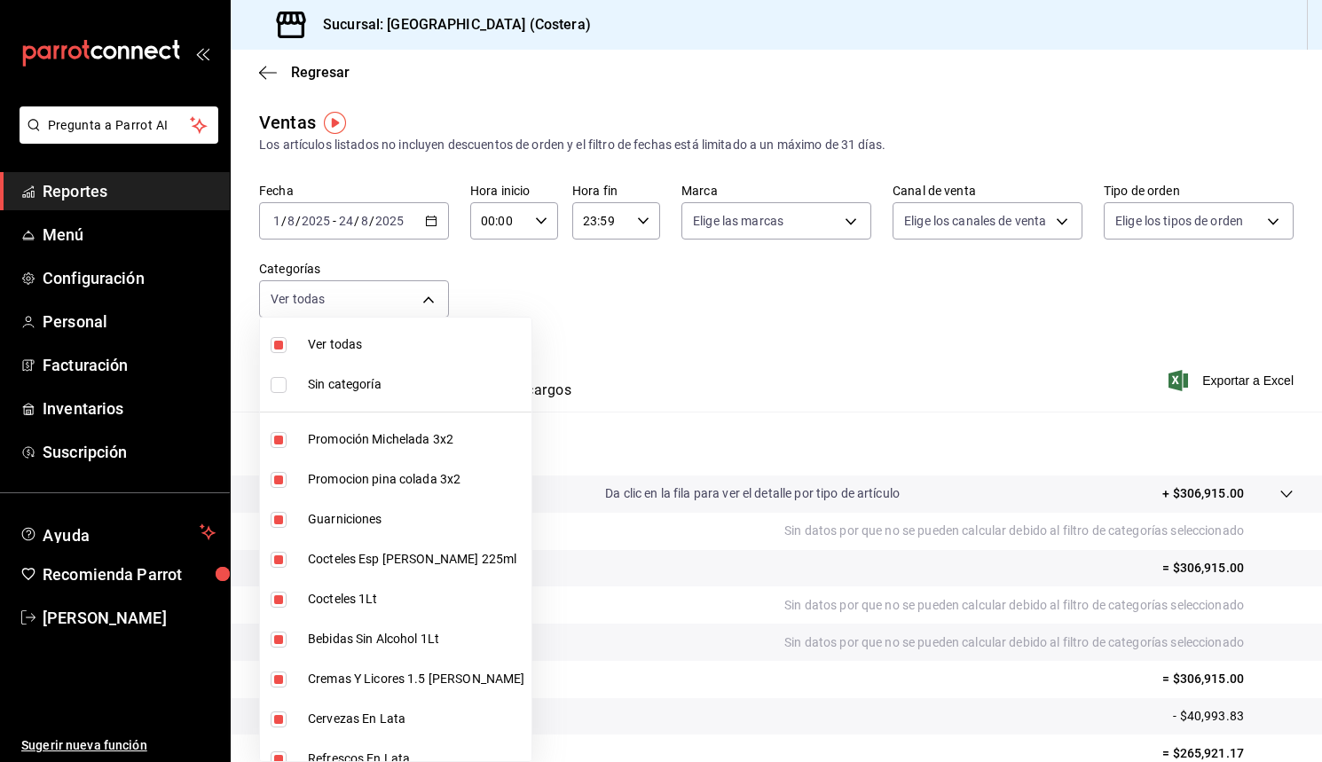
checkbox input "false"
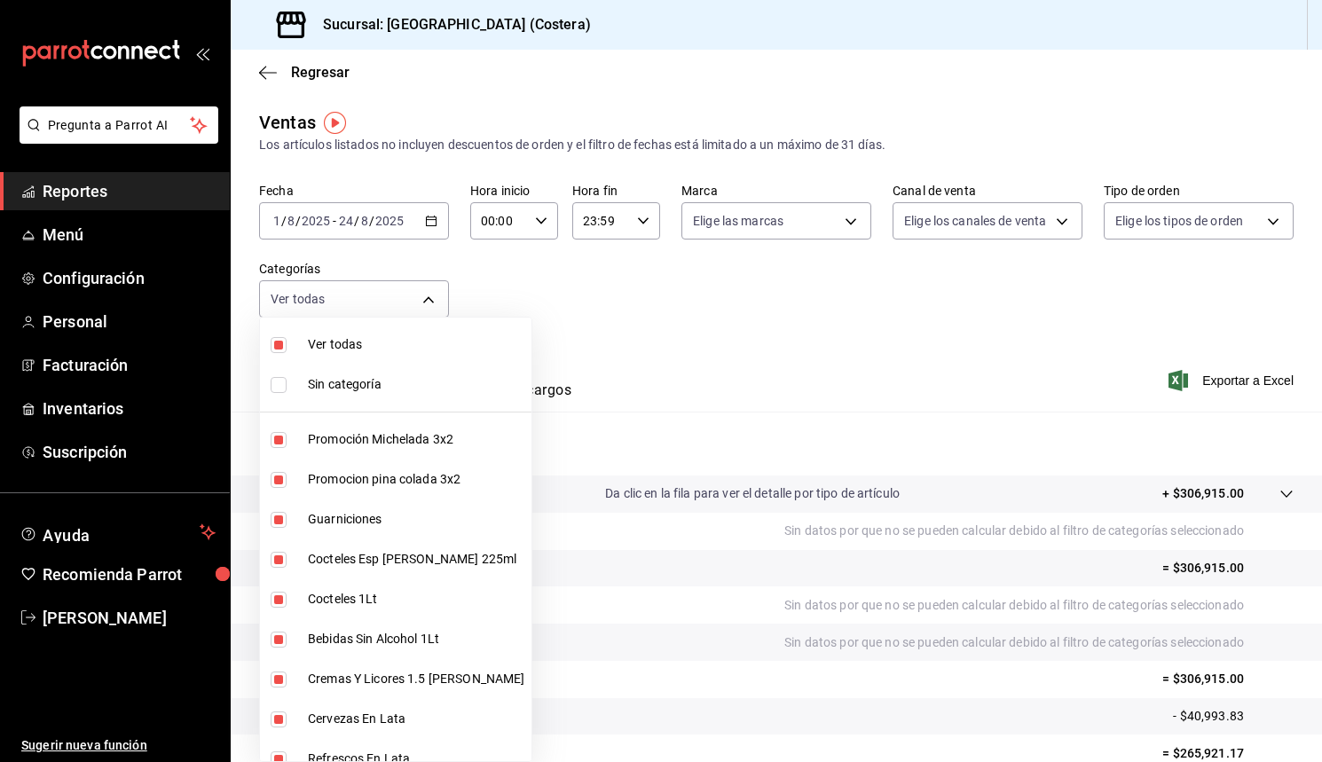
checkbox input "false"
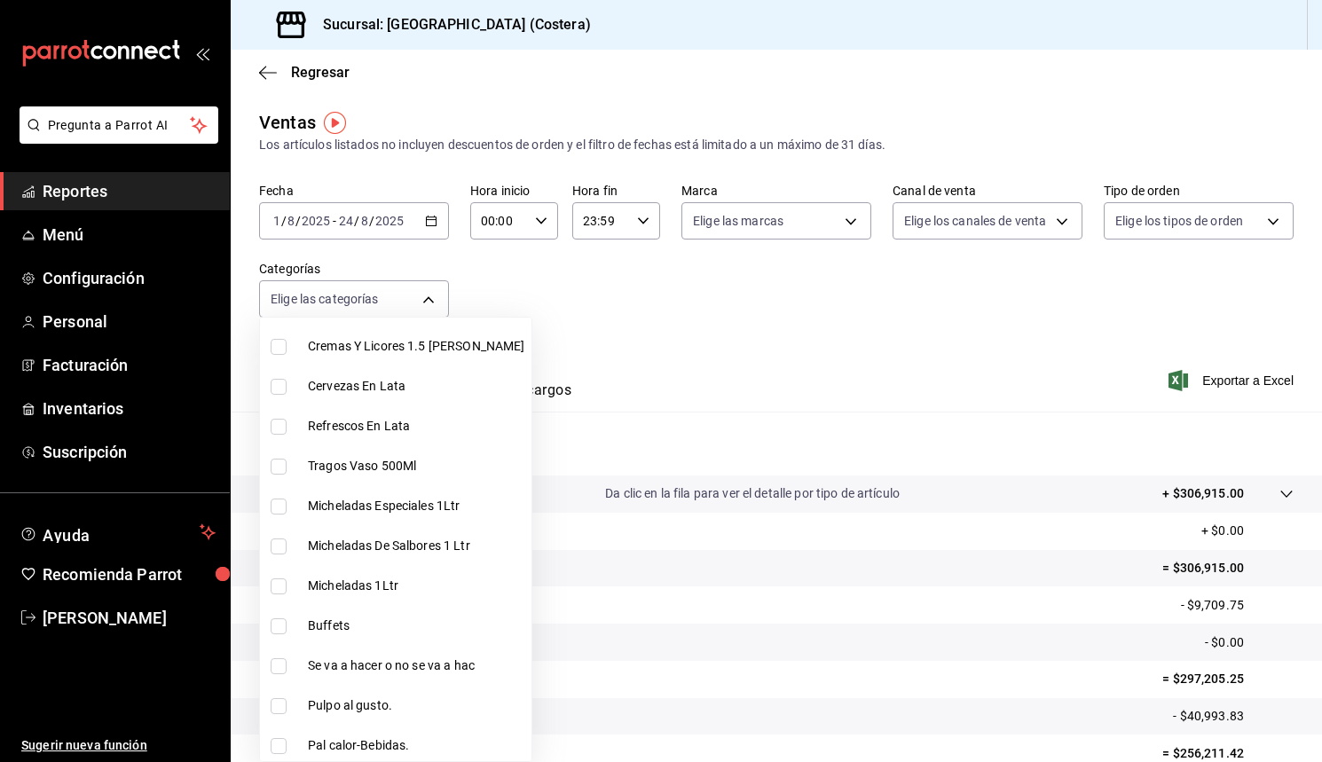
scroll to position [557, 0]
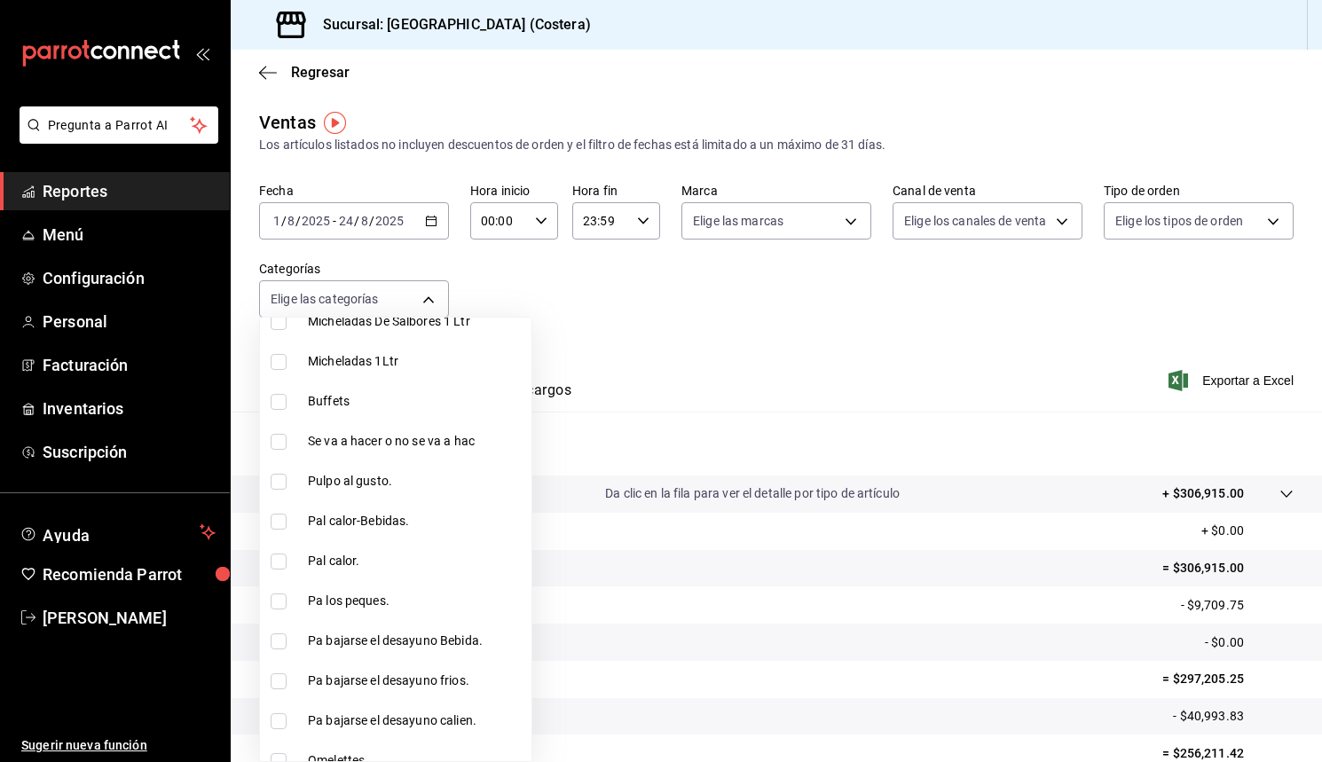
click at [284, 401] on input "checkbox" at bounding box center [279, 402] width 16 height 16
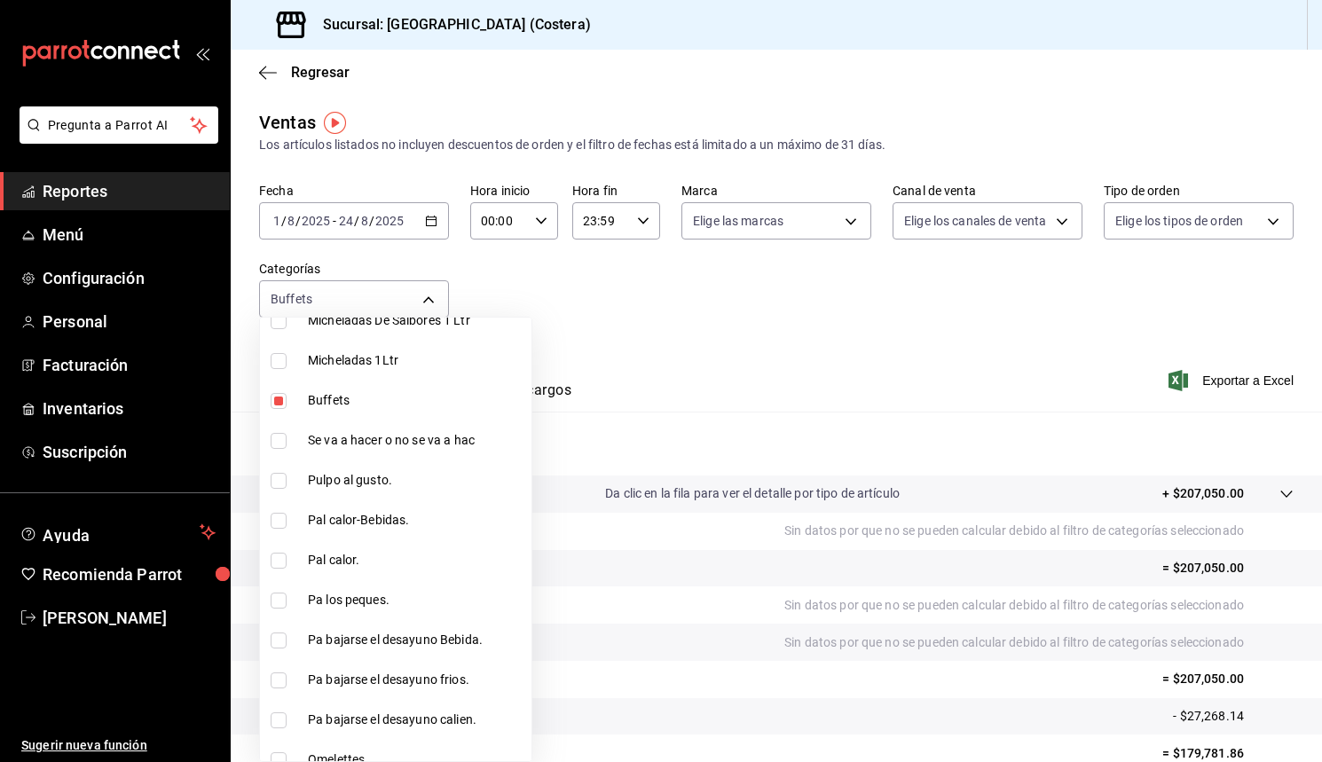
click at [279, 401] on input "checkbox" at bounding box center [279, 401] width 16 height 16
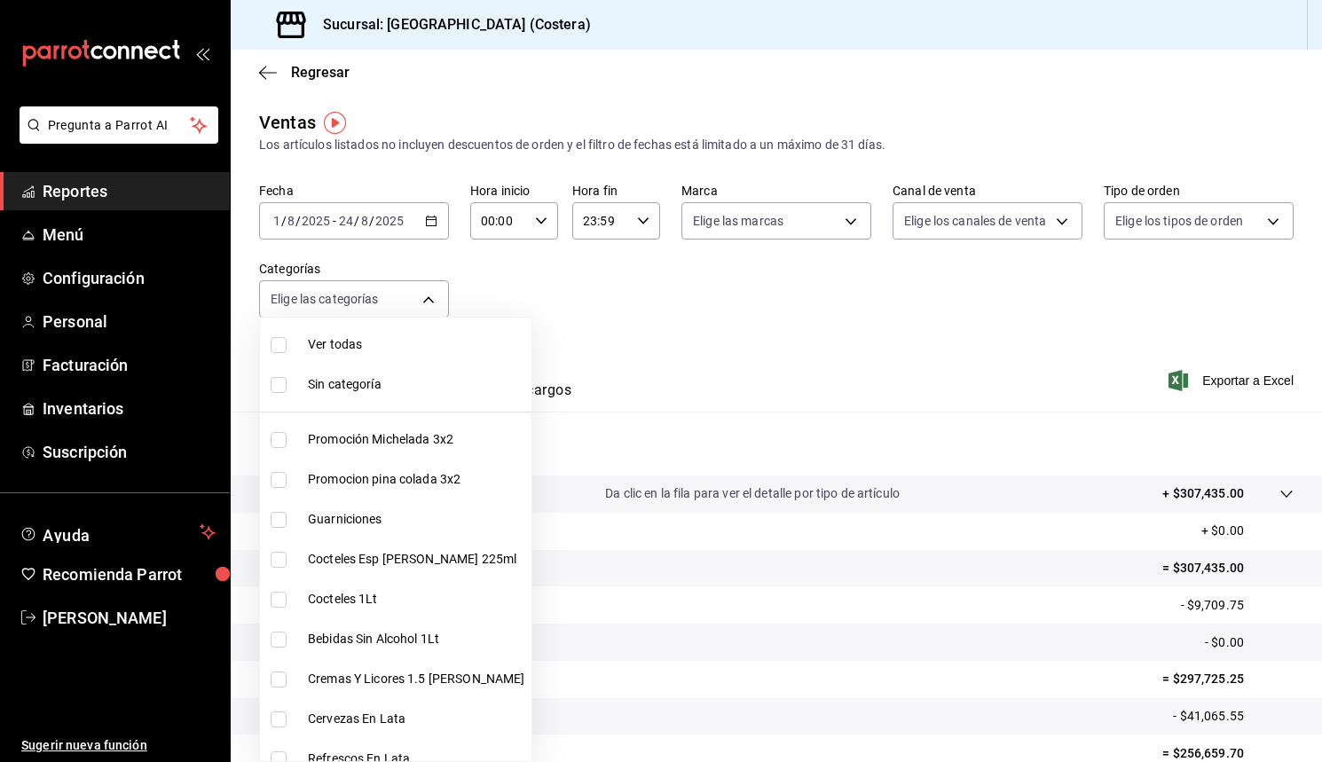
click at [571, 277] on div at bounding box center [661, 381] width 1322 height 762
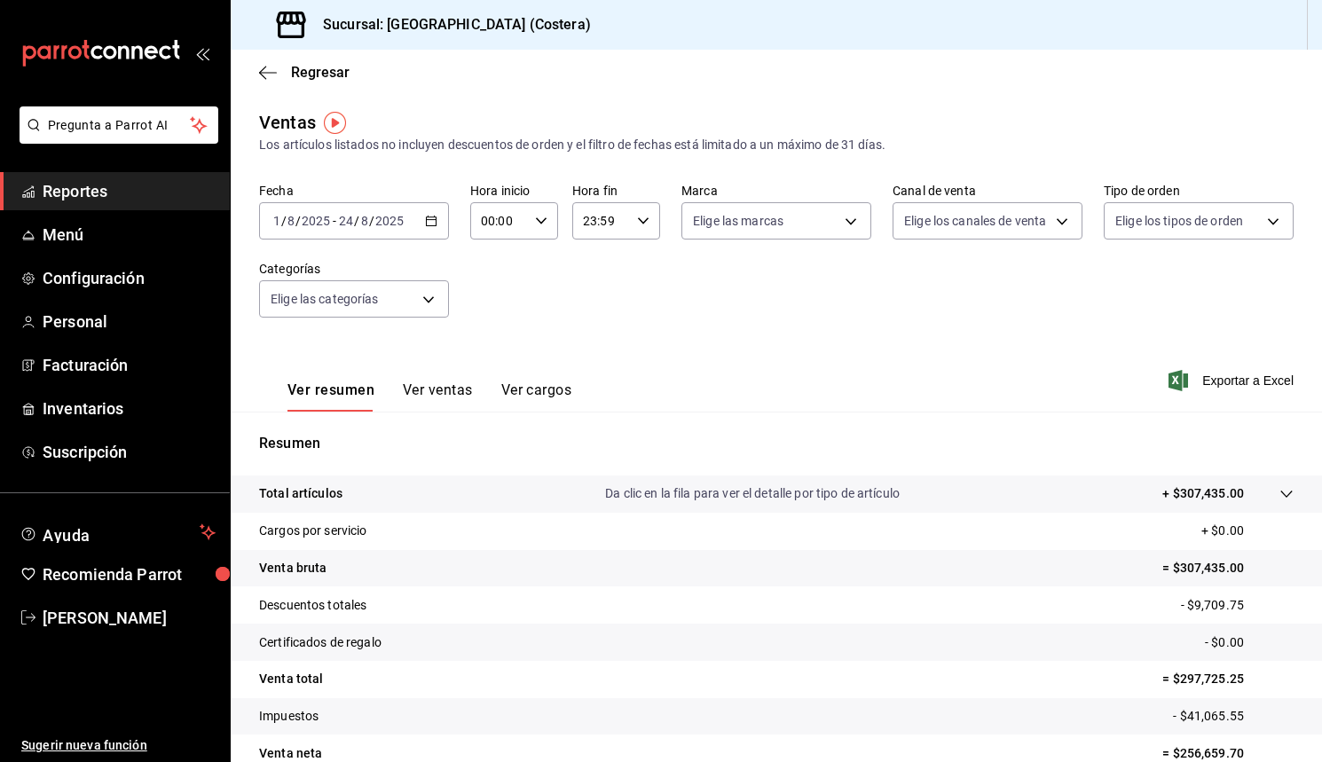
click at [441, 221] on div "[DATE] [DATE] - [DATE] [DATE]" at bounding box center [354, 220] width 190 height 37
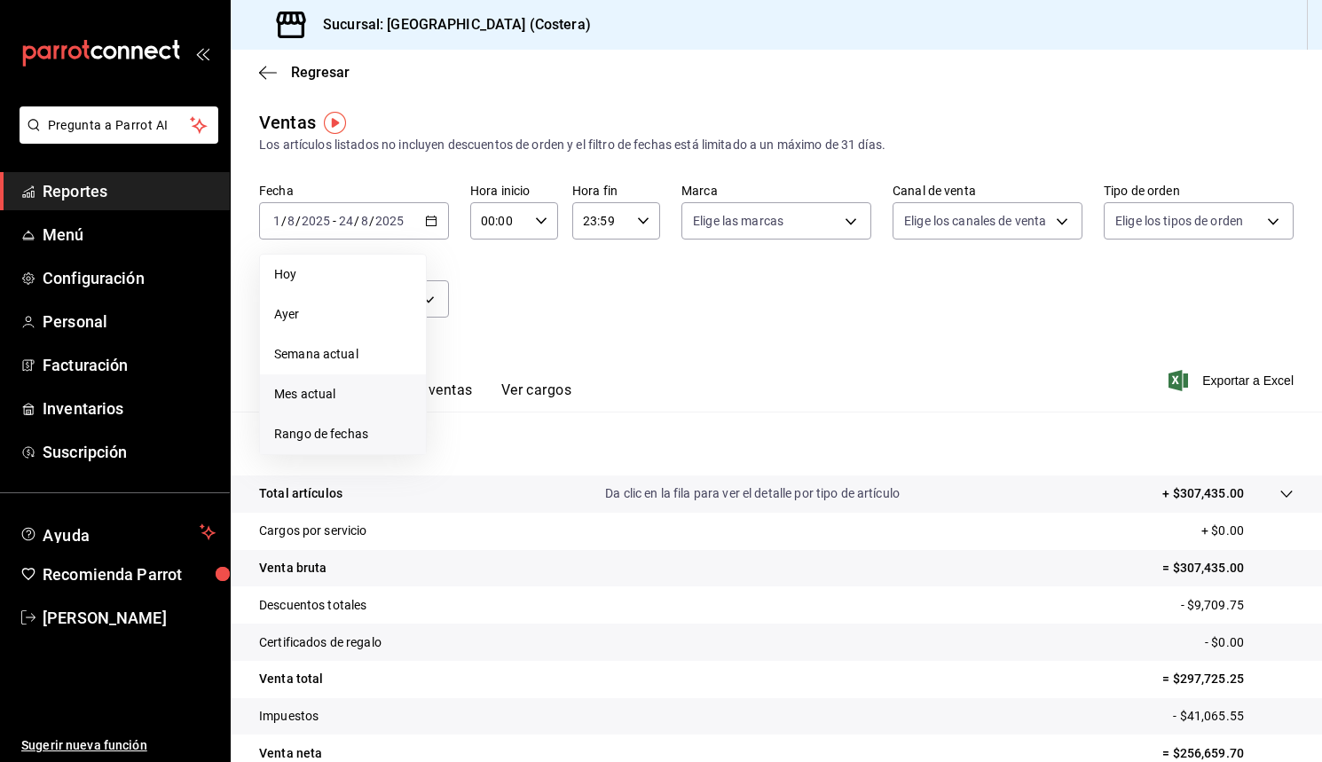
click at [321, 432] on span "Rango de fechas" at bounding box center [343, 434] width 138 height 19
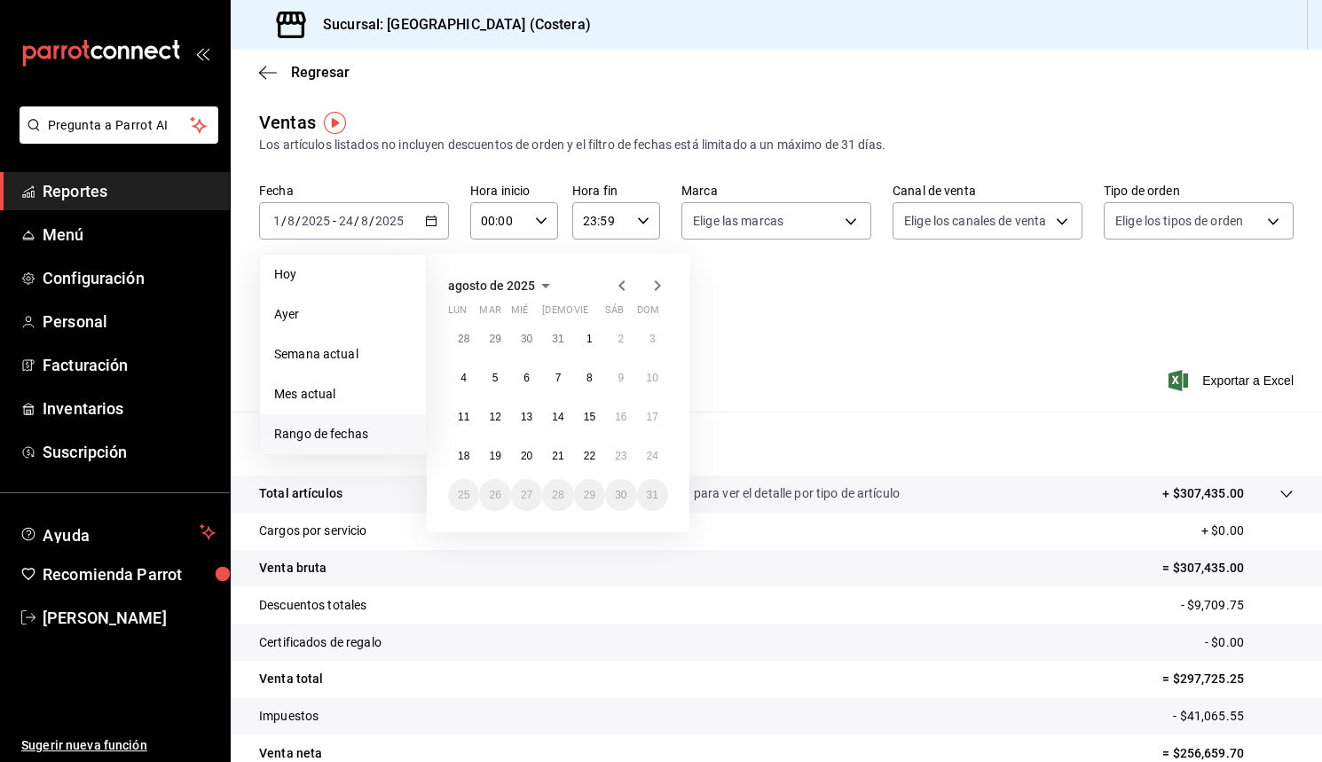
click at [616, 285] on icon "button" at bounding box center [621, 285] width 21 height 21
click at [664, 289] on icon "button" at bounding box center [657, 285] width 21 height 21
click at [812, 288] on div "Fecha [DATE] [DATE] - [DATE] [DATE] [DATE] [DATE] Semana actual Mes actual [GEO…" at bounding box center [776, 261] width 1035 height 156
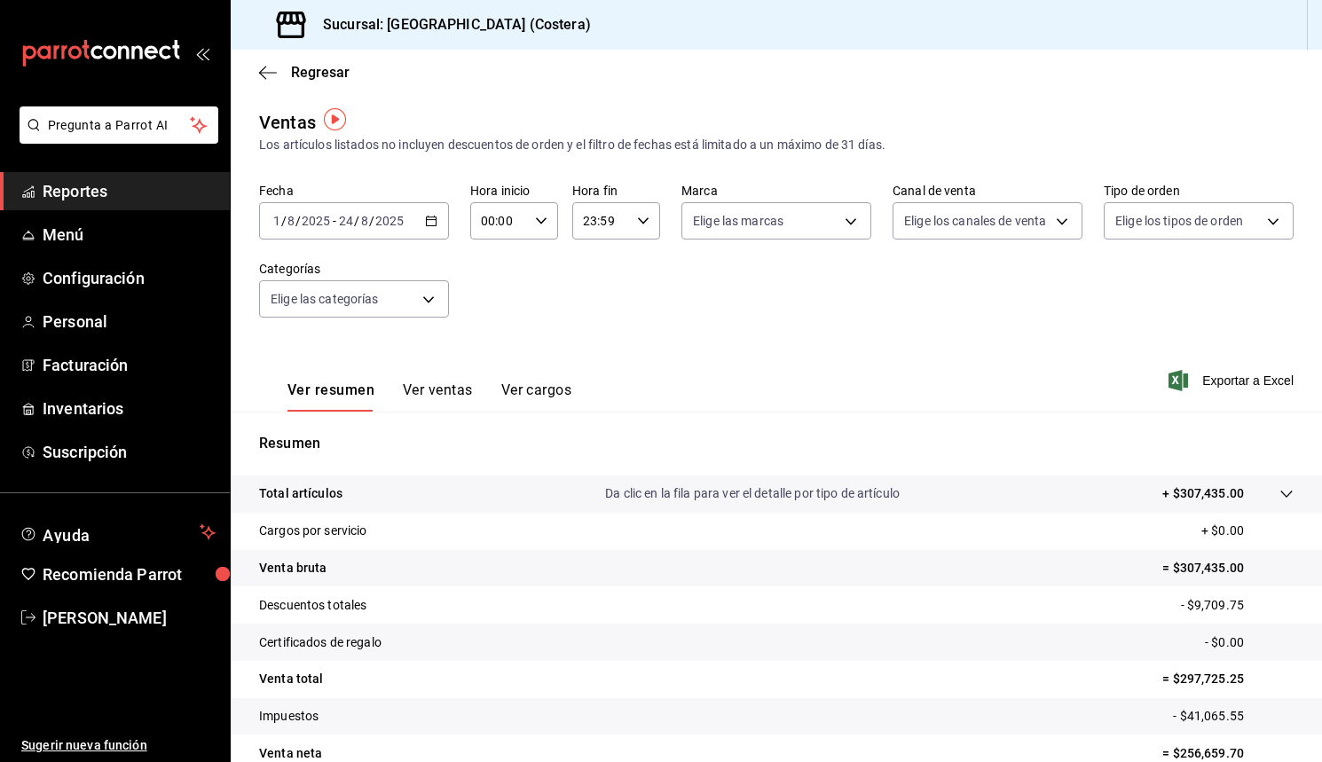
scroll to position [13, 0]
